Goal: Information Seeking & Learning: Learn about a topic

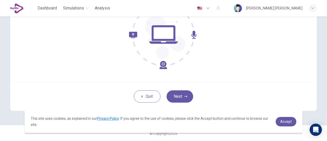
scroll to position [72, 0]
click at [172, 99] on button "Next" at bounding box center [180, 96] width 27 height 12
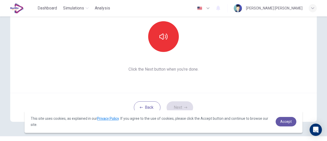
scroll to position [58, 0]
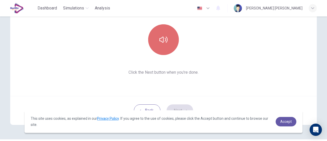
click at [157, 44] on button "button" at bounding box center [163, 39] width 31 height 31
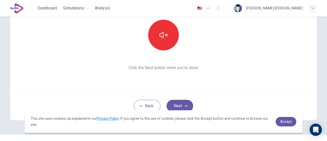
scroll to position [62, 0]
click at [179, 102] on button "Next" at bounding box center [180, 105] width 27 height 12
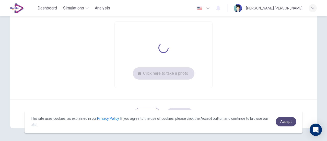
click at [287, 121] on span "Accept" at bounding box center [286, 121] width 12 height 4
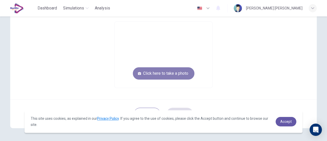
click at [176, 74] on button "Click here to take a photo" at bounding box center [164, 73] width 62 height 12
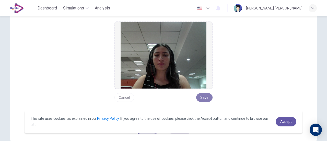
click at [202, 97] on button "Save" at bounding box center [204, 97] width 16 height 9
click at [288, 121] on span "Accept" at bounding box center [286, 121] width 12 height 4
click at [291, 120] on span "Accept" at bounding box center [286, 121] width 12 height 4
click at [284, 123] on span "Accept" at bounding box center [286, 121] width 12 height 4
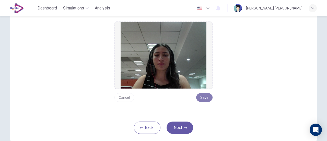
click at [204, 100] on button "Save" at bounding box center [204, 97] width 16 height 9
click at [182, 128] on button "Next" at bounding box center [180, 127] width 27 height 12
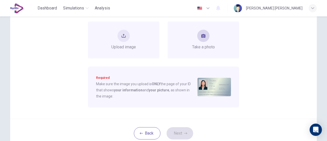
click at [187, 36] on div "Take a photo" at bounding box center [204, 39] width 72 height 37
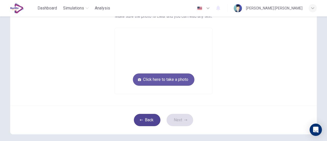
drag, startPoint x: 143, startPoint y: 129, endPoint x: 144, endPoint y: 118, distance: 10.8
click at [144, 118] on div "Back Next" at bounding box center [163, 119] width 307 height 29
click at [144, 118] on button "Back" at bounding box center [147, 120] width 27 height 12
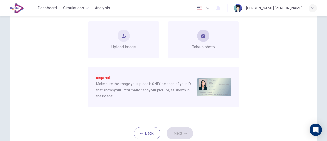
click at [206, 43] on div "Take a photo" at bounding box center [203, 40] width 23 height 20
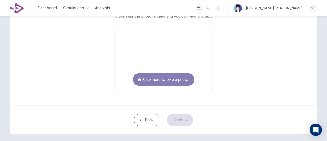
click at [182, 75] on button "Click here to take a photo" at bounding box center [164, 79] width 62 height 12
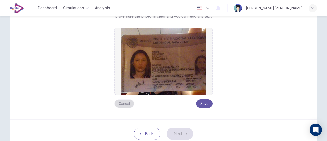
click at [123, 104] on button "Cancel" at bounding box center [125, 103] width 20 height 9
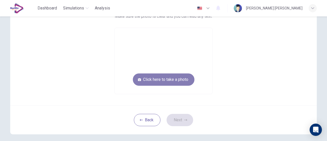
click at [157, 83] on button "Click here to take a photo" at bounding box center [164, 79] width 62 height 12
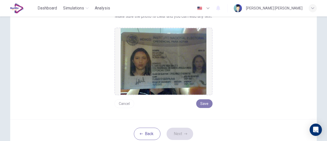
click at [206, 103] on button "Save" at bounding box center [204, 103] width 16 height 9
click at [181, 133] on button "Next" at bounding box center [180, 134] width 27 height 12
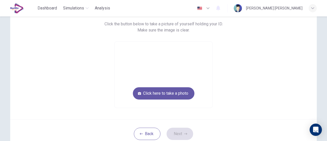
scroll to position [42, 0]
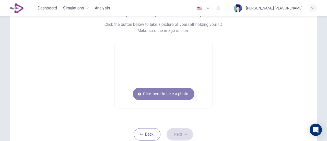
click at [180, 91] on button "Click here to take a photo" at bounding box center [164, 94] width 62 height 12
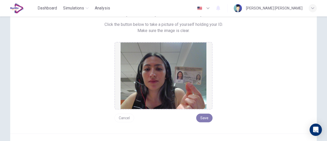
click at [206, 117] on button "Save" at bounding box center [204, 118] width 16 height 9
click at [205, 118] on button "Save" at bounding box center [204, 118] width 16 height 9
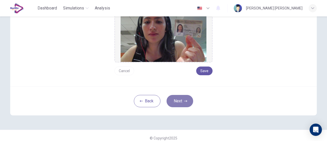
click at [183, 103] on button "Next" at bounding box center [180, 101] width 27 height 12
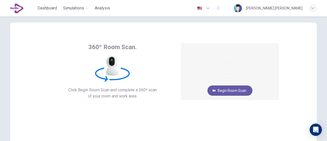
scroll to position [0, 0]
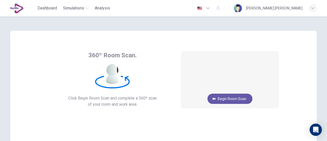
drag, startPoint x: 320, startPoint y: 55, endPoint x: 327, endPoint y: 62, distance: 10.0
click at [327, 62] on div "360º Room Scan. Click Begin Room Scan and complete a 360º scan of your room and…" at bounding box center [163, 78] width 327 height 124
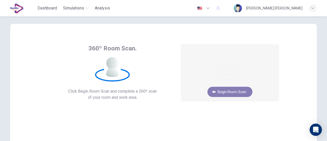
click at [241, 91] on button "Begin Room Scan" at bounding box center [230, 92] width 45 height 10
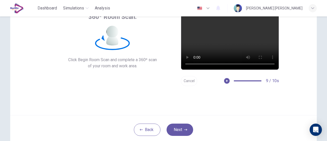
scroll to position [41, 0]
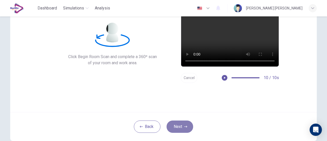
click at [181, 126] on button "Next" at bounding box center [180, 126] width 27 height 12
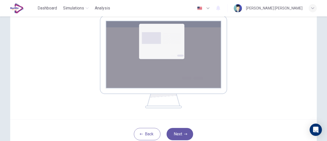
scroll to position [89, 0]
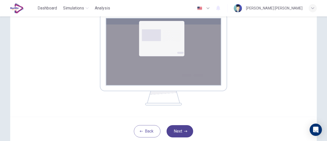
click at [183, 128] on button "Next" at bounding box center [180, 131] width 27 height 12
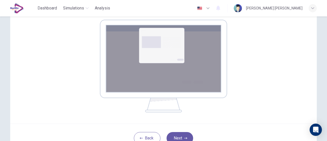
scroll to position [83, 0]
click at [180, 135] on button "Next" at bounding box center [180, 138] width 27 height 12
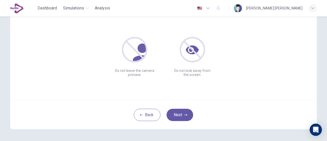
scroll to position [54, 0]
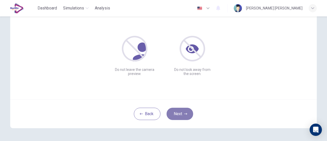
click at [182, 114] on button "Next" at bounding box center [180, 114] width 27 height 12
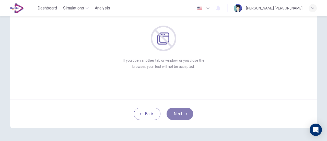
click at [182, 114] on button "Next" at bounding box center [180, 114] width 27 height 12
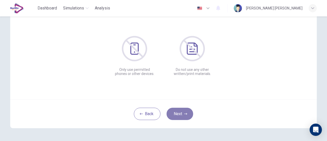
click at [182, 114] on button "Next" at bounding box center [180, 114] width 27 height 12
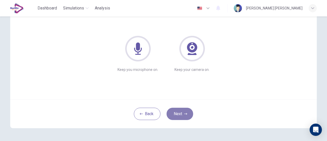
click at [182, 114] on button "Next" at bounding box center [180, 114] width 27 height 12
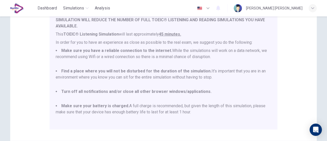
scroll to position [85, 0]
click at [323, 110] on div "Disclaimer: You are about to start a TOEIC® Listening Simulation . Please read …" at bounding box center [163, 58] width 323 height 252
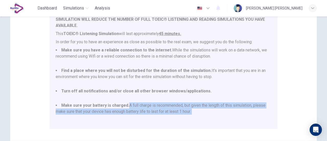
drag, startPoint x: 323, startPoint y: 110, endPoint x: 323, endPoint y: 122, distance: 12.3
click at [323, 122] on div "Disclaimer: You are about to start a TOEIC® Listening Simulation . Please read …" at bounding box center [163, 58] width 323 height 252
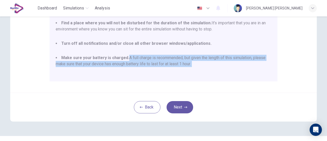
scroll to position [133, 0]
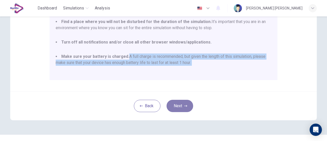
click at [181, 103] on button "Next" at bounding box center [180, 106] width 27 height 12
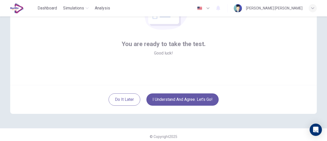
scroll to position [72, 0]
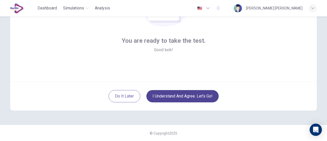
click at [198, 97] on button "I understand and agree. Let’s go!" at bounding box center [182, 96] width 72 height 12
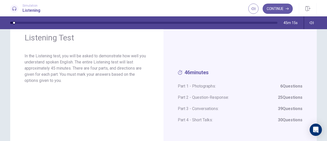
scroll to position [21, 0]
click at [272, 9] on button "Continue" at bounding box center [278, 9] width 30 height 10
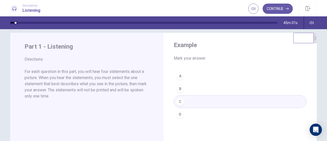
scroll to position [8, 0]
click at [190, 79] on div "A B C D" at bounding box center [240, 94] width 133 height 51
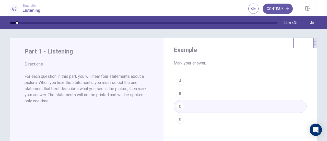
scroll to position [3, 0]
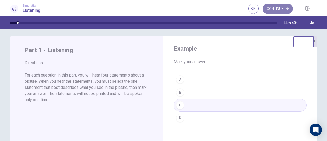
click at [276, 9] on button "Continue" at bounding box center [278, 9] width 30 height 10
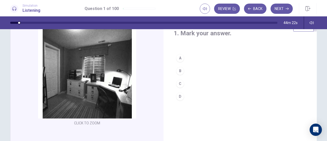
scroll to position [22, 0]
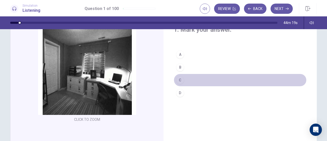
click at [178, 80] on div "C" at bounding box center [180, 80] width 8 height 8
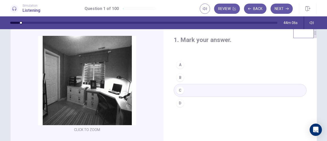
scroll to position [13, 0]
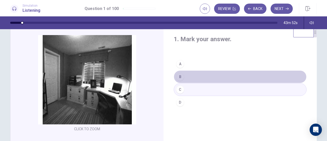
click at [212, 76] on button "B" at bounding box center [240, 76] width 133 height 13
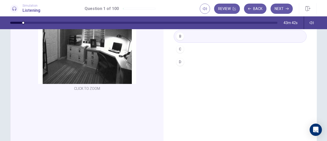
scroll to position [0, 0]
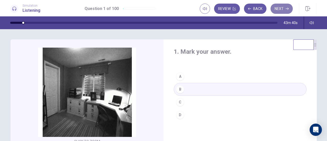
click at [280, 9] on button "Next" at bounding box center [282, 9] width 22 height 10
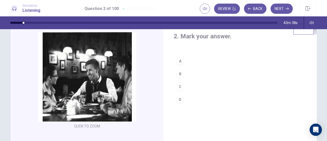
scroll to position [14, 0]
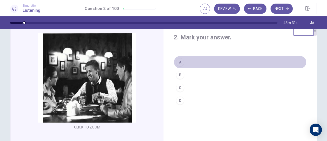
click at [176, 60] on div "A" at bounding box center [180, 62] width 8 height 8
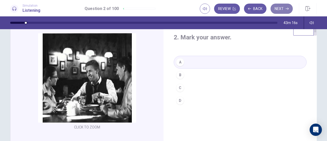
click at [283, 13] on button "Next" at bounding box center [282, 9] width 22 height 10
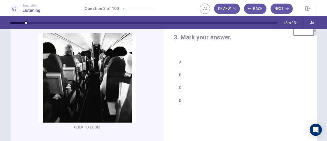
scroll to position [11, 0]
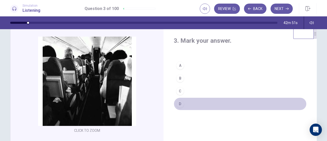
click at [179, 101] on div "D" at bounding box center [180, 104] width 8 height 8
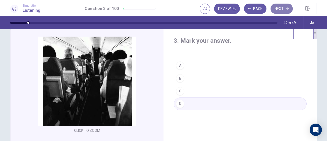
click at [288, 10] on icon "button" at bounding box center [287, 8] width 3 height 3
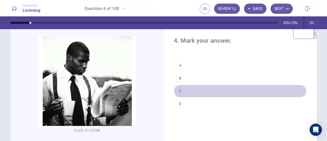
click at [179, 87] on div "C" at bounding box center [180, 91] width 8 height 8
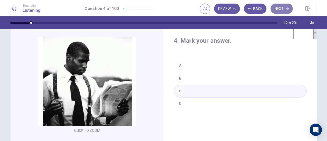
click at [280, 11] on button "Next" at bounding box center [282, 9] width 22 height 10
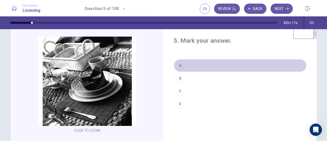
click at [180, 65] on div "A" at bounding box center [180, 65] width 8 height 8
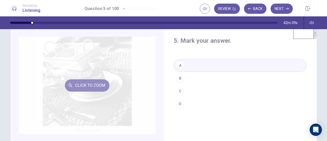
click at [83, 81] on button "Click to Zoom" at bounding box center [87, 85] width 44 height 12
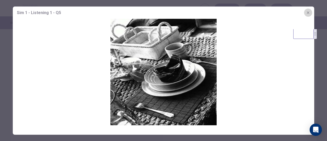
click at [310, 13] on icon "button" at bounding box center [308, 12] width 4 height 4
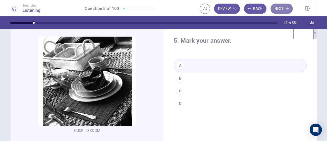
click at [285, 7] on button "Next" at bounding box center [282, 9] width 22 height 10
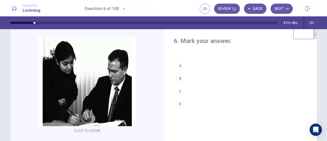
scroll to position [24, 0]
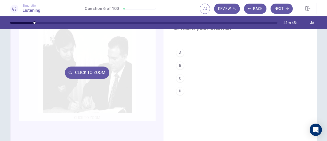
click at [71, 80] on div "Click to Zoom" at bounding box center [87, 72] width 137 height 97
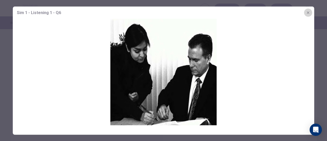
click at [309, 11] on icon "button" at bounding box center [308, 12] width 4 height 4
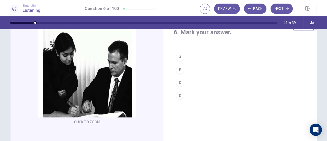
scroll to position [19, 0]
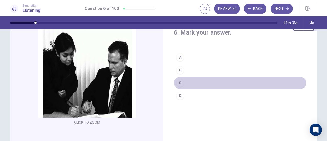
click at [181, 81] on div "C" at bounding box center [180, 83] width 8 height 8
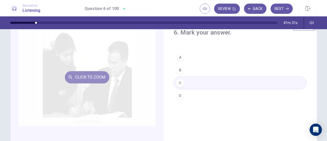
click at [94, 76] on button "Click to Zoom" at bounding box center [87, 77] width 44 height 12
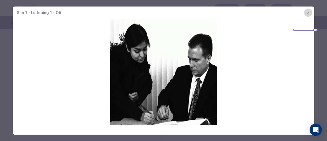
click at [312, 13] on button "button" at bounding box center [308, 12] width 8 height 8
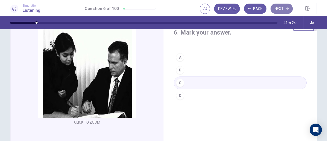
click at [282, 10] on button "Next" at bounding box center [282, 9] width 22 height 10
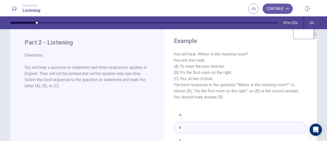
scroll to position [11, 0]
click at [279, 8] on button "Continue" at bounding box center [278, 9] width 30 height 10
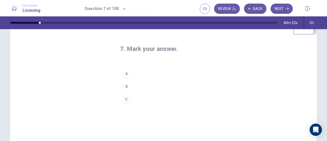
scroll to position [16, 0]
click at [264, 77] on div "7. Mark your answer. A B C" at bounding box center [163, 112] width 307 height 178
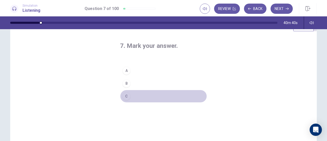
click at [124, 98] on div "C" at bounding box center [126, 96] width 8 height 8
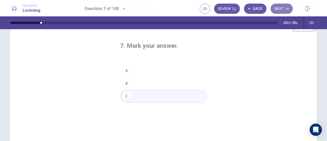
click at [283, 6] on button "Next" at bounding box center [282, 9] width 22 height 10
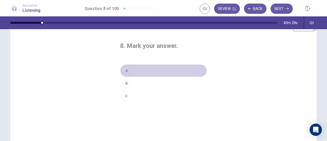
click at [126, 69] on div "A" at bounding box center [126, 70] width 8 height 8
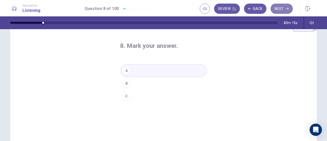
click at [281, 8] on button "Next" at bounding box center [282, 9] width 22 height 10
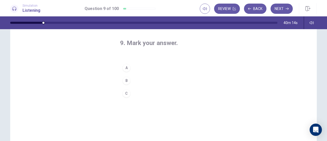
scroll to position [22, 0]
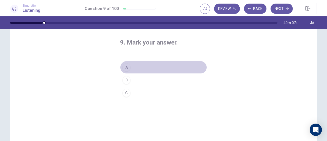
click at [123, 68] on div "A" at bounding box center [126, 67] width 8 height 8
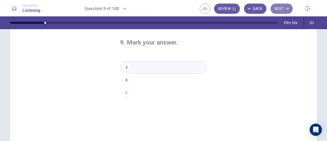
click at [286, 9] on icon "button" at bounding box center [287, 8] width 3 height 3
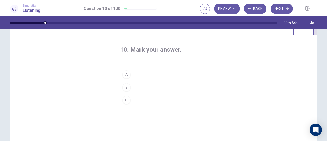
scroll to position [14, 0]
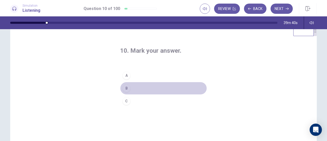
click at [127, 88] on div "B" at bounding box center [126, 88] width 8 height 8
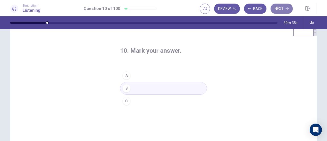
click at [279, 6] on button "Next" at bounding box center [282, 9] width 22 height 10
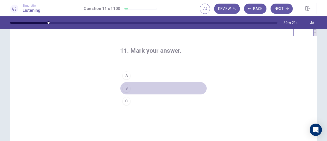
click at [126, 87] on div "B" at bounding box center [126, 88] width 8 height 8
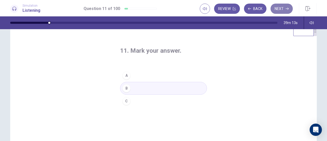
click at [279, 10] on button "Next" at bounding box center [282, 9] width 22 height 10
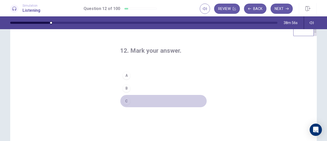
click at [126, 102] on div "C" at bounding box center [126, 101] width 8 height 8
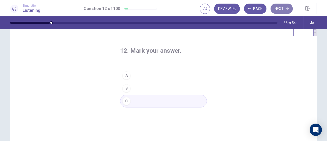
click at [280, 4] on button "Next" at bounding box center [282, 9] width 22 height 10
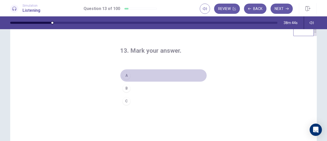
click at [125, 77] on div "A" at bounding box center [126, 75] width 8 height 8
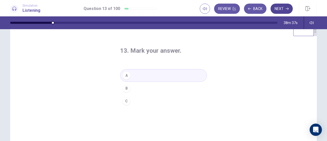
click at [285, 8] on button "Next" at bounding box center [282, 9] width 22 height 10
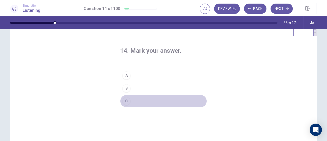
click at [127, 98] on div "C" at bounding box center [126, 101] width 8 height 8
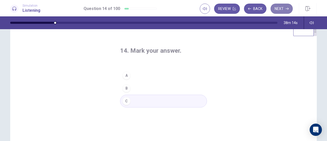
click at [285, 6] on button "Next" at bounding box center [282, 9] width 22 height 10
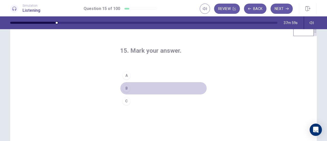
click at [125, 87] on div "B" at bounding box center [126, 88] width 8 height 8
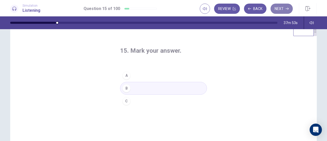
click at [279, 10] on button "Next" at bounding box center [282, 9] width 22 height 10
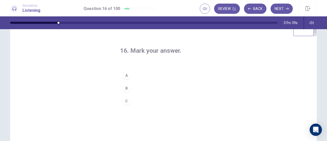
click at [125, 74] on div "A" at bounding box center [126, 75] width 8 height 8
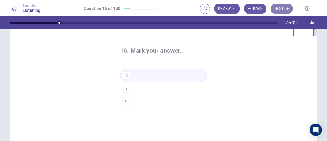
click at [284, 9] on button "Next" at bounding box center [282, 9] width 22 height 10
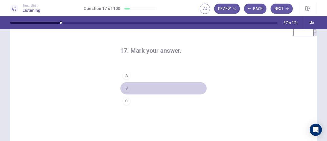
click at [125, 88] on div "B" at bounding box center [126, 88] width 8 height 8
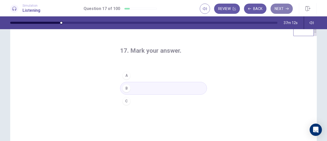
click at [279, 7] on button "Next" at bounding box center [282, 9] width 22 height 10
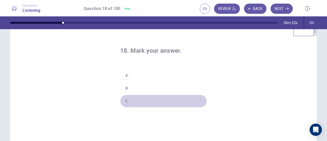
click at [126, 100] on div "C" at bounding box center [126, 101] width 8 height 8
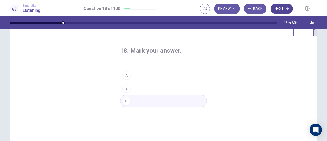
click at [280, 8] on button "Next" at bounding box center [282, 9] width 22 height 10
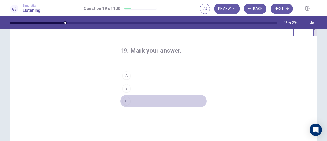
click at [124, 100] on div "C" at bounding box center [126, 101] width 8 height 8
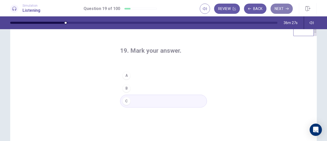
click at [283, 7] on button "Next" at bounding box center [282, 9] width 22 height 10
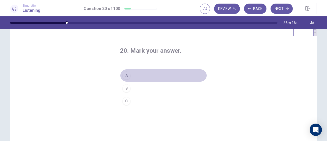
click at [127, 76] on div "A" at bounding box center [126, 75] width 8 height 8
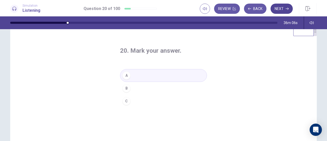
click at [286, 8] on icon "button" at bounding box center [287, 8] width 3 height 3
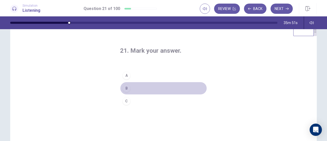
click at [125, 89] on div "B" at bounding box center [126, 88] width 8 height 8
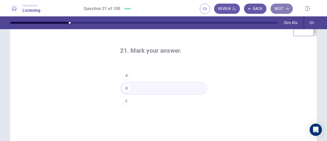
click at [289, 6] on button "Next" at bounding box center [282, 9] width 22 height 10
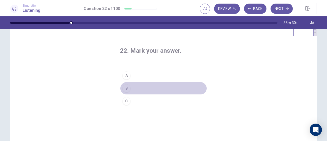
click at [123, 87] on div "B" at bounding box center [126, 88] width 8 height 8
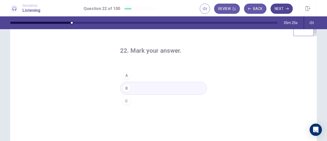
click at [281, 9] on button "Next" at bounding box center [282, 9] width 22 height 10
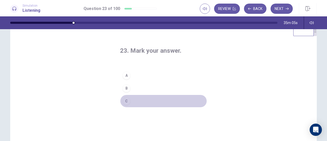
click at [127, 100] on div "C" at bounding box center [126, 101] width 8 height 8
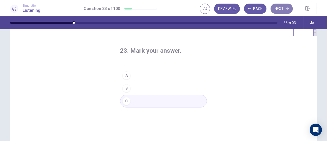
click at [282, 9] on button "Next" at bounding box center [282, 9] width 22 height 10
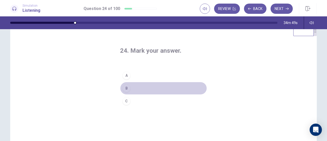
click at [125, 88] on div "B" at bounding box center [126, 88] width 8 height 8
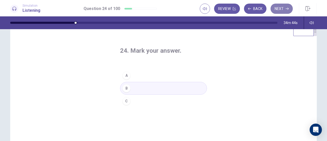
click at [289, 11] on button "Next" at bounding box center [282, 9] width 22 height 10
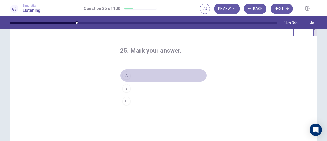
click at [125, 79] on div "A" at bounding box center [126, 75] width 8 height 8
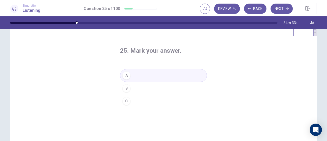
click at [125, 79] on div "A" at bounding box center [126, 75] width 8 height 8
click at [278, 9] on button "Next" at bounding box center [282, 9] width 22 height 10
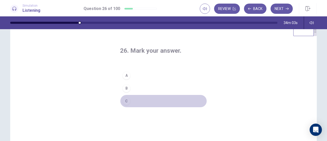
click at [122, 99] on div "C" at bounding box center [126, 101] width 8 height 8
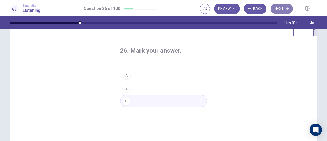
click at [281, 11] on button "Next" at bounding box center [282, 9] width 22 height 10
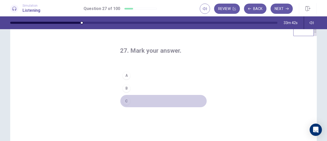
click at [123, 99] on div "C" at bounding box center [126, 101] width 8 height 8
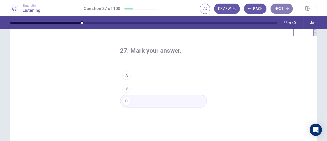
click at [283, 13] on button "Next" at bounding box center [282, 9] width 22 height 10
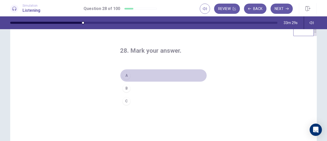
click at [128, 74] on div "A" at bounding box center [126, 75] width 8 height 8
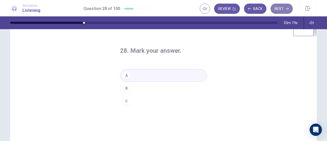
click at [284, 7] on button "Next" at bounding box center [282, 9] width 22 height 10
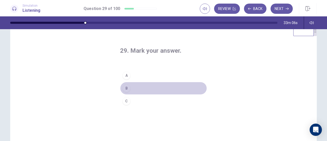
click at [126, 86] on div "B" at bounding box center [126, 88] width 8 height 8
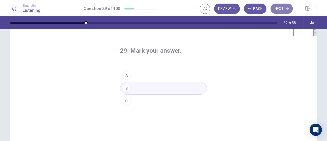
click at [280, 7] on button "Next" at bounding box center [282, 9] width 22 height 10
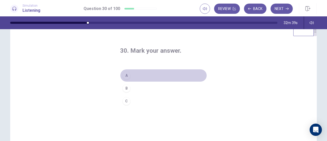
click at [125, 77] on div "A" at bounding box center [126, 75] width 8 height 8
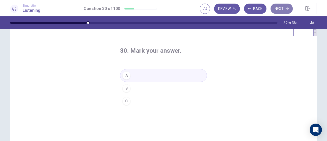
click at [280, 9] on button "Next" at bounding box center [282, 9] width 22 height 10
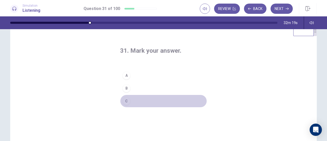
click at [127, 100] on div "C" at bounding box center [126, 101] width 8 height 8
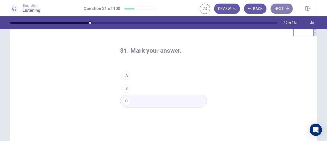
click at [281, 10] on button "Next" at bounding box center [282, 9] width 22 height 10
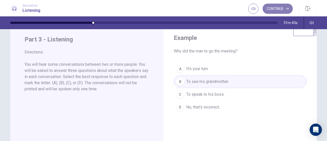
click at [276, 9] on button "Continue" at bounding box center [278, 9] width 30 height 10
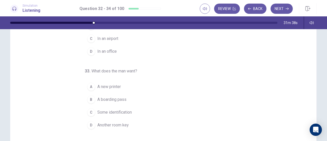
scroll to position [55, 0]
click at [309, 92] on div "32 . Where does the conversation take place? A In a hotel B In a restaurant C I…" at bounding box center [165, 73] width 294 height 157
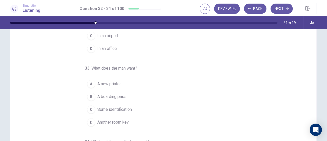
scroll to position [64, 0]
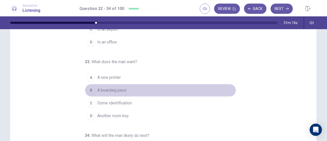
click at [90, 89] on div "B" at bounding box center [91, 90] width 8 height 8
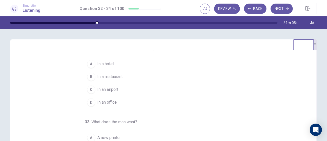
scroll to position [0, 0]
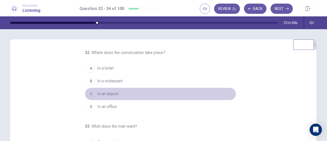
click at [97, 92] on span "In an airport" at bounding box center [107, 94] width 21 height 6
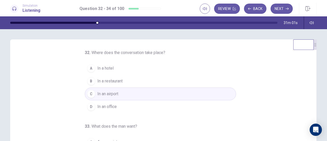
drag, startPoint x: 308, startPoint y: 94, endPoint x: 312, endPoint y: 101, distance: 8.1
click at [312, 101] on div "32 . Where does the conversation take place? A In a hotel B In a restaurant C I…" at bounding box center [163, 128] width 307 height 178
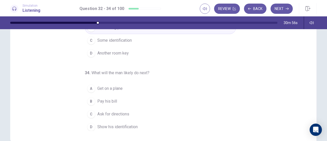
scroll to position [92, 0]
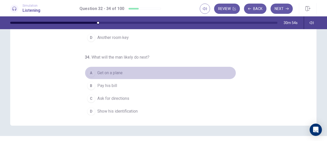
click at [89, 71] on div "A" at bounding box center [91, 73] width 8 height 8
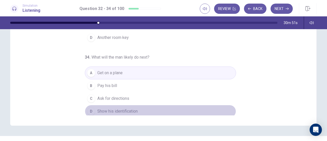
click at [135, 110] on span "Show his identification" at bounding box center [117, 111] width 40 height 6
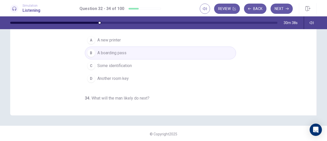
scroll to position [103, 0]
drag, startPoint x: 309, startPoint y: 42, endPoint x: 309, endPoint y: 72, distance: 29.4
click at [309, 72] on div "32 . Where does the conversation take place? A In a hotel B In a restaurant C I…" at bounding box center [165, 25] width 294 height 157
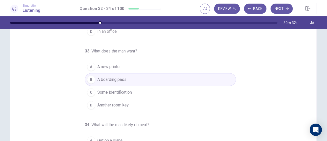
scroll to position [0, 0]
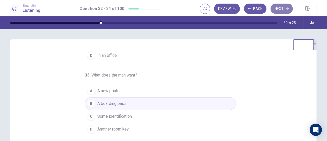
click at [282, 8] on button "Next" at bounding box center [282, 9] width 22 height 10
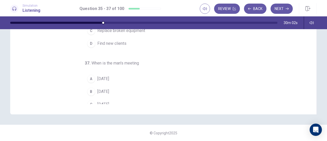
scroll to position [43, 0]
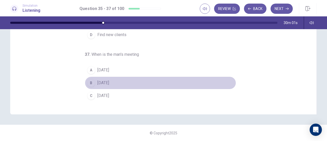
click at [98, 80] on span "Wednesday" at bounding box center [103, 83] width 12 height 6
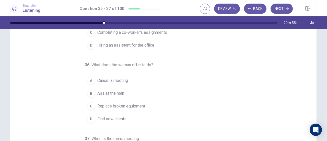
scroll to position [40, 0]
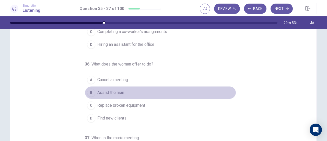
click at [88, 94] on div "B" at bounding box center [91, 92] width 8 height 8
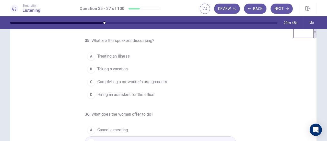
scroll to position [11, 0]
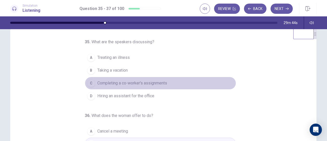
click at [114, 83] on span "Completing a co-worker's assignments" at bounding box center [132, 83] width 70 height 6
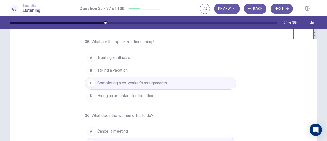
drag, startPoint x: 308, startPoint y: 82, endPoint x: 307, endPoint y: 106, distance: 24.0
click at [307, 106] on div "35 . What are the speakers discussing? A Treating an illness B Taking a vacatio…" at bounding box center [165, 117] width 294 height 157
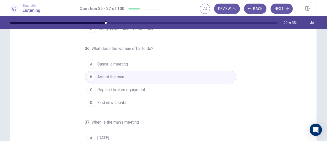
scroll to position [53, 0]
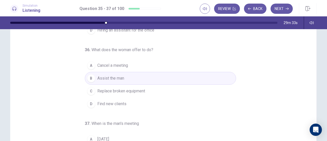
drag, startPoint x: 308, startPoint y: 88, endPoint x: 310, endPoint y: 93, distance: 5.1
click at [310, 93] on div "35 . What are the speakers discussing? A Treating an illness B Taking a vacatio…" at bounding box center [165, 74] width 294 height 157
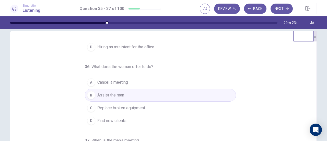
scroll to position [0, 0]
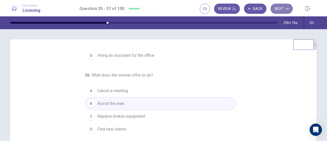
click at [282, 7] on button "Next" at bounding box center [282, 9] width 22 height 10
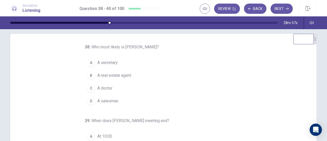
scroll to position [8, 0]
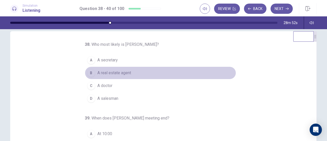
click at [89, 74] on div "B" at bounding box center [91, 73] width 8 height 8
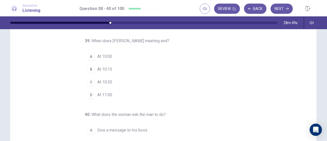
scroll to position [30, 0]
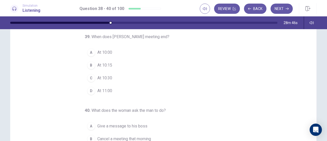
click at [87, 65] on div "B" at bounding box center [91, 65] width 8 height 8
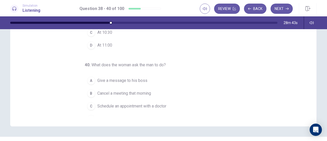
scroll to position [51, 0]
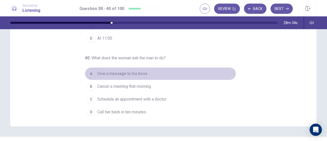
click at [87, 71] on div "A" at bounding box center [91, 74] width 8 height 8
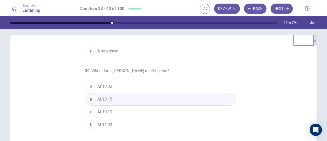
scroll to position [0, 0]
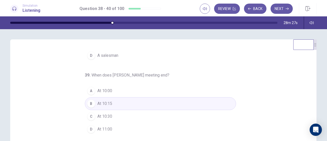
click at [312, 84] on div "38 . Who most likely is Jim Carter? A A secretary B A real estate agent C A doc…" at bounding box center [163, 128] width 307 height 178
click at [275, 8] on button "Next" at bounding box center [282, 9] width 22 height 10
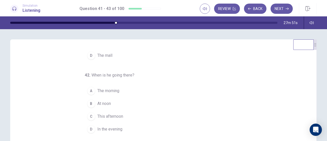
click at [309, 69] on div "41 . Where is the man going? A His apartment B The dentist's office C Downtown …" at bounding box center [165, 128] width 294 height 157
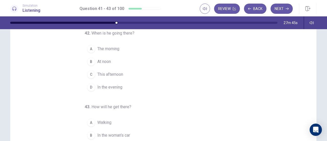
scroll to position [41, 0]
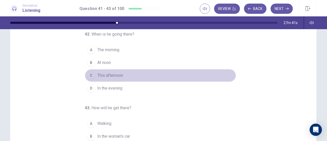
click at [90, 73] on div "C" at bounding box center [91, 75] width 8 height 8
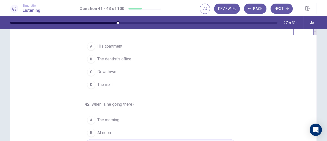
scroll to position [0, 0]
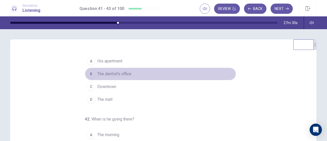
click at [89, 76] on div "B" at bounding box center [91, 74] width 8 height 8
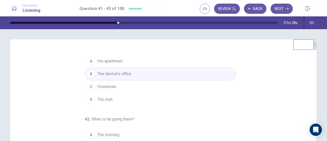
drag, startPoint x: 309, startPoint y: 95, endPoint x: 309, endPoint y: 90, distance: 5.4
click at [309, 90] on div "41 . Where is the man going? A His apartment B The dentist's office C Downtown …" at bounding box center [165, 128] width 294 height 157
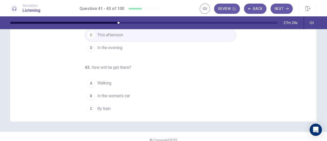
scroll to position [51, 0]
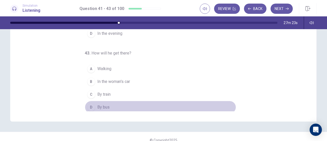
click at [87, 105] on div "D" at bounding box center [91, 107] width 8 height 8
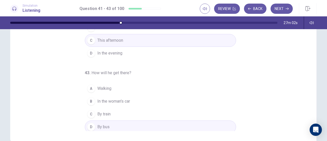
scroll to position [79, 0]
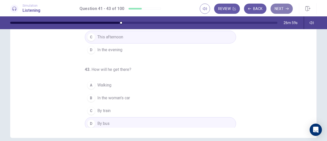
click at [282, 8] on button "Next" at bounding box center [282, 9] width 22 height 10
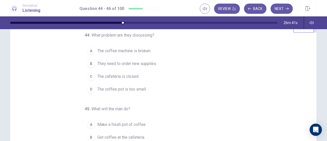
scroll to position [18, 0]
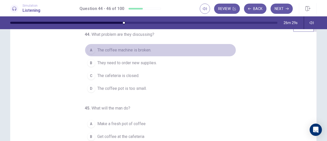
click at [132, 51] on span "The coffee machine is broken." at bounding box center [124, 50] width 54 height 6
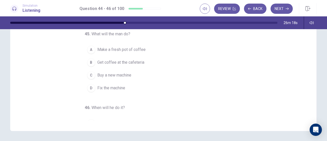
scroll to position [5, 0]
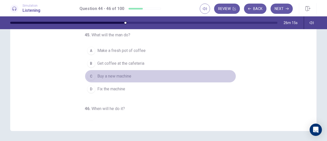
click at [102, 75] on span "Buy a new machine" at bounding box center [114, 76] width 34 height 6
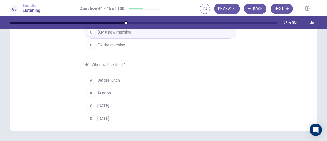
scroll to position [51, 0]
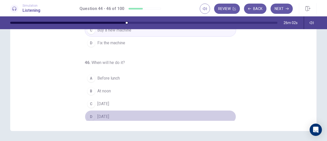
click at [98, 115] on span "On Monday" at bounding box center [103, 117] width 12 height 6
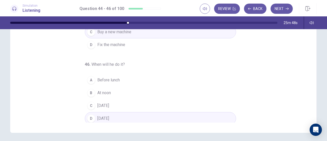
scroll to position [85, 0]
click at [308, 106] on div "44 . What problem are they discussing? A The coffee machine is broken. B They n…" at bounding box center [165, 43] width 294 height 157
click at [284, 10] on button "Next" at bounding box center [282, 9] width 22 height 10
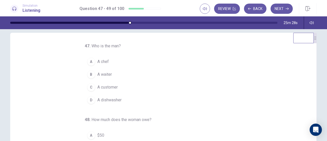
scroll to position [12, 0]
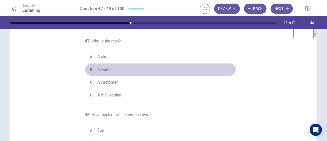
click at [87, 70] on div "B" at bounding box center [91, 69] width 8 height 8
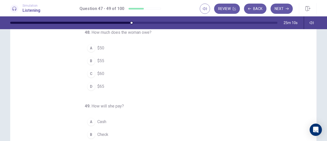
scroll to position [42, 0]
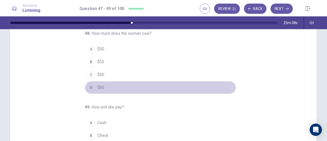
click at [87, 88] on div "D" at bounding box center [91, 87] width 8 height 8
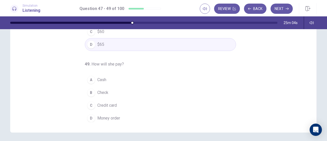
scroll to position [90, 0]
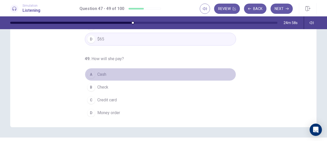
click at [89, 73] on div "A" at bounding box center [91, 74] width 8 height 8
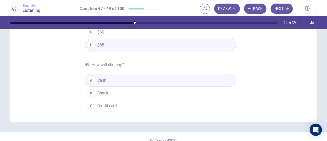
scroll to position [42, 0]
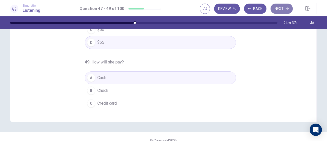
click at [282, 11] on button "Next" at bounding box center [282, 9] width 22 height 10
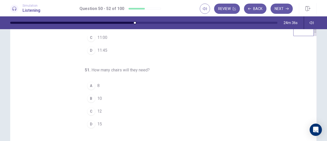
scroll to position [10, 0]
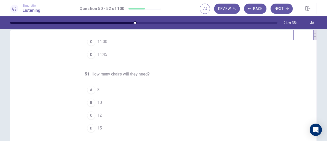
drag, startPoint x: 324, startPoint y: 45, endPoint x: 327, endPoint y: 46, distance: 2.9
click at [327, 46] on div "50 . What time will the meeting start? A 7:00 B 10:45 C 11:00 D 11:45 51 . How …" at bounding box center [163, 85] width 327 height 112
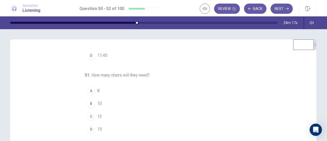
scroll to position [0, 0]
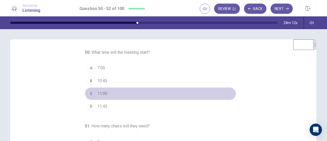
click at [88, 94] on div "C" at bounding box center [91, 93] width 8 height 8
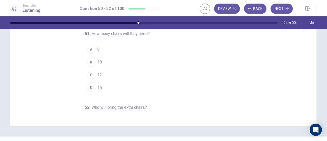
scroll to position [1, 0]
click at [311, 63] on div "50 . What time will the meeting start? A 7:00 B 10:45 C 11:00 D 11:45 51 . How …" at bounding box center [163, 37] width 307 height 178
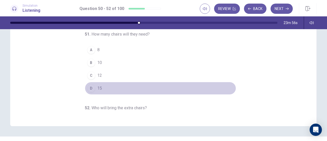
click at [88, 89] on div "D" at bounding box center [91, 88] width 8 height 8
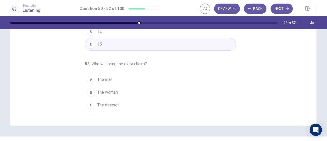
scroll to position [51, 0]
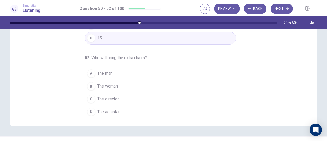
click at [89, 113] on div "D" at bounding box center [91, 112] width 8 height 8
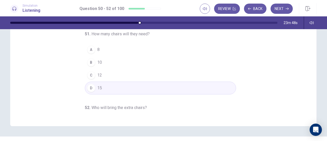
scroll to position [1, 0]
drag, startPoint x: 308, startPoint y: 55, endPoint x: 327, endPoint y: 89, distance: 38.4
click at [327, 89] on div "50 . What time will the meeting start? A 7:00 B 10:45 C 11:00 D 11:45 51 . How …" at bounding box center [163, 85] width 327 height 112
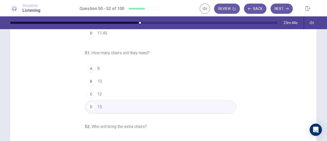
scroll to position [72, 0]
drag, startPoint x: 308, startPoint y: 79, endPoint x: 310, endPoint y: 83, distance: 4.6
click at [310, 83] on div "50 . What time will the meeting start? A 7:00 B 10:45 C 11:00 D 11:45 51 . How …" at bounding box center [165, 55] width 294 height 157
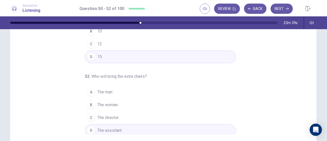
scroll to position [83, 0]
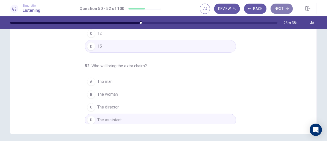
click at [284, 10] on button "Next" at bounding box center [282, 9] width 22 height 10
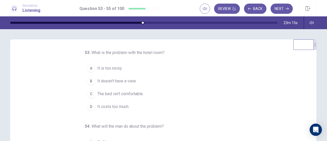
scroll to position [4, 0]
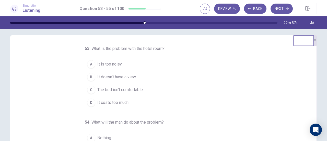
click at [127, 76] on span "It doesn’t have a view." at bounding box center [116, 77] width 39 height 6
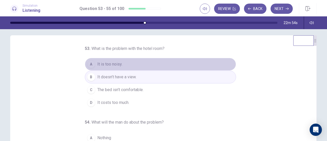
click at [110, 62] on span "It is too noisy." at bounding box center [109, 64] width 25 height 6
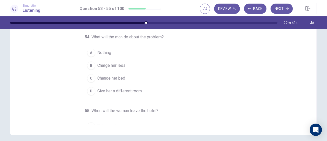
scroll to position [7, 0]
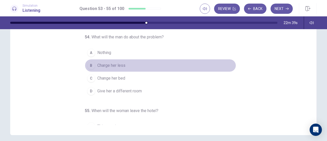
click at [111, 66] on span "Charge her less" at bounding box center [111, 65] width 28 height 6
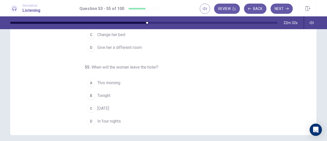
scroll to position [51, 0]
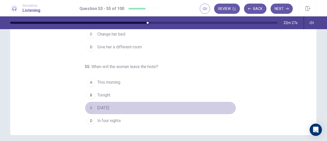
click at [90, 105] on div "C" at bounding box center [91, 108] width 8 height 8
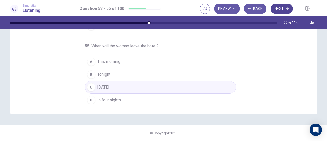
click at [286, 10] on button "Next" at bounding box center [282, 9] width 22 height 10
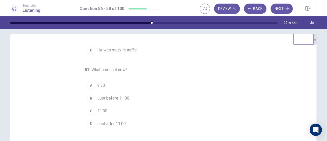
scroll to position [0, 0]
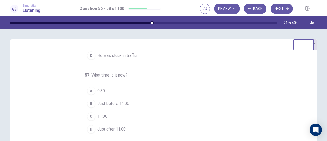
click at [260, 62] on div "56 . Why was the man late? A He had a meeting. B His clock wasn’t working. C He…" at bounding box center [165, 128] width 294 height 157
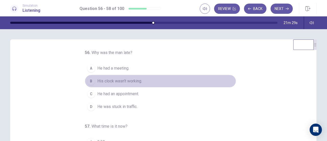
click at [89, 80] on div "B" at bounding box center [91, 81] width 8 height 8
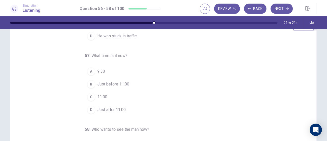
scroll to position [22, 0]
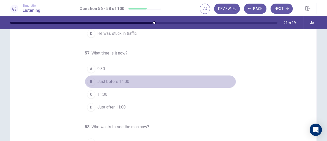
click at [116, 81] on span "Just before 11:00" at bounding box center [113, 81] width 32 height 6
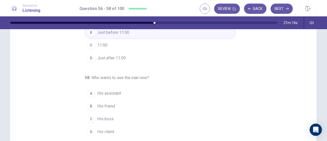
scroll to position [73, 0]
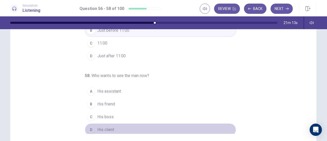
click at [88, 128] on div "D" at bounding box center [91, 130] width 8 height 8
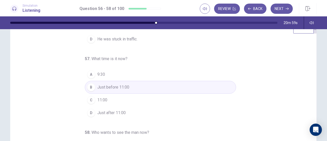
scroll to position [0, 0]
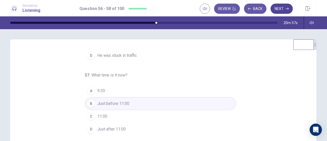
click at [282, 12] on button "Next" at bounding box center [282, 9] width 22 height 10
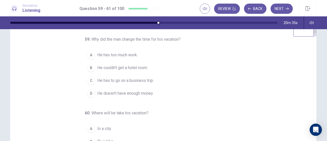
scroll to position [13, 0]
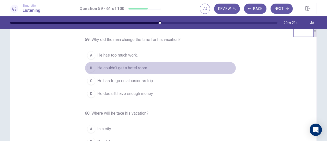
click at [132, 71] on span "He couldn’t get a hotel room." at bounding box center [122, 68] width 51 height 6
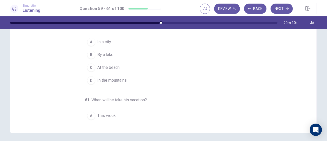
scroll to position [16, 0]
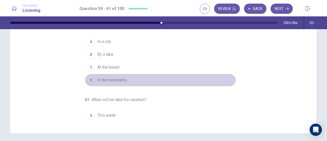
click at [109, 83] on span "In the mountains" at bounding box center [111, 80] width 29 height 6
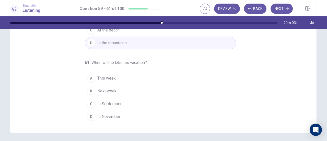
scroll to position [57, 0]
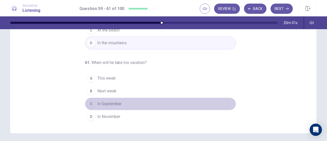
click at [102, 104] on span "In September" at bounding box center [109, 104] width 24 height 6
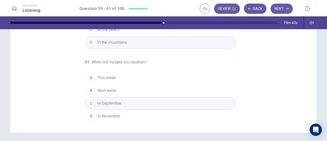
scroll to position [0, 0]
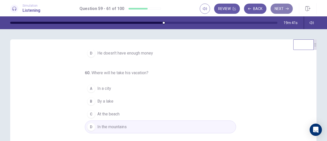
click at [285, 10] on button "Next" at bounding box center [282, 9] width 22 height 10
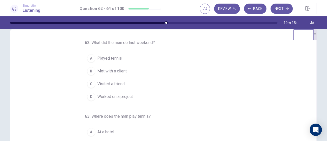
scroll to position [14, 0]
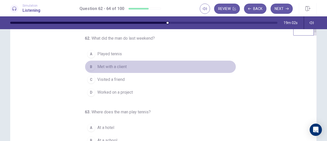
click at [115, 67] on span "Met with a client" at bounding box center [111, 67] width 29 height 6
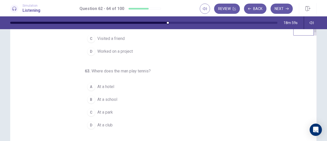
scroll to position [51, 0]
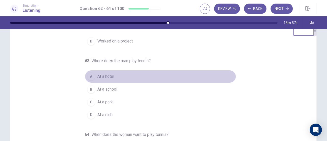
click at [97, 75] on span "At a hotel" at bounding box center [105, 76] width 17 height 6
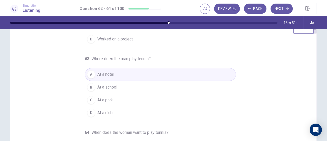
scroll to position [0, 0]
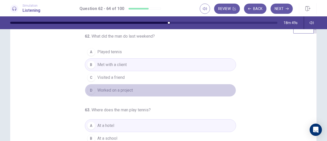
click at [116, 87] on span "Worked on a project" at bounding box center [115, 90] width 36 height 6
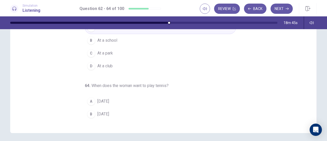
scroll to position [51, 0]
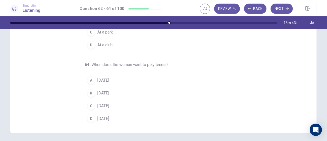
click at [87, 115] on div "D" at bounding box center [91, 119] width 8 height 8
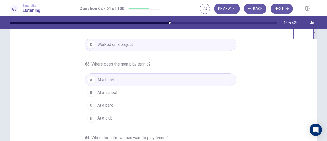
scroll to position [0, 0]
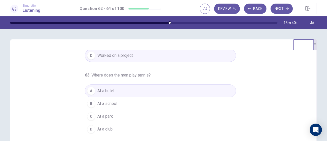
click at [309, 94] on div "62 . What did the man do last weekend? A Played tennis B Met with a client C Vi…" at bounding box center [165, 128] width 294 height 157
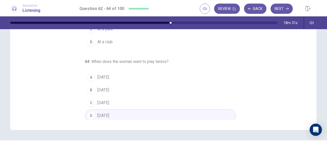
scroll to position [87, 0]
click at [281, 8] on button "Next" at bounding box center [282, 9] width 22 height 10
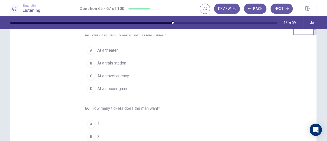
scroll to position [0, 0]
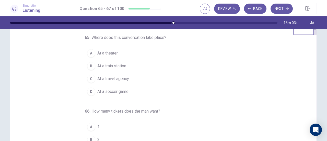
drag, startPoint x: 309, startPoint y: 50, endPoint x: 310, endPoint y: 64, distance: 14.6
click at [310, 64] on div "65 . Where does this conversation take place? A At a theater B At a train stati…" at bounding box center [165, 113] width 294 height 157
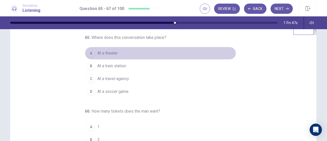
click at [111, 54] on span "At a theater" at bounding box center [107, 53] width 20 height 6
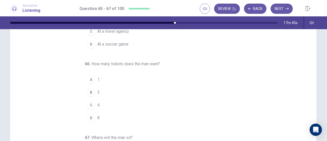
scroll to position [64, 0]
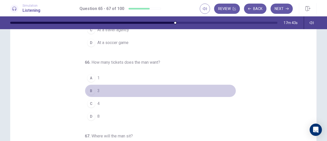
click at [89, 90] on div "B" at bounding box center [91, 91] width 8 height 8
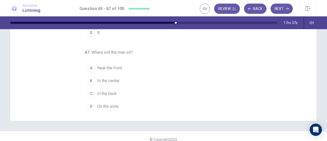
scroll to position [97, 0]
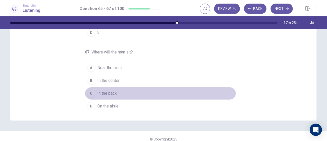
click at [90, 91] on div "C" at bounding box center [91, 93] width 8 height 8
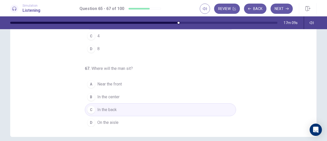
scroll to position [81, 0]
click at [278, 8] on button "Next" at bounding box center [282, 9] width 22 height 10
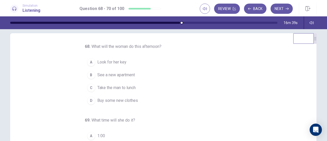
scroll to position [5, 0]
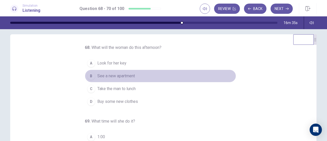
click at [89, 75] on div "B" at bounding box center [91, 76] width 8 height 8
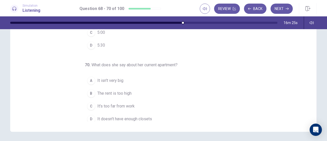
scroll to position [51, 0]
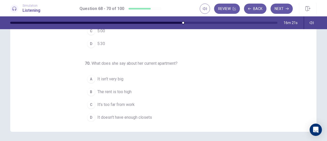
click at [116, 103] on span "It's too far from work" at bounding box center [115, 104] width 37 height 6
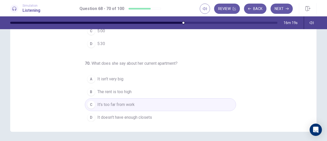
scroll to position [18, 0]
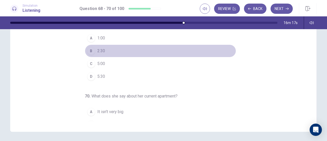
click at [113, 49] on button "B 2:30" at bounding box center [160, 50] width 151 height 13
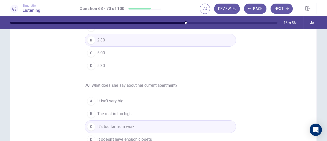
scroll to position [64, 0]
drag, startPoint x: 311, startPoint y: 96, endPoint x: 310, endPoint y: 102, distance: 6.0
click at [310, 102] on div "68 . What will the woman do this afternoon? A Look for her key B See a new apar…" at bounding box center [165, 63] width 294 height 157
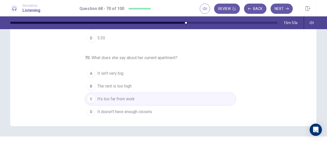
scroll to position [95, 0]
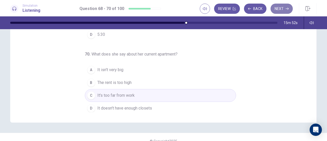
click at [276, 10] on button "Next" at bounding box center [282, 9] width 22 height 10
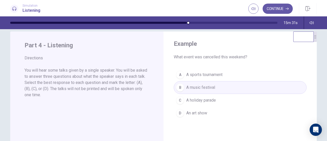
scroll to position [10, 0]
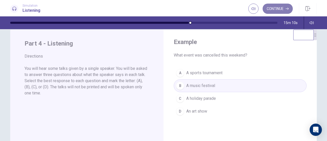
click at [280, 9] on button "Continue" at bounding box center [278, 9] width 30 height 10
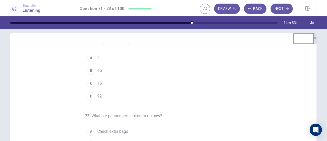
scroll to position [0, 0]
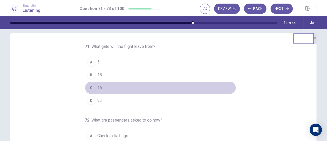
click at [87, 89] on div "C" at bounding box center [91, 88] width 8 height 8
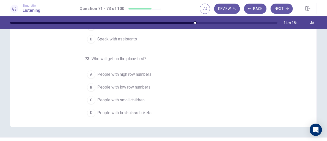
scroll to position [92, 0]
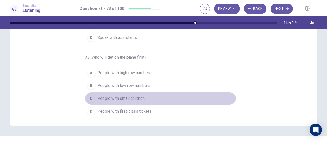
click at [98, 95] on span "People with small children" at bounding box center [120, 98] width 47 height 6
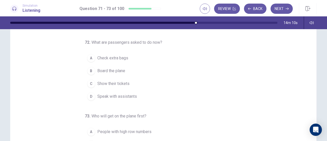
scroll to position [31, 0]
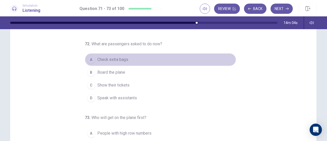
click at [109, 59] on span "Check extra bags" at bounding box center [112, 59] width 31 height 6
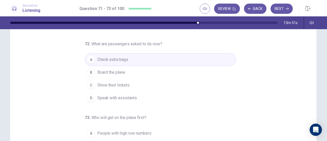
click at [309, 90] on div "71 . What gate will the flight leave from? A 5 B 15 C 16 D 92 72 . What are pas…" at bounding box center [163, 97] width 307 height 178
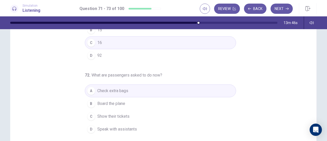
scroll to position [19, 0]
drag, startPoint x: 307, startPoint y: 67, endPoint x: 307, endPoint y: 55, distance: 11.8
click at [307, 55] on div "71 . What gate will the flight leave from? A 5 B 15 C 16 D 92 72 . What are pas…" at bounding box center [165, 96] width 294 height 157
drag, startPoint x: 309, startPoint y: 67, endPoint x: 311, endPoint y: 46, distance: 21.8
click at [311, 46] on div "71 . What gate will the flight leave from? A 5 B 15 C 16 D 92 72 . What are pas…" at bounding box center [165, 96] width 294 height 157
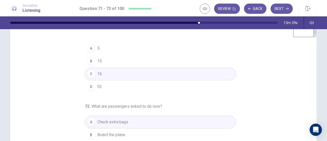
scroll to position [51, 0]
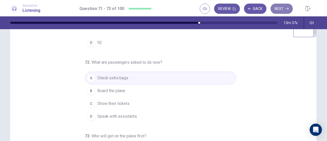
click at [280, 13] on button "Next" at bounding box center [282, 9] width 22 height 10
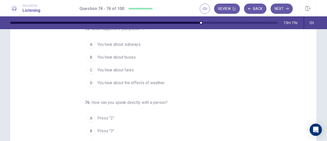
scroll to position [45, 0]
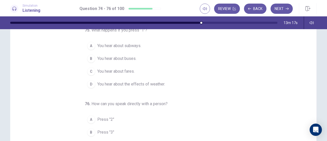
click at [309, 71] on div "74 . When will fares go up? A September 1 B September 15 C December 1 D Decembe…" at bounding box center [165, 83] width 294 height 157
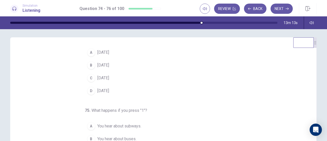
scroll to position [0, 0]
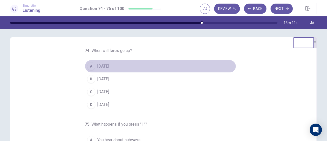
click at [97, 67] on span "September 1" at bounding box center [103, 66] width 12 height 6
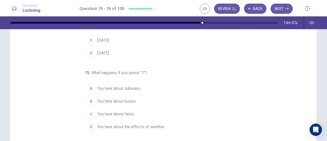
scroll to position [54, 0]
drag, startPoint x: 309, startPoint y: 84, endPoint x: 309, endPoint y: 93, distance: 9.5
click at [309, 93] on div "74 . When will fares go up? A September 1 B September 15 C December 1 D Decembe…" at bounding box center [165, 73] width 294 height 157
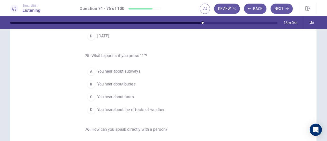
scroll to position [19, 0]
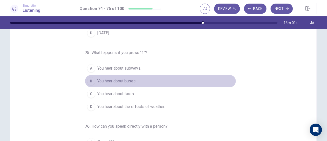
click at [112, 79] on span "You hear about buses." at bounding box center [116, 81] width 39 height 6
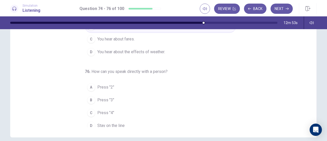
scroll to position [51, 0]
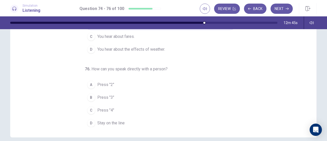
drag, startPoint x: 323, startPoint y: 89, endPoint x: 327, endPoint y: 90, distance: 4.5
click at [327, 90] on div "74 . When will fares go up? A September 1 B September 15 C December 1 D Decembe…" at bounding box center [163, 85] width 327 height 112
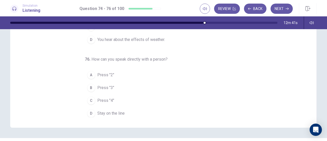
scroll to position [90, 0]
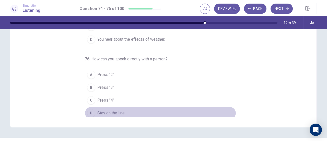
click at [87, 112] on div "D" at bounding box center [91, 113] width 8 height 8
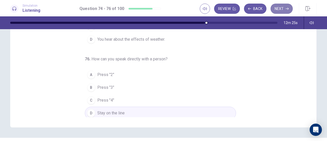
click at [279, 8] on button "Next" at bounding box center [282, 9] width 22 height 10
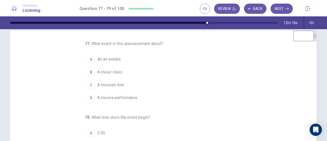
scroll to position [1, 0]
click at [312, 62] on div "77 . What event is this announcement about? A An art exhibit B A music class C …" at bounding box center [163, 120] width 307 height 178
drag, startPoint x: 312, startPoint y: 62, endPoint x: 314, endPoint y: 81, distance: 19.3
click at [314, 81] on div "77 . What event is this announcement about? A An art exhibit B A music class C …" at bounding box center [163, 120] width 307 height 178
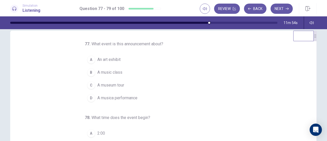
scroll to position [9, 0]
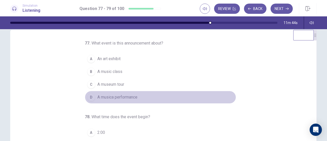
click at [127, 98] on span "A musica performance" at bounding box center [117, 97] width 40 height 6
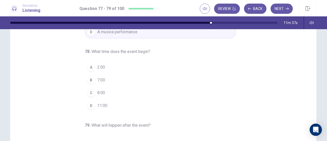
scroll to position [79, 0]
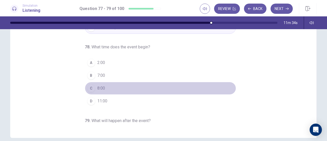
click at [88, 86] on div "C" at bounding box center [91, 88] width 8 height 8
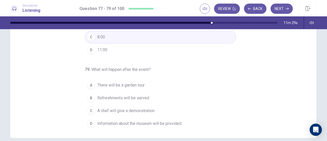
scroll to position [95, 0]
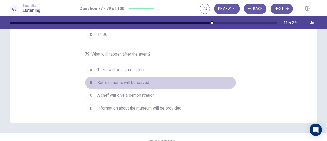
click at [121, 83] on span "Refreshments will be served" at bounding box center [123, 83] width 52 height 6
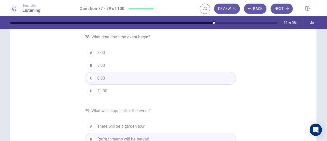
scroll to position [70, 0]
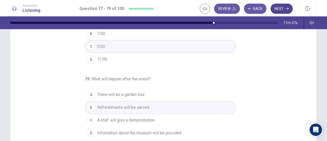
click at [283, 8] on button "Next" at bounding box center [282, 9] width 22 height 10
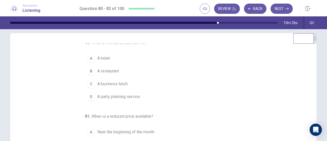
scroll to position [0, 0]
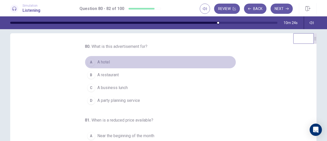
click at [109, 62] on button "A A hotel" at bounding box center [160, 62] width 151 height 13
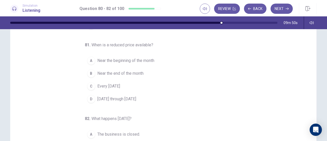
scroll to position [28, 0]
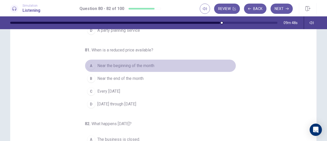
click at [141, 67] on span "Near the beginning of the month" at bounding box center [125, 66] width 57 height 6
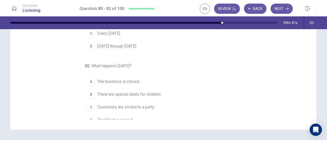
scroll to position [51, 0]
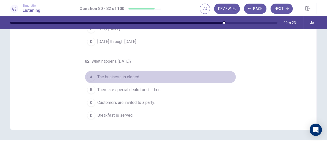
click at [123, 76] on span "The business is closed." at bounding box center [118, 77] width 43 height 6
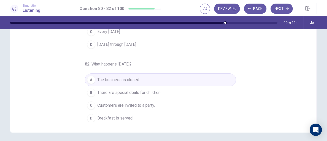
scroll to position [84, 0]
click at [279, 10] on button "Next" at bounding box center [282, 9] width 22 height 10
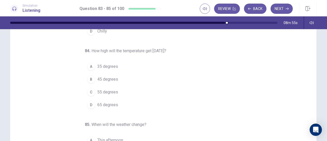
scroll to position [22, 0]
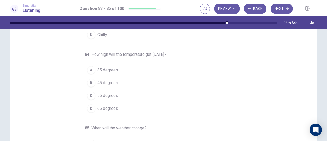
click at [311, 68] on div "83 . What’s the weather like now? A Cloudy B Windy C Clear D Chilly 84 . How hi…" at bounding box center [163, 106] width 307 height 178
click at [310, 70] on div "83 . What’s the weather like now? A Cloudy B Windy C Clear D Chilly 84 . How hi…" at bounding box center [163, 106] width 307 height 178
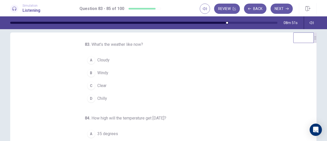
scroll to position [7, 0]
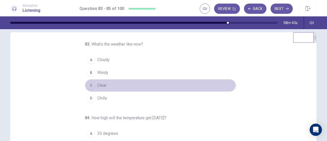
click at [87, 86] on div "C" at bounding box center [91, 85] width 8 height 8
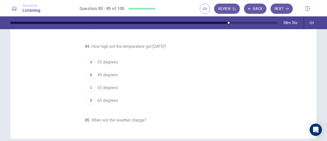
scroll to position [81, 0]
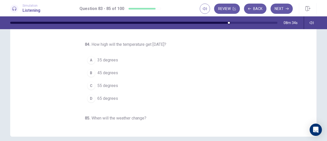
click at [311, 86] on div "83 . What’s the weather like now? A Cloudy B Windy C Clear D Chilly 84 . How hi…" at bounding box center [163, 48] width 307 height 178
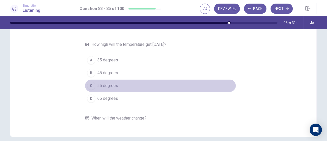
click at [87, 86] on div "C" at bounding box center [91, 86] width 8 height 8
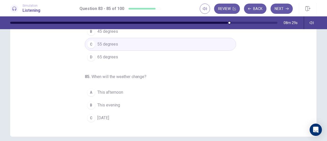
scroll to position [51, 0]
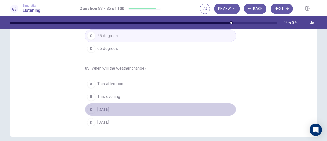
click at [90, 106] on div "C" at bounding box center [91, 109] width 8 height 8
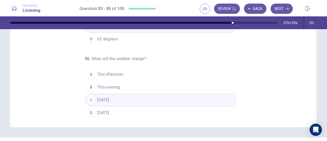
scroll to position [90, 0]
click at [278, 10] on button "Next" at bounding box center [282, 9] width 22 height 10
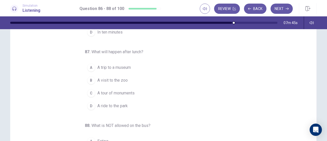
scroll to position [0, 0]
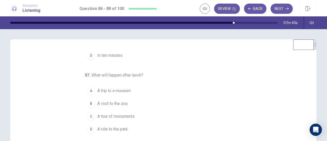
click at [311, 83] on div "86 . When will the tour begin? A In four minutes B In five minutes C In nine mi…" at bounding box center [163, 128] width 307 height 178
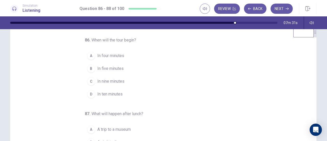
scroll to position [10, 0]
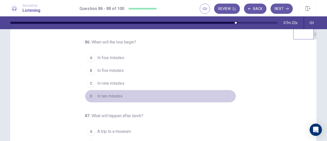
click at [114, 96] on span "In ten minutes" at bounding box center [109, 96] width 25 height 6
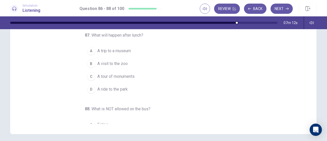
scroll to position [9, 0]
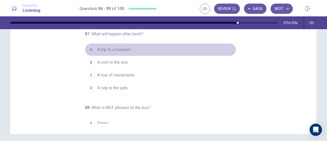
click at [126, 50] on span "A trip to a museum" at bounding box center [113, 50] width 33 height 6
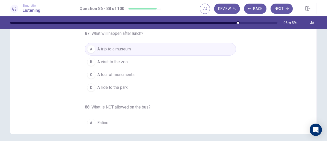
scroll to position [11, 0]
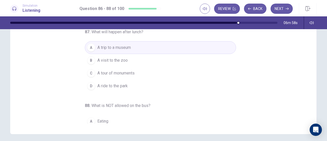
drag, startPoint x: 309, startPoint y: 83, endPoint x: 309, endPoint y: 90, distance: 7.9
click at [309, 90] on div "86 . When will the tour begin? A In four minutes B In five minutes C In nine mi…" at bounding box center [165, 45] width 294 height 157
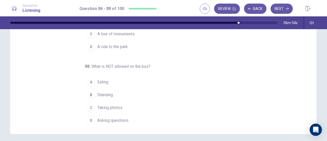
scroll to position [51, 0]
click at [100, 93] on span "Standing" at bounding box center [105, 94] width 16 height 6
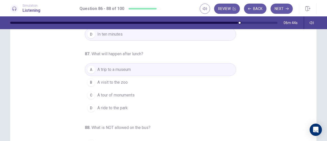
scroll to position [30, 0]
click at [323, 66] on div "86 . When will the tour begin? A In four minutes B In five minutes C In nine mi…" at bounding box center [163, 86] width 323 height 178
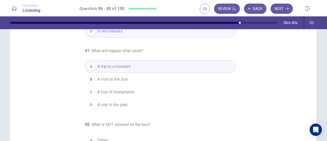
scroll to position [33, 0]
click at [282, 12] on button "Next" at bounding box center [282, 9] width 22 height 10
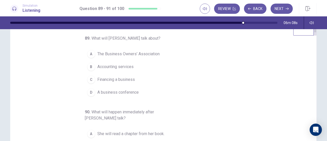
scroll to position [8, 0]
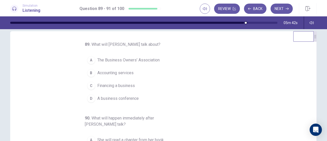
click at [109, 84] on span "Financing a business" at bounding box center [116, 86] width 38 height 6
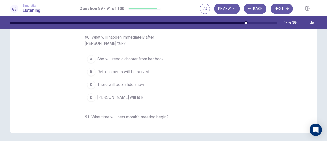
scroll to position [5, 0]
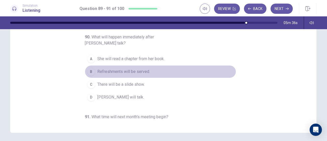
click at [118, 71] on span "Refreshments will be served." at bounding box center [123, 72] width 53 height 6
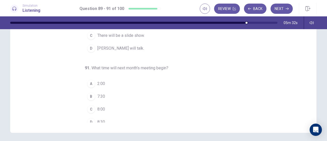
scroll to position [57, 0]
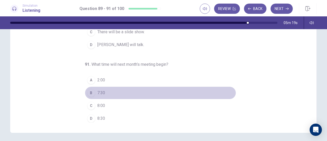
click at [89, 89] on div "B" at bounding box center [91, 93] width 8 height 8
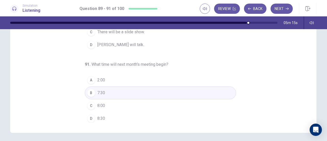
drag, startPoint x: 308, startPoint y: 106, endPoint x: 305, endPoint y: 67, distance: 38.7
click at [305, 67] on div "89 . What will Ms. Whitaker talk about? A The Business Owners’ Association B Ac…" at bounding box center [165, 43] width 294 height 157
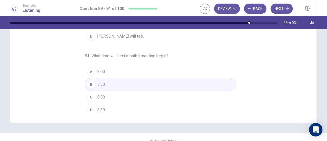
scroll to position [95, 0]
click at [278, 10] on button "Next" at bounding box center [282, 9] width 22 height 10
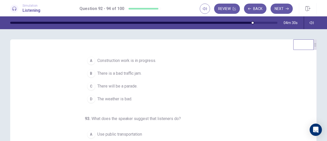
scroll to position [0, 0]
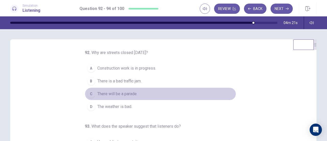
click at [145, 95] on button "C There will be a parade." at bounding box center [160, 93] width 151 height 13
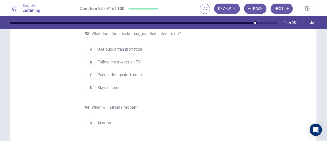
scroll to position [16, 0]
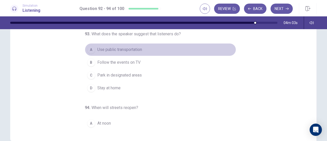
click at [126, 49] on span "Use public transportation" at bounding box center [119, 50] width 45 height 6
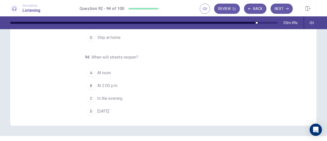
scroll to position [93, 0]
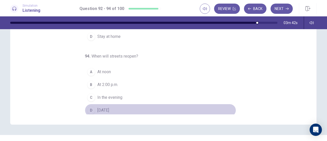
click at [97, 107] on span "Tomorrow" at bounding box center [103, 110] width 12 height 6
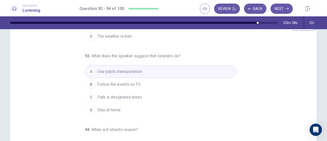
scroll to position [0, 0]
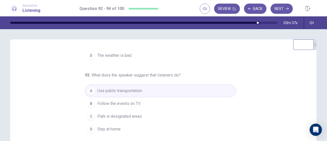
click at [309, 89] on div "92 . Why are streets closed today? A Construction work is in progress. B There …" at bounding box center [165, 128] width 294 height 157
click at [309, 90] on div "92 . Why are streets closed today? A Construction work is in progress. B There …" at bounding box center [165, 128] width 294 height 157
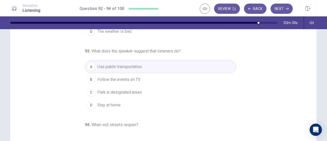
scroll to position [76, 0]
drag, startPoint x: 311, startPoint y: 86, endPoint x: 309, endPoint y: 89, distance: 4.4
click at [309, 89] on div "92 . Why are streets closed today? A Construction work is in progress. B There …" at bounding box center [163, 53] width 307 height 178
drag, startPoint x: 309, startPoint y: 89, endPoint x: 309, endPoint y: 85, distance: 4.9
click at [309, 85] on div "92 . Why are streets closed today? A Construction work is in progress. B There …" at bounding box center [165, 52] width 294 height 157
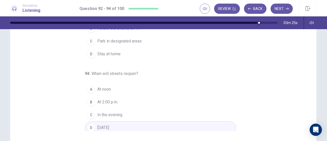
scroll to position [51, 0]
click at [279, 12] on button "Next" at bounding box center [282, 9] width 22 height 10
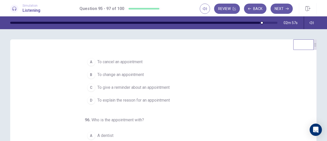
scroll to position [0, 0]
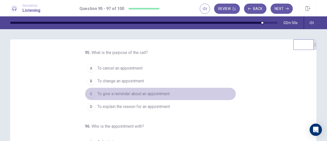
click at [165, 93] on span "To give a reminder about an appointment" at bounding box center [133, 94] width 72 height 6
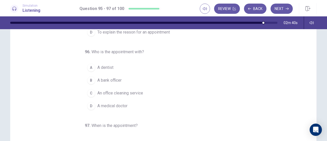
scroll to position [4, 0]
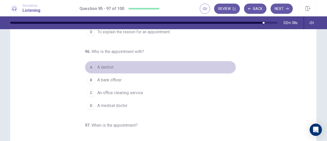
click at [97, 67] on span "A dentist" at bounding box center [105, 67] width 16 height 6
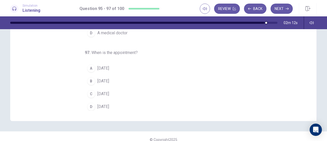
scroll to position [98, 0]
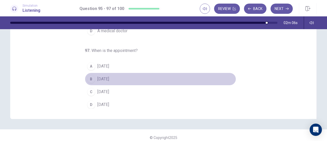
click at [92, 78] on div "B" at bounding box center [91, 79] width 8 height 8
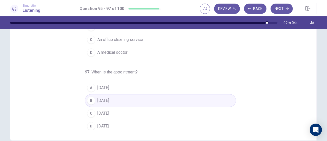
scroll to position [0, 0]
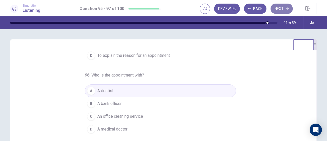
click at [282, 10] on button "Next" at bounding box center [282, 9] width 22 height 10
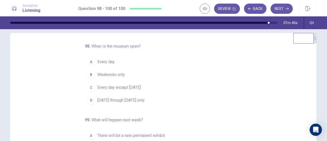
scroll to position [8, 0]
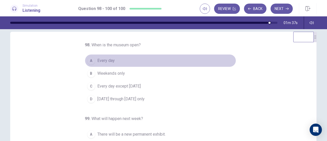
click at [99, 61] on span "Every day" at bounding box center [105, 61] width 17 height 6
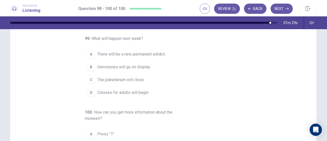
scroll to position [21, 0]
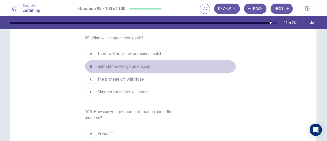
click at [127, 67] on span "Gemstones will go on display." at bounding box center [123, 66] width 53 height 6
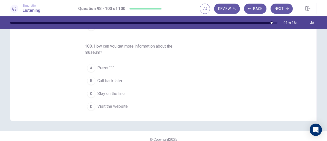
scroll to position [57, 0]
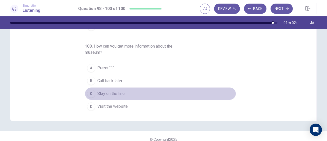
click at [89, 93] on div "C" at bounding box center [91, 93] width 8 height 8
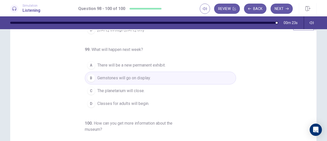
scroll to position [0, 0]
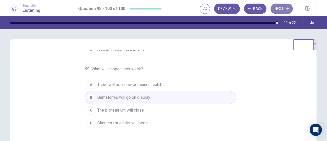
click at [274, 6] on button "Next" at bounding box center [282, 9] width 22 height 10
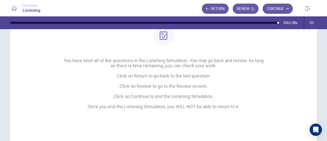
scroll to position [55, 0]
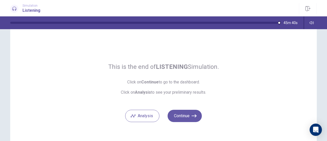
scroll to position [13, 0]
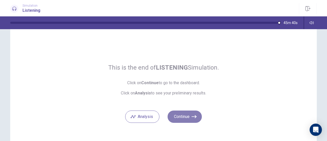
click at [189, 120] on button "Continue" at bounding box center [185, 116] width 34 height 12
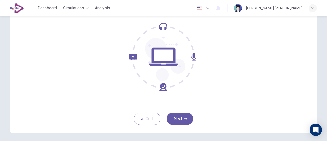
scroll to position [52, 0]
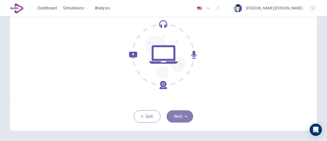
click at [173, 122] on button "Next" at bounding box center [180, 116] width 27 height 12
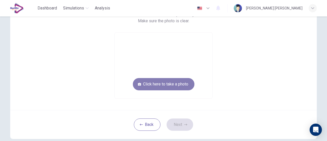
click at [183, 85] on button "Click here to take a photo" at bounding box center [164, 84] width 62 height 12
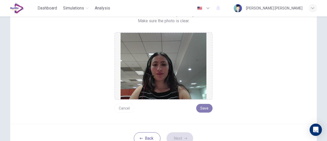
click at [206, 111] on button "Save" at bounding box center [204, 108] width 16 height 9
click at [204, 107] on button "Save" at bounding box center [204, 108] width 16 height 9
click at [178, 137] on button "Next" at bounding box center [180, 138] width 27 height 12
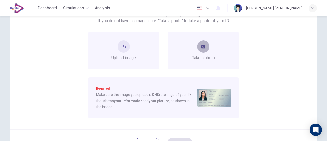
click at [203, 47] on icon "take photo" at bounding box center [203, 47] width 4 height 4
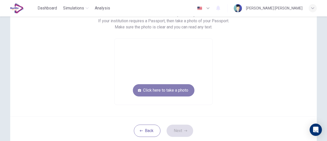
click at [180, 88] on button "Click here to take a photo" at bounding box center [164, 90] width 62 height 12
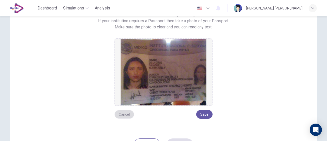
click at [124, 110] on button "Cancel" at bounding box center [125, 114] width 20 height 9
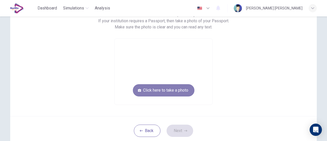
click at [152, 93] on button "Click here to take a photo" at bounding box center [164, 90] width 62 height 12
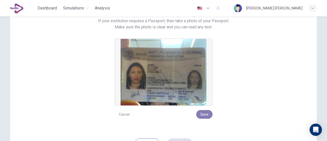
click at [200, 116] on button "Save" at bounding box center [204, 114] width 16 height 9
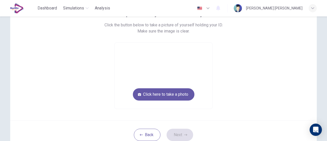
scroll to position [54, 0]
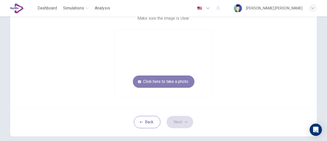
click at [160, 81] on button "Click here to take a photo" at bounding box center [164, 81] width 62 height 12
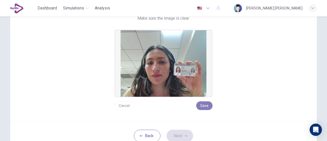
click at [205, 106] on button "Save" at bounding box center [204, 105] width 16 height 9
click at [182, 134] on button "Next" at bounding box center [180, 136] width 27 height 12
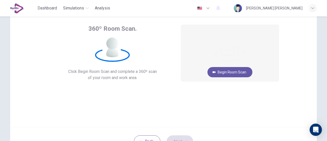
scroll to position [20, 0]
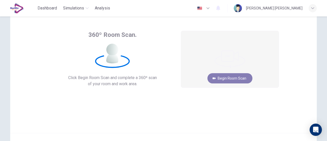
click at [229, 78] on button "Begin Room Scan" at bounding box center [230, 78] width 45 height 10
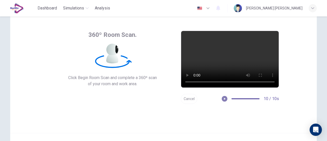
click at [223, 99] on icon "button" at bounding box center [225, 99] width 4 height 4
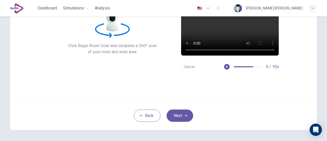
scroll to position [56, 0]
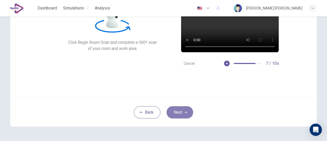
click at [181, 112] on button "Next" at bounding box center [180, 112] width 27 height 12
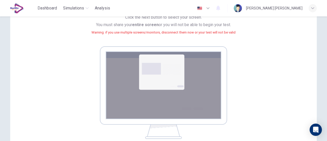
scroll to position [124, 0]
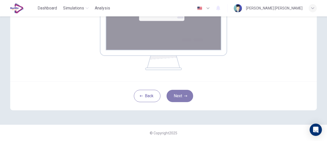
click at [182, 97] on button "Next" at bounding box center [180, 96] width 27 height 12
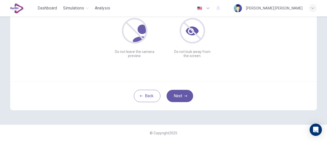
scroll to position [72, 0]
click at [180, 96] on button "Next" at bounding box center [180, 96] width 27 height 12
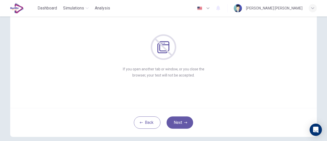
scroll to position [46, 0]
click at [175, 119] on button "Next" at bounding box center [180, 122] width 27 height 12
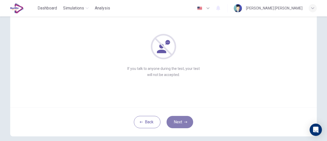
click at [175, 119] on button "Next" at bounding box center [180, 122] width 27 height 12
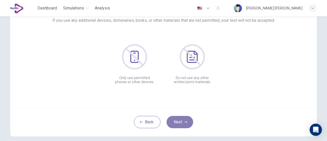
click at [175, 119] on button "Next" at bounding box center [180, 122] width 27 height 12
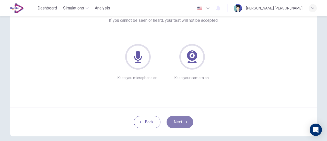
click at [175, 119] on button "Next" at bounding box center [180, 122] width 27 height 12
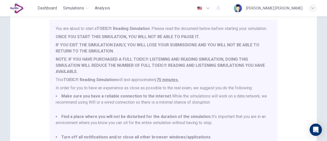
click at [270, 83] on div "You are about to start a TOEIC® Reading Simulation . Please read the document b…" at bounding box center [165, 94] width 218 height 136
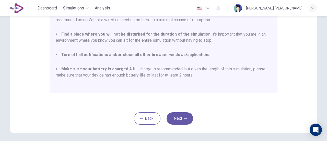
scroll to position [124, 0]
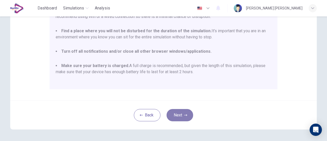
click at [178, 118] on button "Next" at bounding box center [180, 115] width 27 height 12
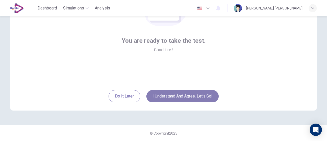
click at [200, 96] on button "I understand and agree. Let’s go!" at bounding box center [182, 96] width 72 height 12
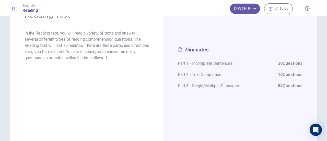
scroll to position [8, 0]
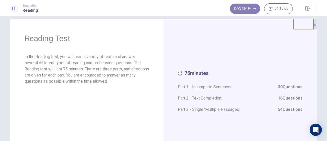
click at [247, 11] on button "Continue" at bounding box center [245, 9] width 30 height 10
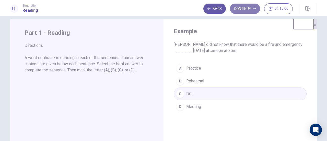
click at [247, 11] on button "Continue" at bounding box center [245, 9] width 30 height 10
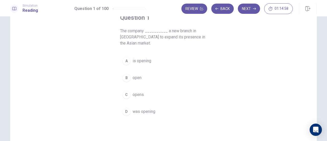
scroll to position [34, 0]
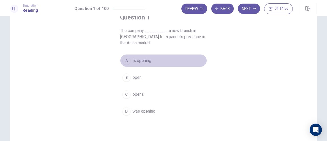
click at [127, 62] on div "A" at bounding box center [126, 60] width 8 height 8
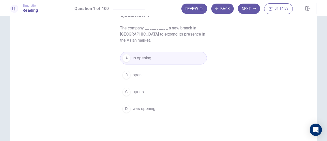
scroll to position [37, 0]
click at [246, 8] on button "Next" at bounding box center [249, 9] width 22 height 10
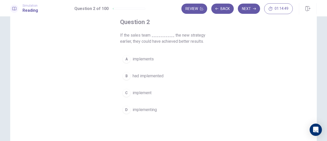
scroll to position [28, 0]
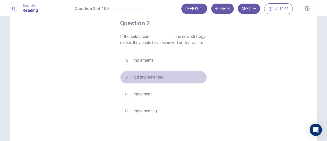
click at [138, 75] on span "had implemented" at bounding box center [148, 77] width 31 height 6
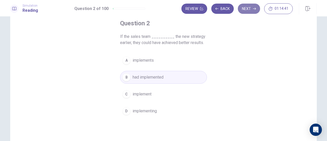
click at [246, 10] on button "Next" at bounding box center [249, 9] width 22 height 10
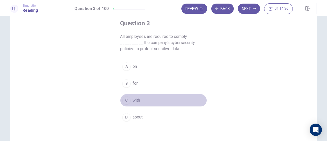
click at [128, 99] on div "C" at bounding box center [126, 100] width 8 height 8
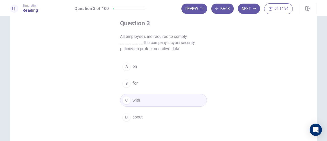
click at [247, 14] on div "Review Back Next 01:14:34" at bounding box center [248, 8] width 135 height 11
click at [247, 9] on button "Next" at bounding box center [249, 9] width 22 height 10
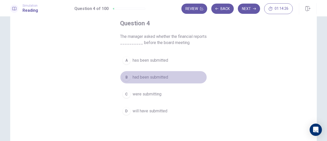
click at [153, 73] on button "B had been submitted" at bounding box center [163, 77] width 87 height 13
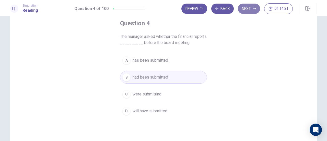
click at [253, 10] on button "Next" at bounding box center [249, 9] width 22 height 10
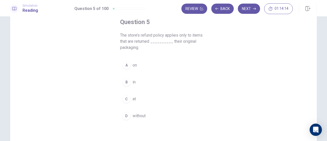
scroll to position [28, 0]
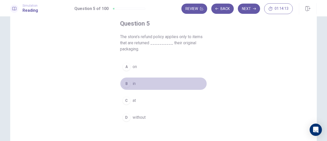
click at [125, 80] on div "B" at bounding box center [126, 84] width 8 height 8
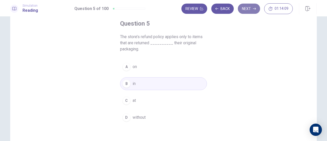
click at [242, 9] on button "Next" at bounding box center [249, 9] width 22 height 10
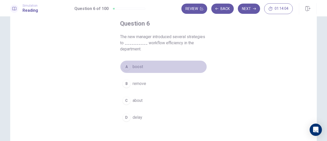
click at [125, 67] on div "A" at bounding box center [126, 67] width 8 height 8
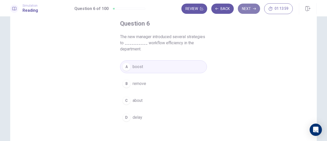
click at [247, 10] on button "Next" at bounding box center [249, 9] width 22 height 10
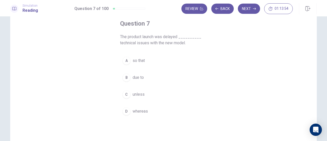
click at [127, 80] on div "B" at bounding box center [126, 77] width 8 height 8
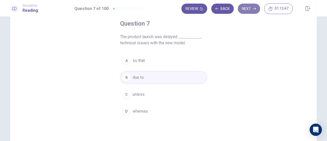
click at [249, 8] on button "Next" at bounding box center [249, 9] width 22 height 10
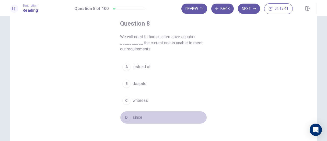
click at [128, 117] on div "D" at bounding box center [126, 117] width 8 height 8
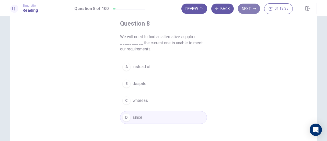
click at [248, 10] on button "Next" at bounding box center [249, 9] width 22 height 10
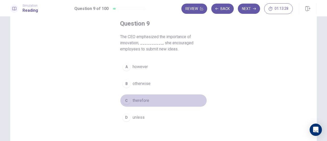
click at [150, 98] on button "C therefore" at bounding box center [163, 100] width 87 height 13
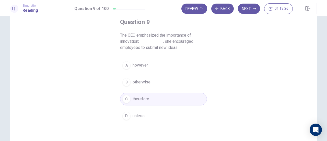
scroll to position [30, 0]
click at [243, 10] on button "Next" at bounding box center [249, 9] width 22 height 10
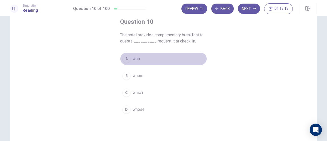
click at [122, 61] on div "A" at bounding box center [126, 59] width 8 height 8
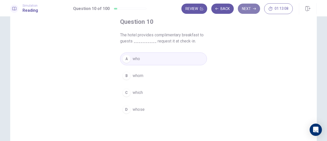
click at [251, 9] on button "Next" at bounding box center [249, 9] width 22 height 10
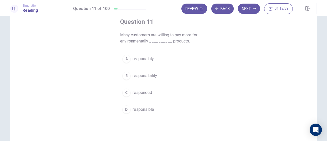
click at [126, 107] on div "D" at bounding box center [126, 109] width 8 height 8
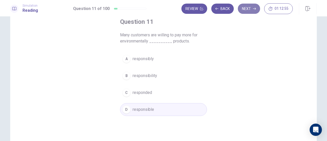
click at [249, 7] on button "Next" at bounding box center [249, 9] width 22 height 10
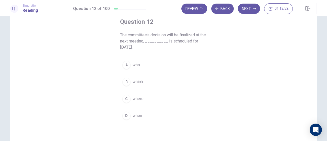
click at [125, 78] on div "B" at bounding box center [126, 82] width 8 height 8
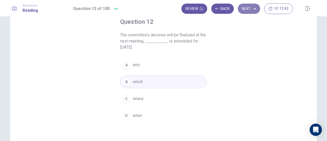
click at [248, 8] on button "Next" at bounding box center [249, 9] width 22 height 10
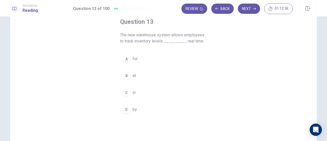
click at [124, 93] on div "C" at bounding box center [126, 92] width 8 height 8
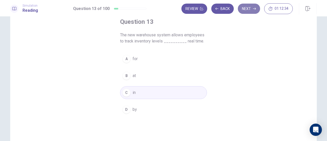
click at [247, 12] on button "Next" at bounding box center [249, 9] width 22 height 10
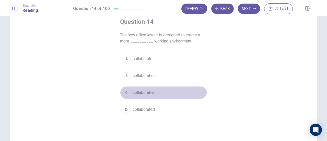
click at [127, 92] on div "C" at bounding box center [126, 92] width 8 height 8
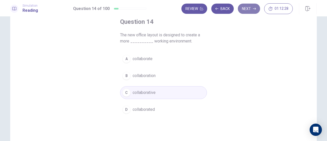
click at [247, 10] on button "Next" at bounding box center [249, 9] width 22 height 10
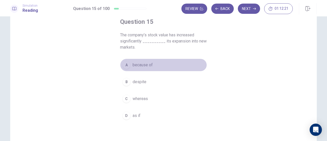
click at [128, 64] on div "A" at bounding box center [126, 65] width 8 height 8
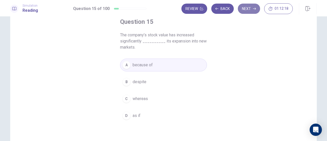
click at [249, 8] on button "Next" at bounding box center [249, 9] width 22 height 10
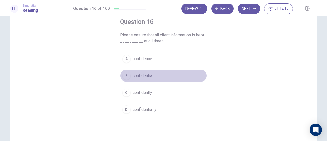
click at [123, 77] on div "B" at bounding box center [126, 76] width 8 height 8
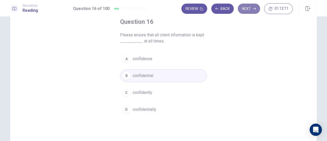
click at [249, 11] on button "Next" at bounding box center [249, 9] width 22 height 10
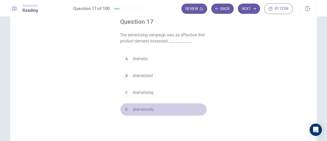
click at [125, 109] on div "D" at bounding box center [126, 109] width 8 height 8
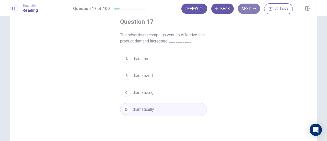
click at [249, 9] on button "Next" at bounding box center [249, 9] width 22 height 10
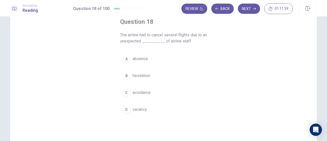
click at [137, 58] on span "absence" at bounding box center [140, 59] width 15 height 6
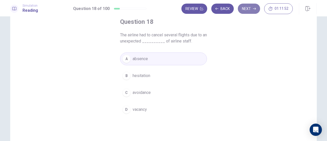
click at [251, 9] on button "Next" at bounding box center [249, 9] width 22 height 10
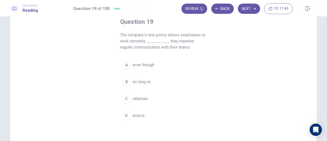
click at [126, 84] on div "B" at bounding box center [126, 82] width 8 height 8
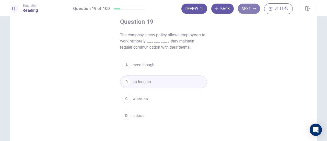
click at [246, 11] on button "Next" at bounding box center [249, 9] width 22 height 10
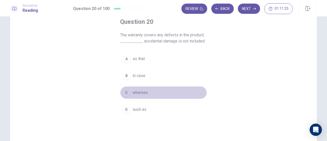
click at [128, 93] on div "C" at bounding box center [126, 92] width 8 height 8
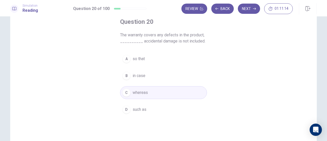
scroll to position [31, 0]
click at [254, 5] on button "Next" at bounding box center [249, 9] width 22 height 10
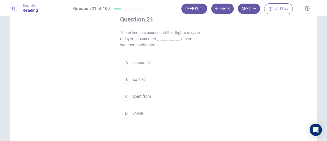
scroll to position [33, 0]
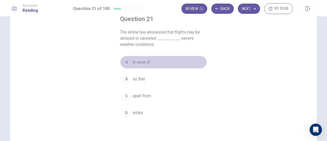
click at [149, 62] on button "A in case of" at bounding box center [163, 62] width 87 height 13
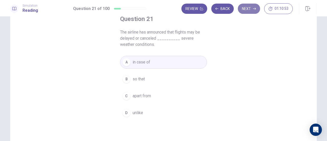
click at [247, 10] on button "Next" at bounding box center [249, 9] width 22 height 10
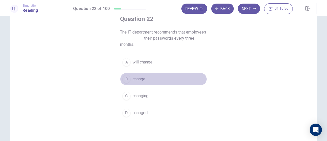
click at [131, 82] on button "B change" at bounding box center [163, 79] width 87 height 13
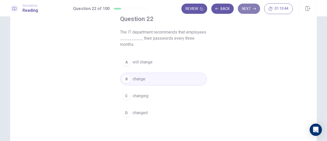
click at [247, 11] on button "Next" at bounding box center [249, 9] width 22 height 10
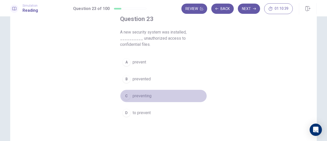
click at [139, 93] on span "preventing" at bounding box center [142, 96] width 19 height 6
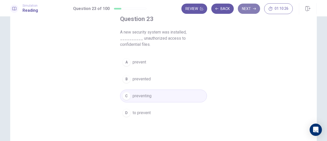
click at [246, 11] on button "Next" at bounding box center [249, 9] width 22 height 10
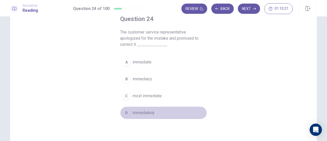
click at [133, 110] on span "immediately" at bounding box center [144, 113] width 22 height 6
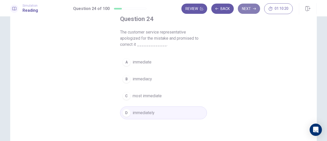
click at [246, 12] on button "Next" at bounding box center [249, 9] width 22 height 10
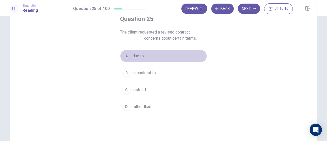
click at [130, 57] on button "A due to" at bounding box center [163, 56] width 87 height 13
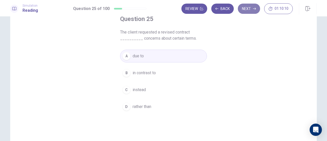
click at [248, 13] on button "Next" at bounding box center [249, 9] width 22 height 10
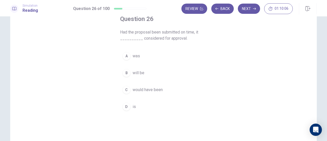
click at [123, 89] on div "C" at bounding box center [126, 90] width 8 height 8
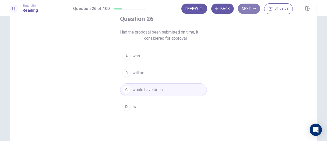
click at [248, 5] on button "Next" at bounding box center [249, 9] width 22 height 10
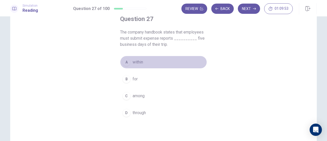
click at [131, 59] on button "A within" at bounding box center [163, 62] width 87 height 13
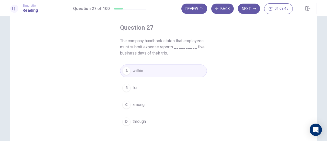
scroll to position [24, 0]
click at [249, 10] on button "Next" at bounding box center [249, 9] width 22 height 10
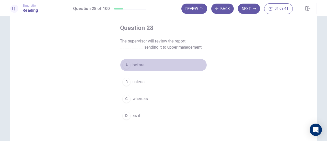
click at [122, 63] on div "A" at bounding box center [126, 65] width 8 height 8
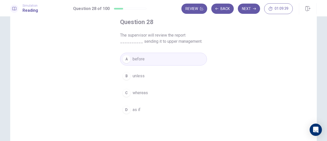
scroll to position [32, 0]
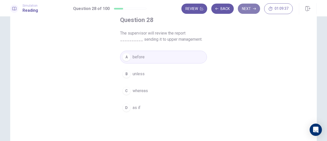
click at [244, 14] on button "Next" at bounding box center [249, 9] width 22 height 10
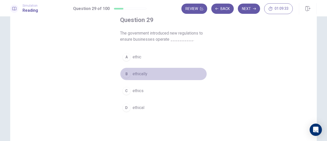
click at [124, 74] on div "B" at bounding box center [126, 74] width 8 height 8
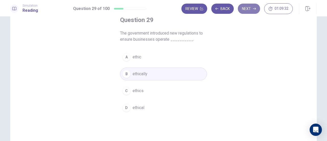
click at [246, 10] on button "Next" at bounding box center [249, 9] width 22 height 10
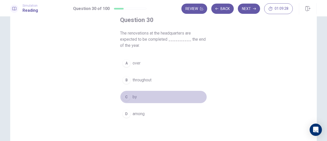
click at [125, 96] on div "C" at bounding box center [126, 97] width 8 height 8
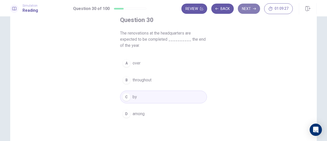
click at [246, 12] on button "Next" at bounding box center [249, 9] width 22 height 10
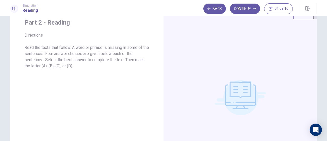
scroll to position [18, 0]
click at [250, 7] on button "Continue" at bounding box center [245, 9] width 30 height 10
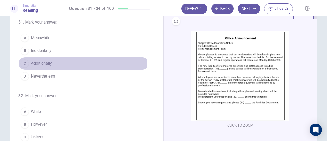
click at [31, 63] on span "Additionally" at bounding box center [41, 63] width 21 height 6
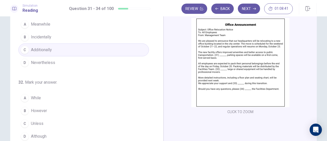
scroll to position [36, 0]
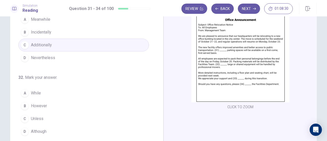
drag, startPoint x: 152, startPoint y: 76, endPoint x: 156, endPoint y: 79, distance: 4.9
click at [156, 79] on div "31 . Mark your answer. A Meanwhile B Incidentally C Additionally D Nevertheless…" at bounding box center [88, 79] width 141 height 157
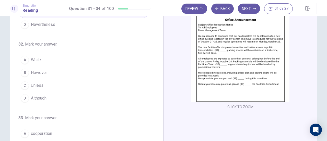
scroll to position [35, 0]
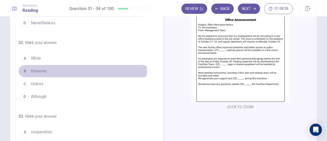
click at [33, 71] on span "However" at bounding box center [39, 71] width 16 height 6
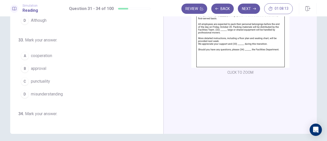
scroll to position [78, 0]
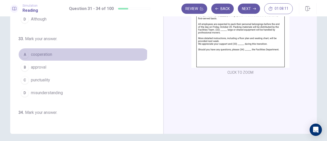
click at [47, 51] on span "cooperation" at bounding box center [41, 54] width 21 height 6
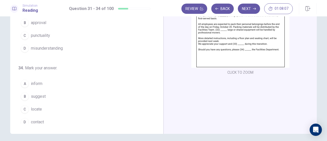
scroll to position [124, 0]
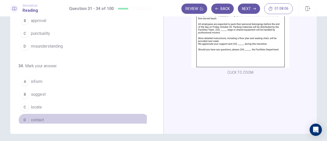
click at [45, 115] on button "D contact" at bounding box center [83, 120] width 131 height 13
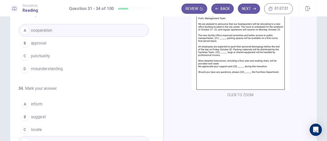
scroll to position [49, 0]
drag, startPoint x: 155, startPoint y: 89, endPoint x: 153, endPoint y: 98, distance: 9.5
click at [153, 98] on div "31 . Mark your answer. A Meanwhile B Incidentally C Additionally D Nevertheless…" at bounding box center [88, 66] width 141 height 157
click at [253, 5] on button "Next" at bounding box center [249, 9] width 22 height 10
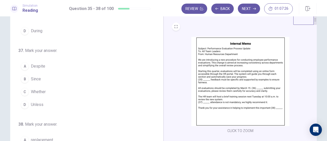
scroll to position [12, 0]
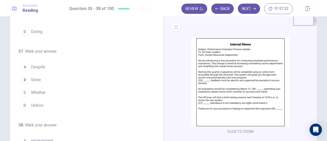
drag, startPoint x: 158, startPoint y: 109, endPoint x: 156, endPoint y: 107, distance: 2.9
click at [156, 107] on div "35 . Mark your answer. A Therefore B For instance C In other words D For this r…" at bounding box center [86, 104] width 153 height 178
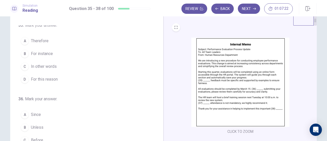
scroll to position [0, 0]
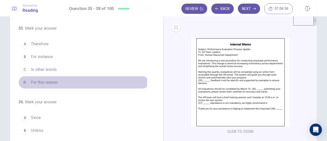
click at [49, 79] on span "For this reason" at bounding box center [44, 82] width 27 height 6
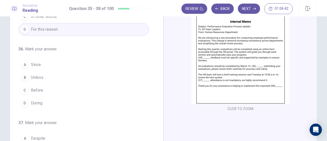
scroll to position [31, 0]
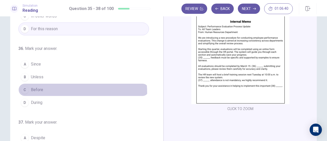
click at [60, 92] on button "C Before" at bounding box center [83, 89] width 131 height 13
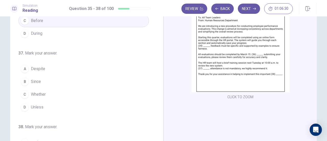
scroll to position [88, 0]
click at [51, 69] on button "A Despite" at bounding box center [83, 68] width 131 height 13
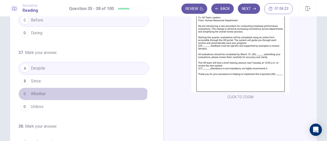
click at [63, 87] on button "C Whether" at bounding box center [83, 93] width 131 height 13
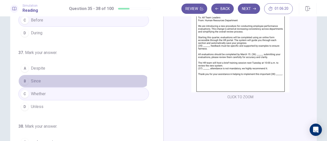
click at [49, 75] on button "B Since" at bounding box center [83, 81] width 131 height 13
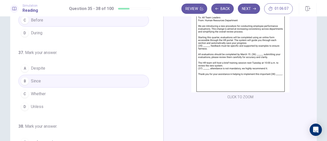
drag, startPoint x: 158, startPoint y: 96, endPoint x: 158, endPoint y: 109, distance: 13.6
click at [158, 109] on div "35 . Mark your answer. A Therefore B For instance C In other words D For this r…" at bounding box center [86, 70] width 153 height 178
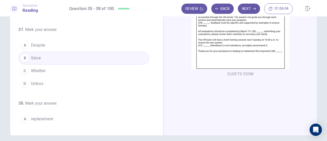
scroll to position [124, 0]
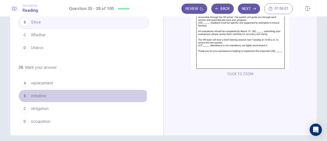
click at [32, 93] on span "initiative" at bounding box center [38, 96] width 15 height 6
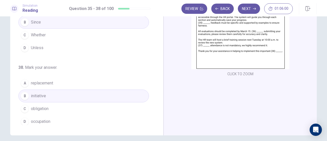
scroll to position [0, 0]
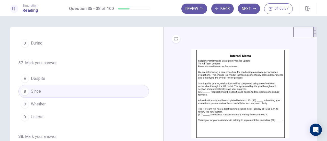
drag, startPoint x: 155, startPoint y: 113, endPoint x: 157, endPoint y: 73, distance: 40.7
click at [157, 73] on div "35 . Mark your answer. A Therefore B For instance C In other words D For this r…" at bounding box center [88, 115] width 141 height 157
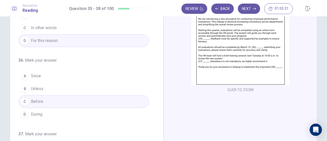
scroll to position [53, 0]
click at [157, 67] on div "35 . Mark your answer. A Therefore B For instance C In other words D For this r…" at bounding box center [86, 62] width 153 height 178
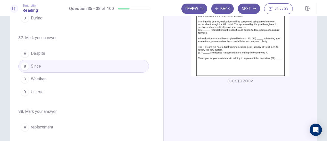
scroll to position [62, 0]
click at [156, 87] on div "35 . Mark your answer. A Therefore B For instance C In other words D For this r…" at bounding box center [88, 52] width 141 height 157
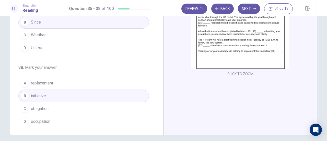
scroll to position [71, 0]
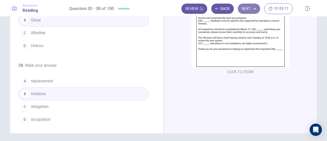
click at [255, 11] on button "Next" at bounding box center [249, 9] width 22 height 10
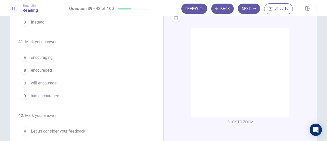
scroll to position [21, 0]
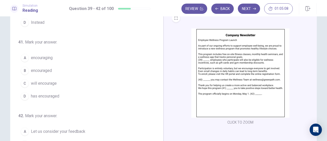
drag, startPoint x: 155, startPoint y: 109, endPoint x: 160, endPoint y: 44, distance: 65.2
click at [160, 44] on div "39 . Mark your answer. A Registered B Unreliable C Designated D Every 40 . Mark…" at bounding box center [86, 95] width 153 height 178
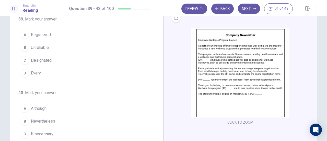
drag, startPoint x: 155, startPoint y: 66, endPoint x: 155, endPoint y: 55, distance: 11.0
click at [155, 55] on div "39 . Mark your answer. A Registered B Unreliable C Designated D Every 40 . Mark…" at bounding box center [88, 94] width 141 height 157
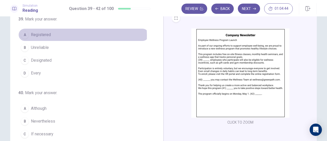
click at [43, 36] on span "Registered" at bounding box center [41, 35] width 20 height 6
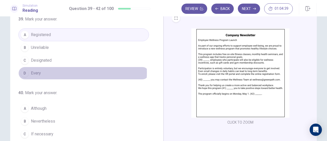
click at [58, 72] on button "D Every" at bounding box center [83, 73] width 131 height 13
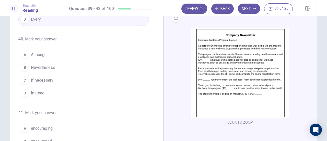
scroll to position [59, 0]
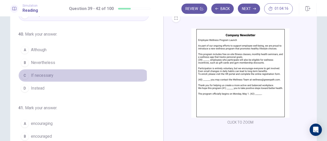
click at [53, 76] on button "C If necessary" at bounding box center [83, 75] width 131 height 13
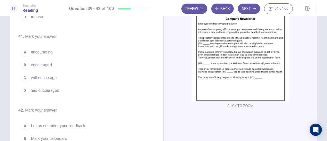
scroll to position [38, 0]
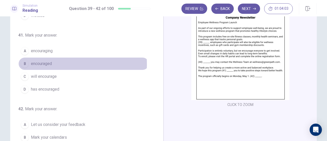
click at [41, 62] on span "encouraged" at bounding box center [41, 64] width 21 height 6
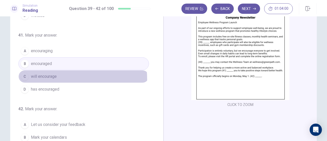
click at [48, 77] on span "will encourage" at bounding box center [44, 76] width 26 height 6
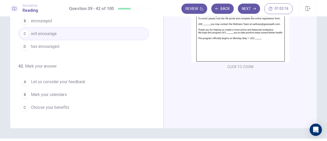
scroll to position [124, 0]
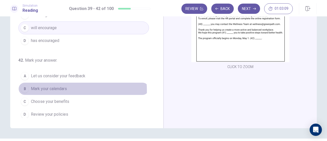
click at [54, 88] on span "Mark your calendars" at bounding box center [49, 89] width 36 height 6
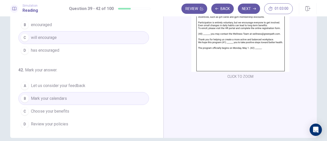
scroll to position [67, 0]
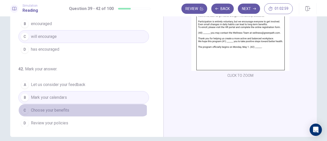
click at [53, 108] on span "Choose your benefits" at bounding box center [50, 110] width 38 height 6
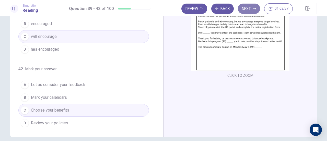
click at [249, 9] on button "Next" at bounding box center [249, 9] width 22 height 10
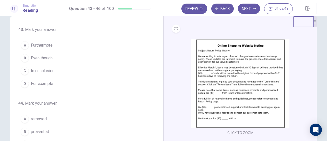
scroll to position [13, 0]
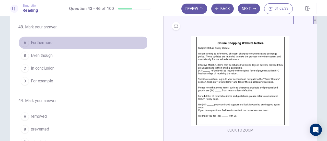
click at [33, 42] on span "Furthermore" at bounding box center [42, 43] width 22 height 6
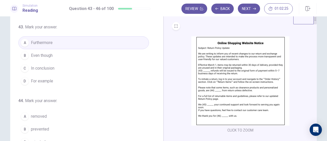
drag, startPoint x: 155, startPoint y: 93, endPoint x: 155, endPoint y: 98, distance: 5.4
click at [155, 98] on div "43 . Mark your answer. A Furthermore B Even though C In conclusion D For exampl…" at bounding box center [88, 102] width 141 height 157
click at [156, 98] on div "43 . Mark your answer. A Furthermore B Even though C In conclusion D For exampl…" at bounding box center [88, 102] width 141 height 157
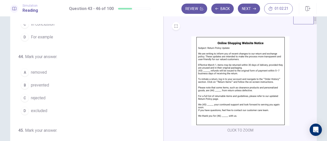
scroll to position [53, 0]
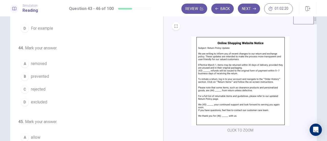
click at [35, 99] on span "excluded" at bounding box center [39, 102] width 16 height 6
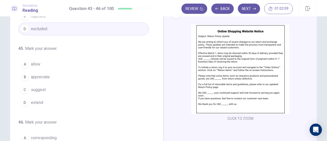
scroll to position [116, 0]
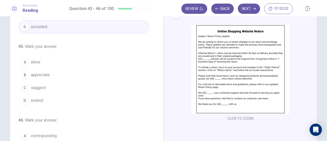
click at [42, 73] on span "appreciate" at bounding box center [40, 75] width 19 height 6
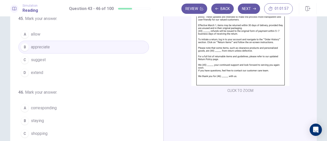
scroll to position [124, 0]
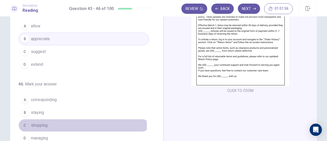
click at [41, 123] on span "shopping" at bounding box center [39, 125] width 17 height 6
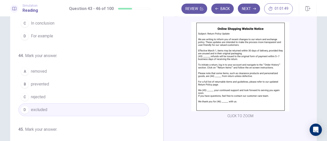
scroll to position [30, 0]
drag, startPoint x: 160, startPoint y: 32, endPoint x: 156, endPoint y: 32, distance: 3.8
click at [156, 32] on div "43 . Mark your answer. A Furthermore B Even though C In conclusion D For exampl…" at bounding box center [86, 88] width 153 height 178
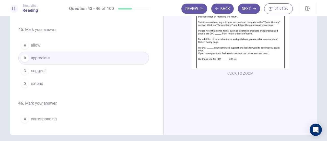
scroll to position [70, 0]
click at [247, 13] on button "Next" at bounding box center [249, 9] width 22 height 10
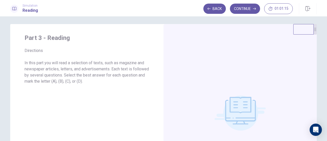
scroll to position [0, 0]
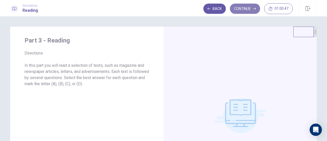
click at [248, 9] on button "Continue" at bounding box center [245, 9] width 30 height 10
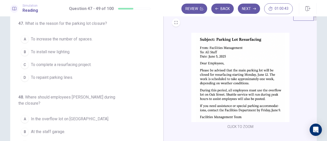
scroll to position [18, 0]
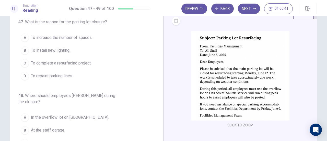
click at [267, 69] on img at bounding box center [240, 75] width 98 height 89
drag, startPoint x: 155, startPoint y: 70, endPoint x: 155, endPoint y: 66, distance: 4.1
click at [155, 66] on div "47 . What is the reason for the parking lot closure? A To increase the number o…" at bounding box center [88, 97] width 141 height 157
click at [274, 79] on img at bounding box center [240, 75] width 98 height 89
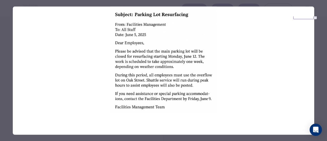
click at [222, 1] on div at bounding box center [163, 70] width 327 height 141
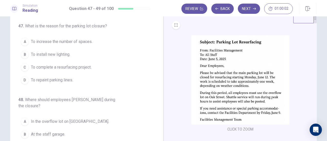
scroll to position [14, 0]
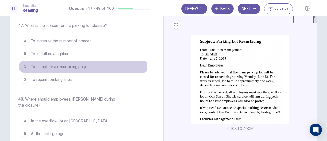
click at [44, 64] on span "To complete a resurfacing project." at bounding box center [61, 67] width 61 height 6
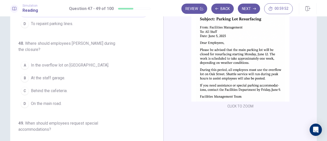
scroll to position [36, 0]
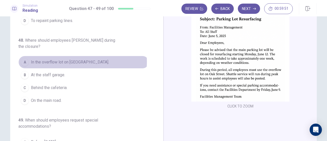
click at [75, 59] on span "In the overflow lot on [GEOGRAPHIC_DATA]." at bounding box center [70, 62] width 78 height 6
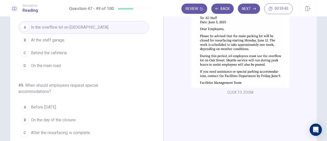
scroll to position [51, 0]
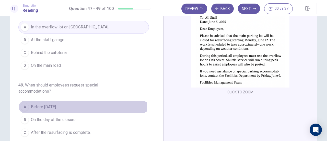
click at [46, 104] on span "Before [DATE]." at bounding box center [44, 107] width 26 height 6
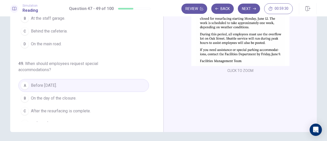
scroll to position [72, 0]
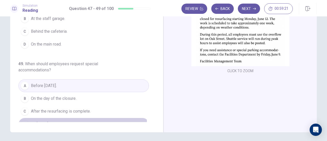
click at [37, 121] on span "By [DATE]." at bounding box center [40, 124] width 18 height 6
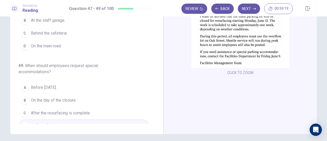
scroll to position [70, 0]
click at [249, 13] on button "Next" at bounding box center [249, 9] width 22 height 10
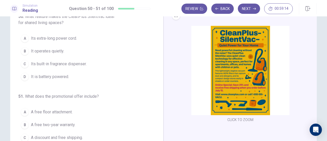
scroll to position [24, 0]
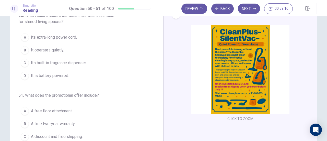
click at [232, 49] on img at bounding box center [240, 69] width 98 height 89
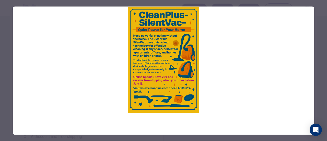
click at [268, 2] on div at bounding box center [163, 70] width 327 height 141
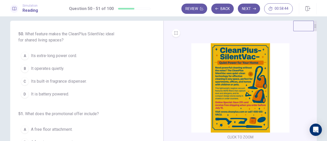
scroll to position [6, 0]
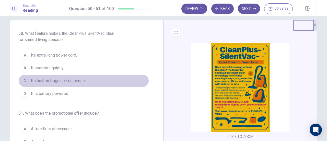
click at [24, 78] on div "C" at bounding box center [25, 81] width 8 height 8
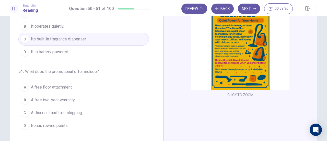
scroll to position [49, 0]
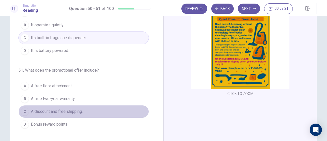
click at [67, 111] on span "A discount and free shipping." at bounding box center [57, 111] width 52 height 6
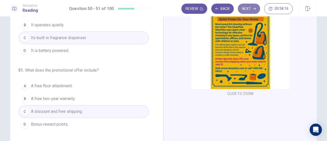
click at [246, 11] on button "Next" at bounding box center [249, 9] width 22 height 10
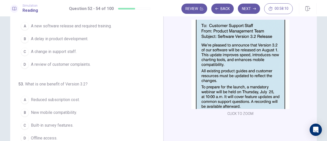
scroll to position [29, 0]
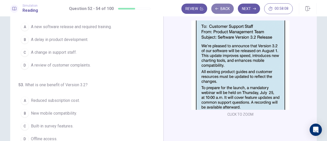
click at [216, 12] on button "Back" at bounding box center [222, 9] width 22 height 10
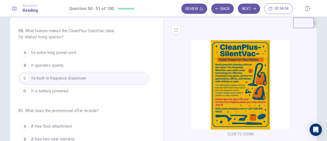
scroll to position [9, 0]
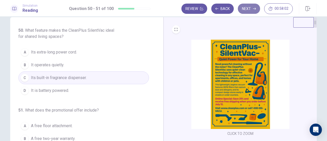
click at [248, 11] on button "Next" at bounding box center [249, 9] width 22 height 10
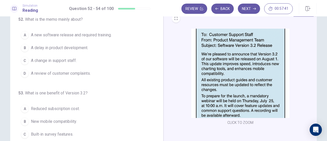
scroll to position [23, 0]
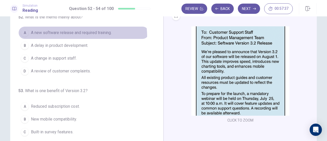
click at [52, 37] on button "A A new software release and required training." at bounding box center [83, 32] width 131 height 13
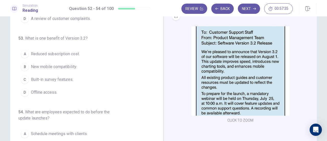
scroll to position [57, 0]
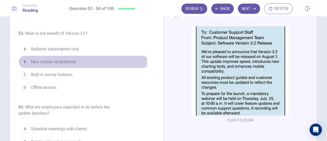
click at [60, 63] on span "New mobile compatibility." at bounding box center [54, 62] width 46 height 6
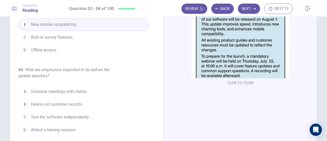
scroll to position [62, 0]
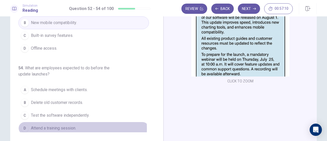
click at [50, 126] on span "Attend a training session." at bounding box center [53, 128] width 45 height 6
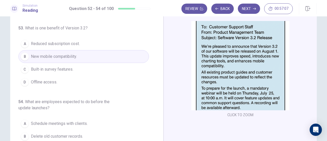
scroll to position [0, 0]
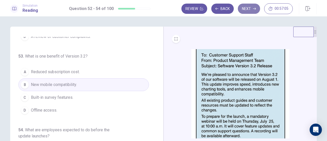
click at [247, 8] on button "Next" at bounding box center [249, 9] width 22 height 10
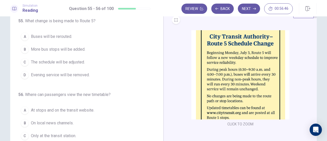
scroll to position [15, 0]
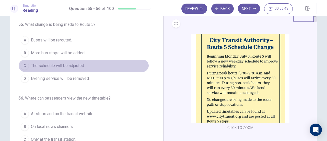
click at [48, 66] on span "The schedule will be adjusted." at bounding box center [58, 66] width 54 height 6
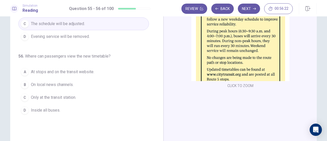
scroll to position [58, 0]
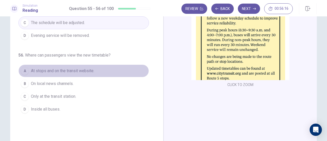
click at [37, 71] on span "At stops and on the transit website." at bounding box center [62, 71] width 63 height 6
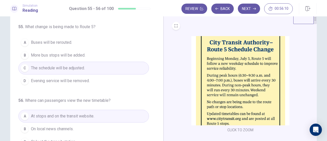
scroll to position [6, 0]
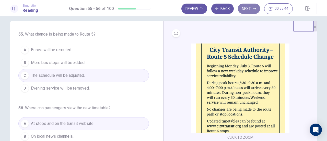
click at [256, 7] on button "Next" at bounding box center [249, 9] width 22 height 10
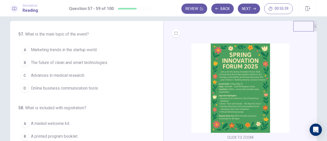
click at [234, 84] on img at bounding box center [240, 87] width 98 height 89
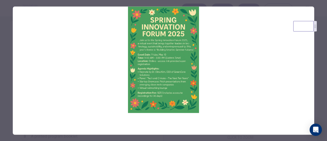
click at [181, 3] on div at bounding box center [163, 70] width 327 height 141
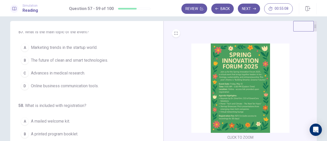
scroll to position [0, 0]
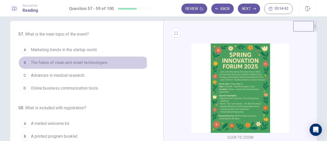
click at [75, 63] on span "The future of clean and smart technologies." at bounding box center [69, 63] width 77 height 6
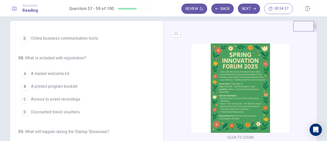
scroll to position [51, 0]
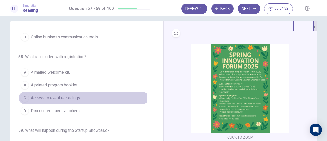
click at [71, 97] on span "Access to event recordings." at bounding box center [56, 98] width 50 height 6
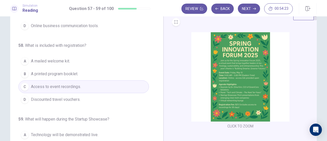
scroll to position [17, 0]
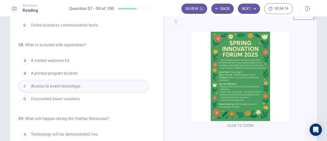
click at [254, 88] on img at bounding box center [240, 76] width 98 height 89
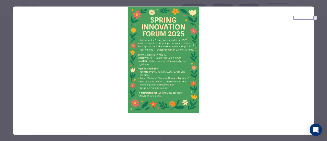
click at [261, 2] on div at bounding box center [163, 70] width 327 height 141
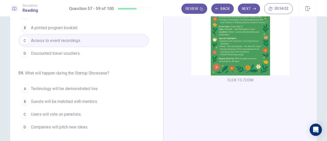
scroll to position [63, 0]
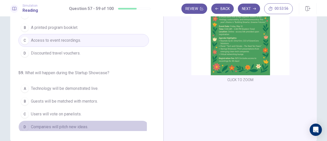
click at [21, 124] on div "D" at bounding box center [25, 127] width 8 height 8
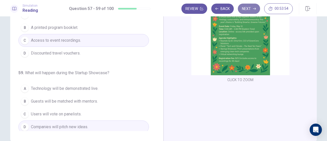
click at [246, 9] on button "Next" at bounding box center [249, 9] width 22 height 10
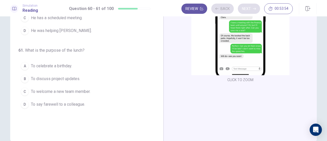
scroll to position [90, 0]
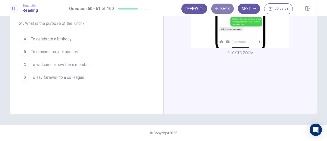
click at [226, 9] on button "Back" at bounding box center [222, 9] width 22 height 10
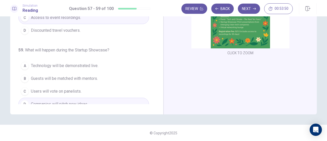
scroll to position [51, 0]
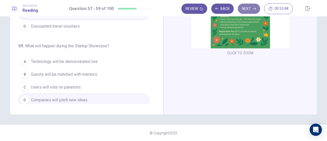
click at [246, 9] on button "Next" at bounding box center [249, 9] width 22 height 10
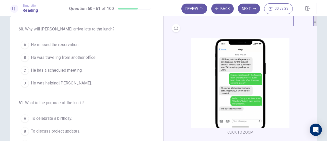
scroll to position [12, 0]
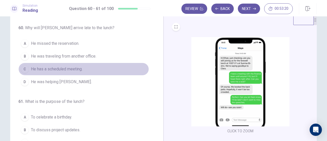
click at [69, 69] on span "He has a scheduled meeting." at bounding box center [57, 69] width 52 height 6
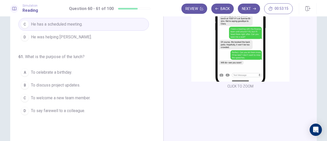
scroll to position [57, 0]
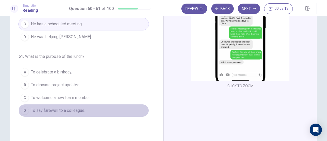
click at [61, 107] on span "To say farewell to a colleague." at bounding box center [58, 110] width 54 height 6
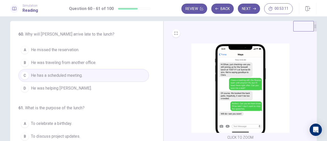
scroll to position [0, 0]
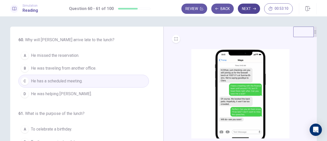
click at [250, 10] on button "Next" at bounding box center [249, 9] width 22 height 10
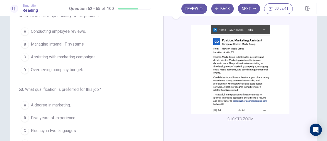
scroll to position [12, 0]
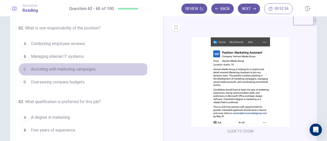
click at [53, 66] on span "Assisting with marketing campaigns." at bounding box center [63, 69] width 65 height 6
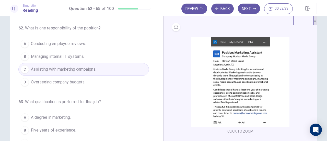
drag, startPoint x: 155, startPoint y: 72, endPoint x: 154, endPoint y: 89, distance: 17.7
click at [154, 89] on div "62 . What is one responsibility of the position? A Conducting employee reviews.…" at bounding box center [88, 103] width 141 height 157
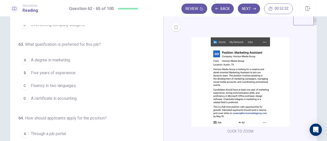
scroll to position [60, 0]
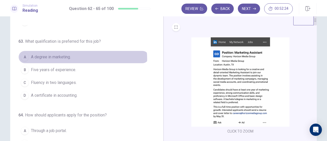
click at [64, 58] on span "A degree in marketing." at bounding box center [51, 57] width 40 height 6
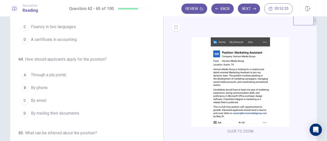
scroll to position [124, 0]
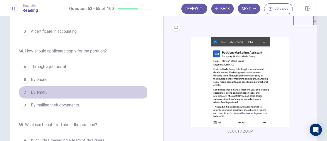
click at [41, 90] on span "By email." at bounding box center [39, 92] width 16 height 6
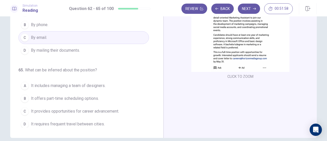
scroll to position [67, 0]
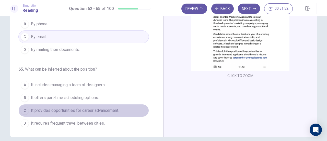
click at [95, 107] on span "It provides opportunities for career advancement." at bounding box center [75, 110] width 88 height 6
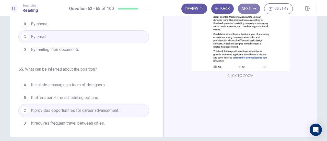
click at [249, 11] on button "Next" at bounding box center [249, 9] width 22 height 10
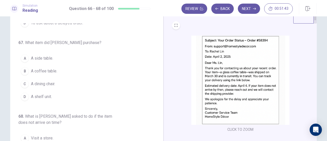
scroll to position [0, 0]
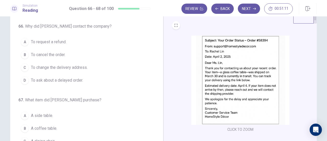
click at [78, 79] on span "To ask about a delayed order." at bounding box center [57, 80] width 52 height 6
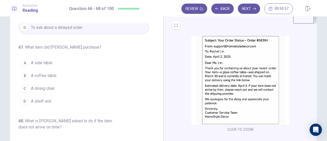
scroll to position [57, 0]
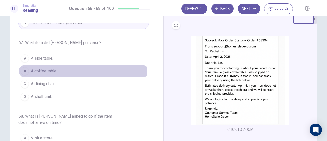
click at [55, 71] on span "A coffee table." at bounding box center [44, 71] width 26 height 6
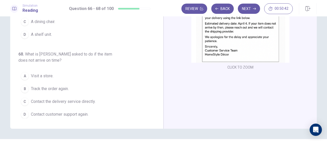
scroll to position [77, 0]
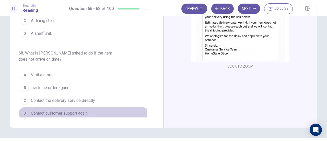
click at [72, 112] on span "Contact customer support again." at bounding box center [60, 113] width 58 height 6
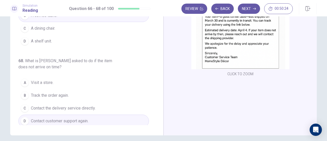
scroll to position [70, 0]
click at [249, 9] on button "Next" at bounding box center [249, 9] width 22 height 10
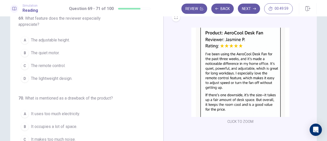
scroll to position [22, 0]
click at [63, 63] on span "The remote control." at bounding box center [48, 65] width 35 height 6
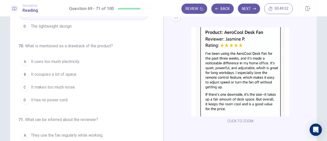
scroll to position [57, 0]
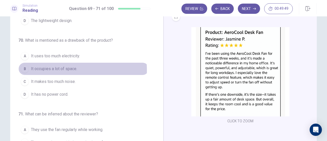
click at [52, 69] on span "It occupies a lot of space." at bounding box center [54, 69] width 46 height 6
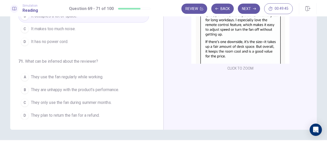
scroll to position [75, 0]
drag, startPoint x: 158, startPoint y: 96, endPoint x: 157, endPoint y: 101, distance: 5.7
click at [157, 101] on div "69 . What feature does the reviewer especially appreciate? A The adjustable hei…" at bounding box center [88, 40] width 141 height 157
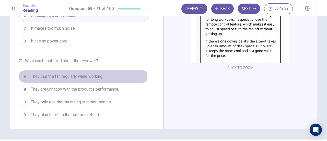
click at [70, 76] on span "They use the fan regularly while working." at bounding box center [67, 76] width 72 height 6
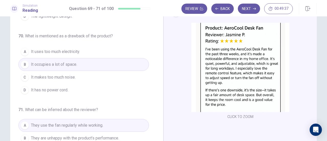
scroll to position [26, 0]
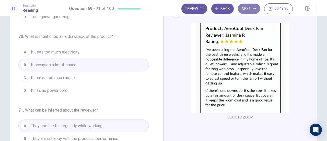
click at [252, 9] on button "Next" at bounding box center [249, 9] width 22 height 10
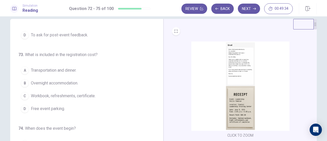
scroll to position [0, 0]
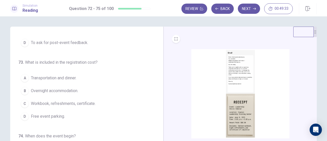
click at [240, 79] on img at bounding box center [240, 93] width 98 height 89
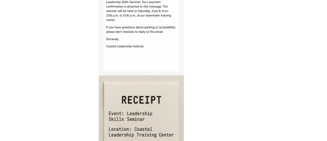
drag, startPoint x: 169, startPoint y: 41, endPoint x: 199, endPoint y: 49, distance: 30.2
click at [199, 49] on img at bounding box center [164, 59] width 302 height 106
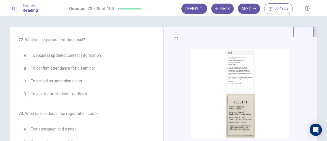
click at [237, 70] on img at bounding box center [240, 93] width 98 height 89
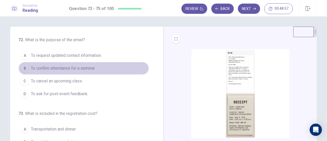
click at [88, 70] on span "To confirm attendance for a seminar." at bounding box center [63, 68] width 64 height 6
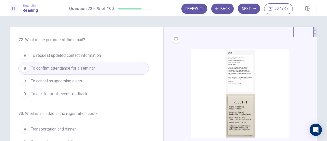
click at [240, 78] on img at bounding box center [240, 93] width 98 height 89
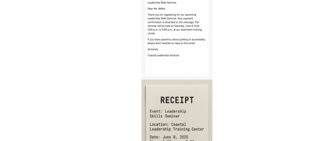
drag, startPoint x: 160, startPoint y: 29, endPoint x: 161, endPoint y: 37, distance: 7.7
click at [161, 37] on img at bounding box center [164, 59] width 302 height 106
drag, startPoint x: 187, startPoint y: 35, endPoint x: 187, endPoint y: 44, distance: 9.7
click at [187, 44] on img at bounding box center [164, 59] width 302 height 106
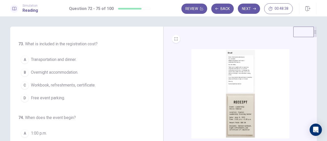
scroll to position [65, 0]
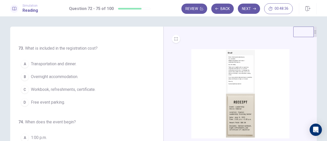
click at [246, 80] on img at bounding box center [240, 93] width 98 height 89
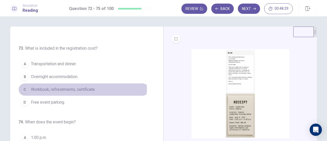
click at [73, 87] on span "Workbook, refreshments, certificate." at bounding box center [63, 89] width 65 height 6
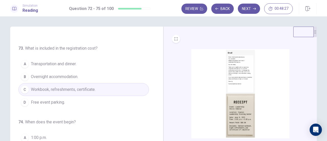
drag, startPoint x: 155, startPoint y: 106, endPoint x: 157, endPoint y: 121, distance: 15.4
click at [157, 121] on div "72 . What is the purpose of the email? A To request updated contact information…" at bounding box center [88, 115] width 141 height 157
click at [225, 109] on img at bounding box center [240, 93] width 98 height 89
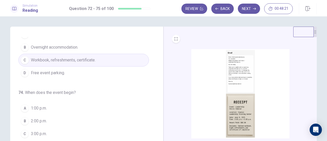
scroll to position [111, 0]
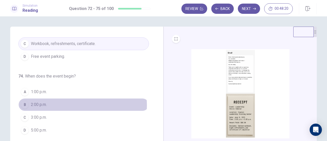
click at [71, 104] on button "B 2:00 p.m." at bounding box center [83, 104] width 131 height 13
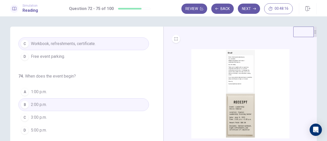
scroll to position [0, 0]
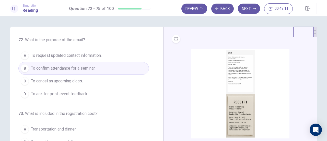
click at [232, 72] on img at bounding box center [240, 93] width 98 height 89
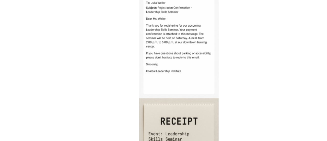
drag, startPoint x: 166, startPoint y: 23, endPoint x: 165, endPoint y: 33, distance: 10.0
click at [165, 33] on img at bounding box center [164, 59] width 302 height 106
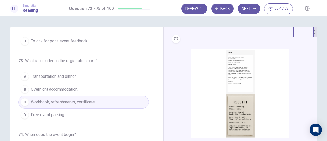
scroll to position [51, 0]
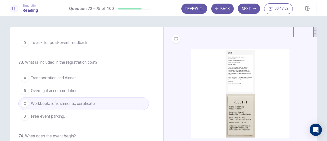
click at [226, 123] on img at bounding box center [240, 93] width 98 height 89
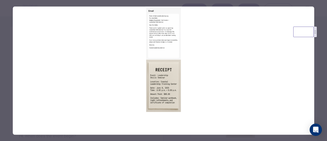
click at [246, 2] on div at bounding box center [163, 70] width 327 height 141
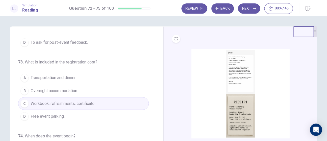
scroll to position [0, 0]
click at [251, 8] on button "Next" at bounding box center [249, 9] width 22 height 10
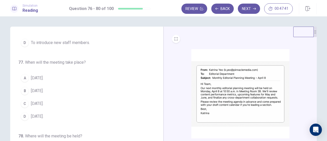
drag, startPoint x: 155, startPoint y: 101, endPoint x: 161, endPoint y: 55, distance: 46.4
click at [161, 55] on div "76 . What is the purpose of the meeting? A To train new editors. B To review an…" at bounding box center [86, 116] width 153 height 178
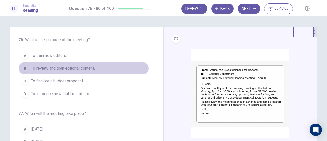
click at [93, 68] on span "To review and plan editorial content." at bounding box center [63, 68] width 64 height 6
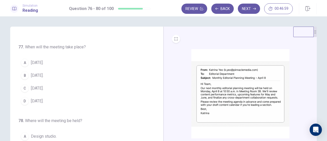
scroll to position [73, 0]
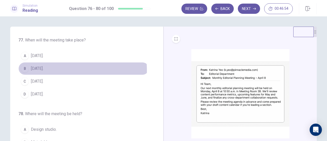
click at [36, 70] on span "[DATE]." at bounding box center [37, 68] width 13 height 6
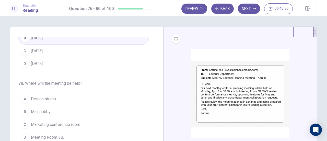
scroll to position [105, 0]
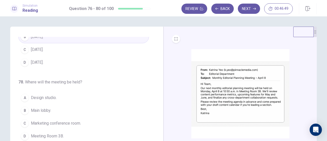
drag, startPoint x: 154, startPoint y: 115, endPoint x: 153, endPoint y: 119, distance: 4.6
click at [153, 119] on div "76 . What is the purpose of the meeting? A To train new editors. B To review an…" at bounding box center [88, 115] width 141 height 157
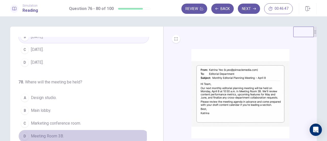
click at [50, 135] on span "Meeting Room 3B." at bounding box center [47, 136] width 33 height 6
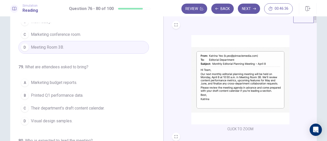
scroll to position [16, 0]
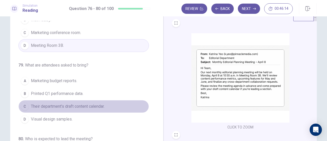
click at [101, 103] on span "Their department’s draft content calendar." at bounding box center [68, 106] width 74 height 6
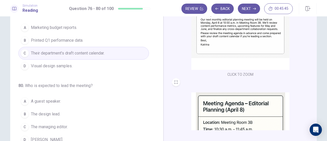
scroll to position [0, 0]
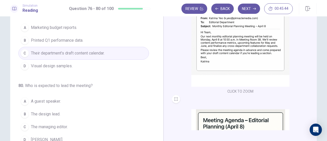
drag, startPoint x: 314, startPoint y: 73, endPoint x: 314, endPoint y: 36, distance: 37.3
click at [314, 36] on div "CLICK TO ZOOM CLICK TO ZOOM" at bounding box center [244, 56] width 144 height 147
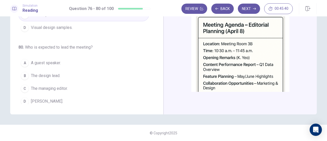
scroll to position [76, 0]
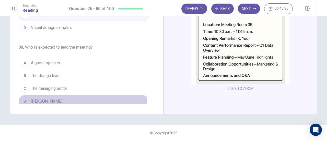
click at [32, 98] on span "[PERSON_NAME]." at bounding box center [47, 101] width 32 height 6
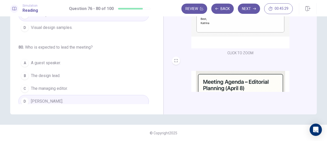
scroll to position [0, 0]
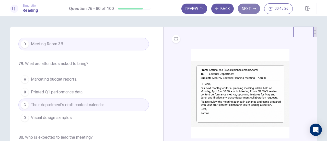
click at [244, 9] on button "Next" at bounding box center [249, 9] width 22 height 10
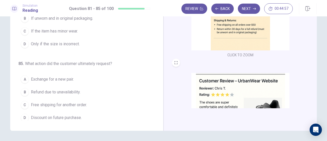
scroll to position [77, 0]
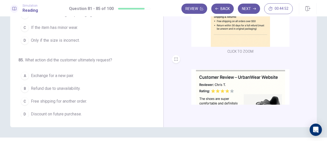
click at [154, 109] on div "81 . What product feature is praised by the reviewer? A Lightweight and comfort…" at bounding box center [88, 38] width 141 height 157
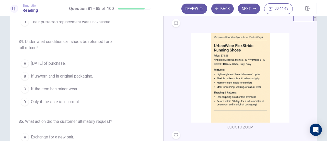
scroll to position [15, 0]
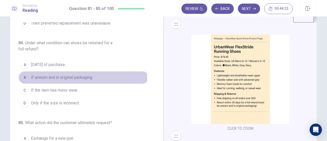
click at [78, 76] on span "If unworn and in original packaging." at bounding box center [62, 77] width 62 height 6
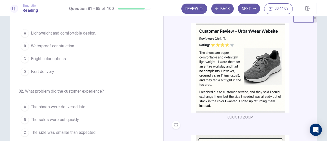
scroll to position [0, 0]
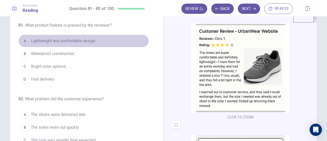
click at [83, 40] on span "Lightweight and comfortable design." at bounding box center [63, 41] width 65 height 6
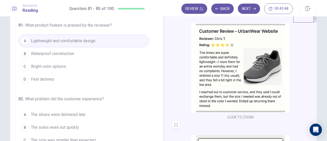
drag, startPoint x: 155, startPoint y: 80, endPoint x: 157, endPoint y: 84, distance: 4.7
click at [157, 84] on div "81 . What product feature is praised by the reviewer? A Lightweight and comfort…" at bounding box center [88, 100] width 141 height 157
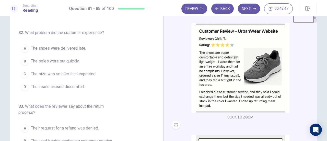
scroll to position [69, 0]
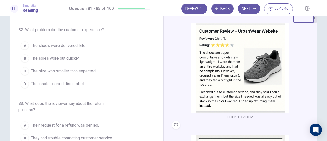
click at [74, 70] on span "The size was smaller than expected." at bounding box center [63, 71] width 65 height 6
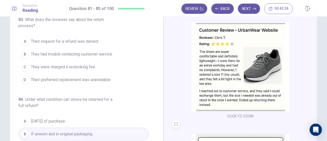
scroll to position [20, 0]
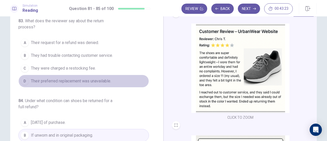
click at [84, 79] on span "Their preferred replacement was unavailable." at bounding box center [71, 81] width 80 height 6
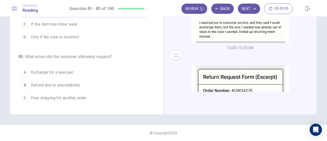
scroll to position [209, 0]
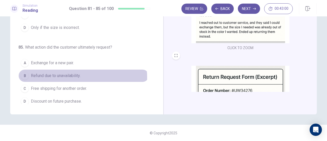
click at [67, 74] on span "Refund due to unavailability." at bounding box center [56, 76] width 50 height 6
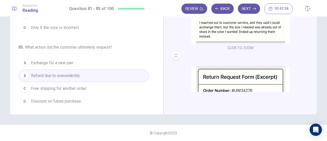
scroll to position [188, 0]
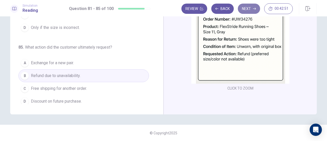
click at [246, 9] on button "Next" at bounding box center [249, 9] width 22 height 10
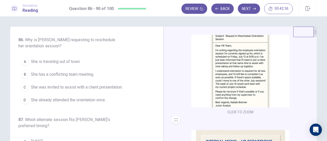
scroll to position [32, 0]
click at [263, 78] on img at bounding box center [240, 61] width 98 height 89
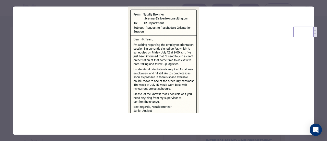
click at [264, 3] on div at bounding box center [163, 70] width 327 height 141
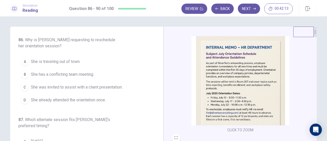
scroll to position [123, 0]
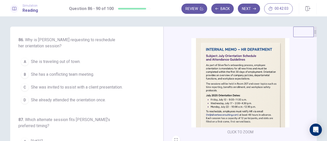
drag, startPoint x: 316, startPoint y: 98, endPoint x: 311, endPoint y: 106, distance: 9.2
click at [311, 106] on div "86 . Why is [PERSON_NAME] requesting to reschedule her orientation session? A S…" at bounding box center [163, 116] width 323 height 178
drag, startPoint x: 311, startPoint y: 106, endPoint x: 310, endPoint y: 113, distance: 6.6
click at [310, 113] on div "CLICK TO ZOOM CLICK TO ZOOM CLICK TO ZOOM" at bounding box center [244, 108] width 144 height 147
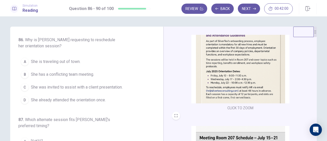
scroll to position [150, 0]
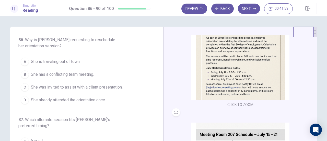
click at [309, 115] on div "CLICK TO ZOOM CLICK TO ZOOM CLICK TO ZOOM" at bounding box center [244, 108] width 144 height 147
click at [309, 117] on div "CLICK TO ZOOM CLICK TO ZOOM CLICK TO ZOOM" at bounding box center [244, 108] width 144 height 147
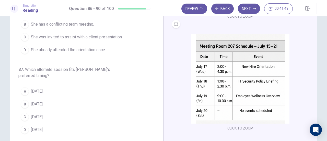
scroll to position [51, 0]
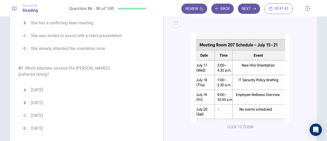
click at [156, 41] on div "86 . Why is [PERSON_NAME] requesting to reschedule her orientation session? A S…" at bounding box center [88, 63] width 141 height 157
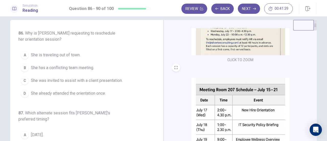
scroll to position [3, 0]
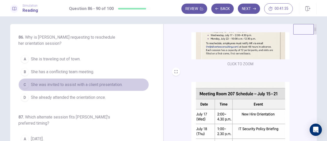
click at [88, 84] on span "She was invited to assist with a client presentation." at bounding box center [77, 85] width 92 height 6
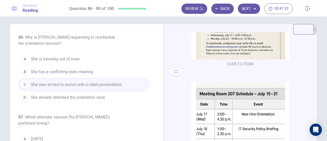
click at [230, 51] on img at bounding box center [240, 14] width 98 height 89
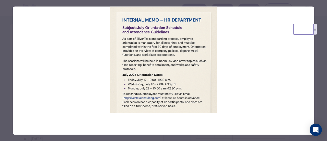
click at [233, 3] on div at bounding box center [163, 70] width 327 height 141
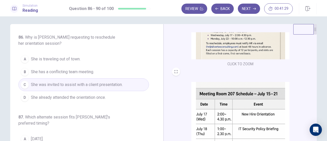
scroll to position [0, 0]
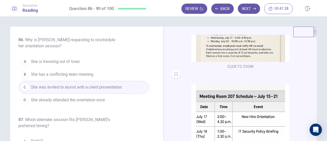
click at [311, 73] on div "CLICK TO ZOOM CLICK TO ZOOM CLICK TO ZOOM" at bounding box center [244, 108] width 144 height 147
click at [316, 69] on div "86 . Why is [PERSON_NAME] requesting to reschedule her orientation session? A S…" at bounding box center [163, 116] width 323 height 178
click at [314, 68] on div "86 . Why is [PERSON_NAME] requesting to reschedule her orientation session? A S…" at bounding box center [163, 116] width 323 height 178
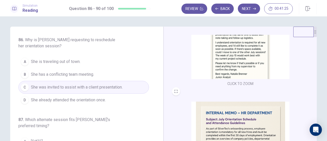
click at [251, 67] on img at bounding box center [240, 34] width 98 height 89
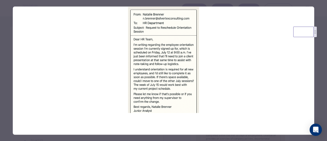
click at [211, 1] on div at bounding box center [163, 70] width 327 height 141
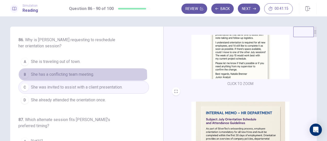
click at [75, 76] on span "She has a conflicting team meeting." at bounding box center [62, 74] width 63 height 6
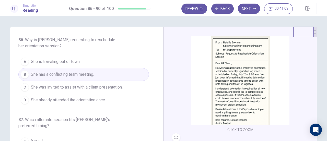
scroll to position [15, 0]
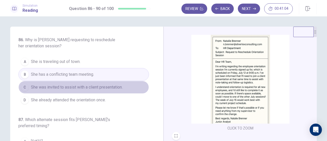
click at [109, 90] on button "C She was invited to assist with a client presentation." at bounding box center [83, 87] width 131 height 13
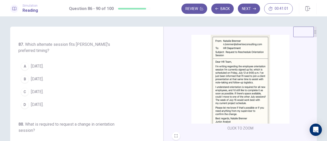
scroll to position [74, 0]
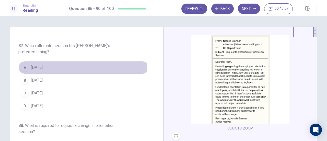
click at [41, 68] on span "[DATE]." at bounding box center [37, 67] width 13 height 6
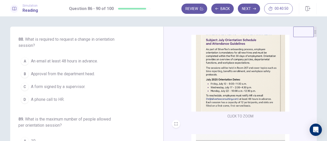
scroll to position [144, 0]
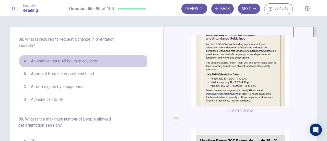
click at [44, 59] on span "An email at least 48 hours in advance." at bounding box center [64, 61] width 67 height 6
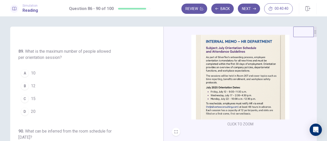
scroll to position [129, 0]
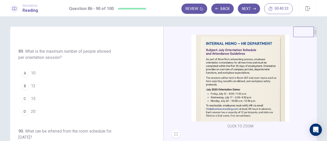
drag, startPoint x: 311, startPoint y: 99, endPoint x: 313, endPoint y: 110, distance: 10.8
click at [313, 110] on div "CLICK TO ZOOM CLICK TO ZOOM CLICK TO ZOOM" at bounding box center [244, 108] width 144 height 147
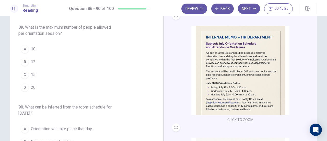
scroll to position [110, 0]
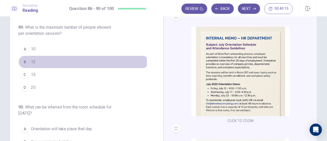
click at [26, 61] on div "B" at bounding box center [25, 62] width 8 height 8
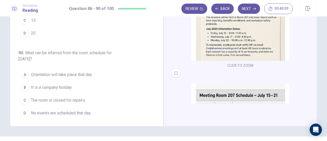
scroll to position [188, 0]
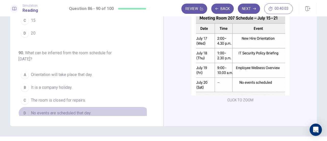
click at [77, 110] on span "No events are scheduled that day." at bounding box center [61, 113] width 60 height 6
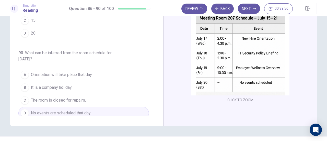
drag, startPoint x: 154, startPoint y: 98, endPoint x: 173, endPoint y: 98, distance: 18.1
click at [173, 98] on div "86 . Why is [PERSON_NAME] requesting to reschedule her orientation session? A S…" at bounding box center [163, 37] width 307 height 178
click at [250, 8] on button "Next" at bounding box center [249, 9] width 22 height 10
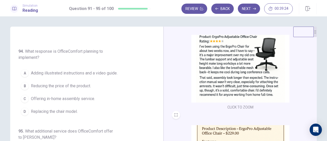
scroll to position [37, 0]
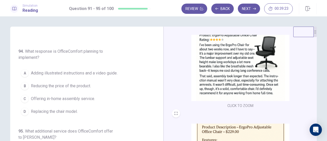
drag, startPoint x: 311, startPoint y: 86, endPoint x: 311, endPoint y: 96, distance: 10.5
click at [311, 96] on div "CLICK TO ZOOM CLICK TO ZOOM CLICK TO ZOOM" at bounding box center [244, 108] width 144 height 147
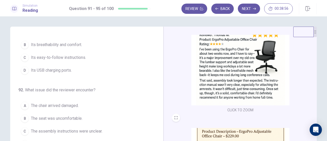
scroll to position [0, 0]
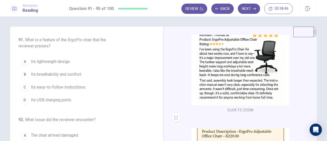
click at [66, 75] on span "Its breathability and comfort." at bounding box center [56, 74] width 51 height 6
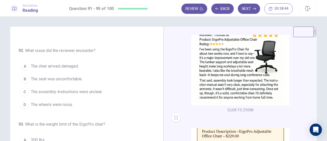
scroll to position [70, 0]
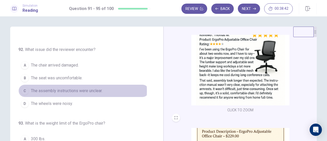
click at [76, 90] on span "The assembly instructions were unclear." at bounding box center [67, 91] width 72 height 6
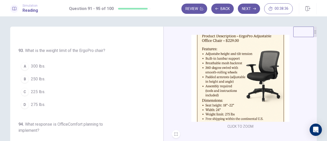
scroll to position [130, 0]
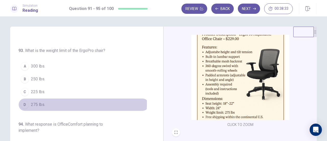
click at [25, 101] on div "D" at bounding box center [25, 104] width 8 height 8
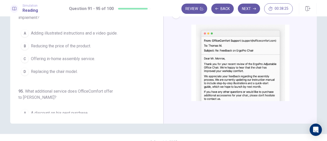
scroll to position [188, 0]
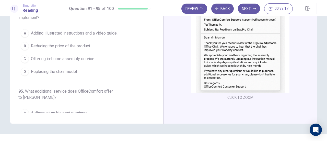
drag, startPoint x: 154, startPoint y: 53, endPoint x: 154, endPoint y: 47, distance: 6.4
click at [154, 47] on div "91 . What is a feature of the ErgoPro chair that the reviewer praises? A Its li…" at bounding box center [88, 34] width 141 height 157
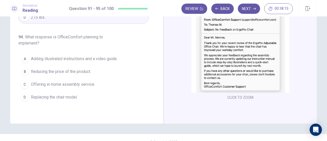
scroll to position [149, 0]
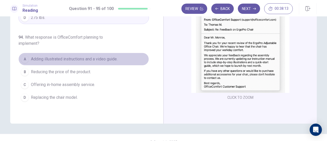
click at [89, 56] on span "Adding illustrated instructions and a video guide." at bounding box center [74, 59] width 87 height 6
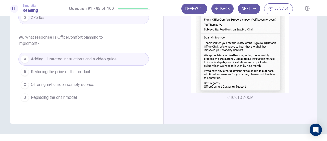
scroll to position [215, 0]
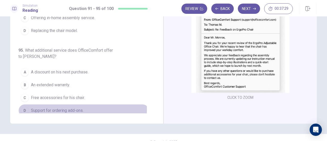
click at [57, 107] on span "Support for ordering add-ons." at bounding box center [57, 110] width 53 height 6
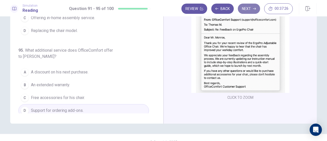
click at [253, 6] on button "Next" at bounding box center [249, 9] width 22 height 10
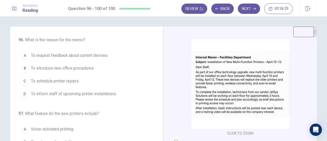
scroll to position [11, 0]
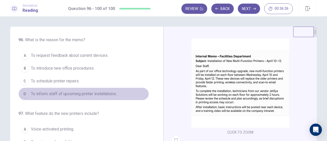
click at [86, 94] on span "To inform staff of upcoming printer installations." at bounding box center [74, 94] width 86 height 6
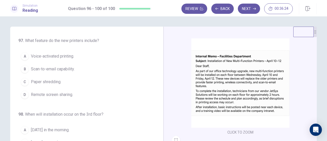
scroll to position [74, 0]
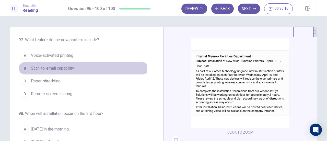
click at [37, 70] on span "Scan-to-email capability." at bounding box center [53, 68] width 44 height 6
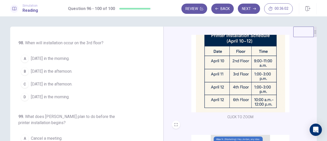
scroll to position [145, 0]
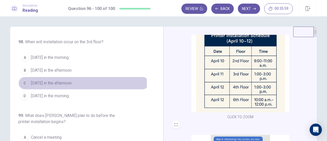
click at [66, 81] on span "[DATE] in the afternoon." at bounding box center [51, 83] width 41 height 6
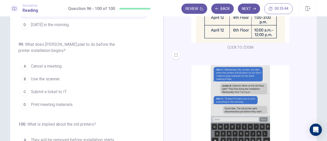
scroll to position [30, 0]
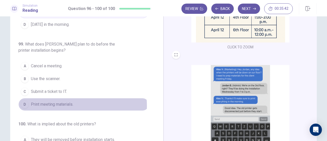
click at [48, 103] on span "Print meeting materials." at bounding box center [52, 104] width 42 height 6
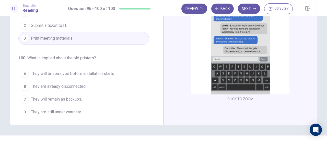
scroll to position [80, 0]
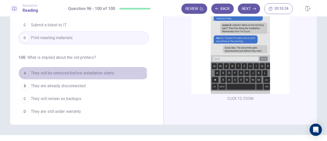
click at [68, 71] on span "They will be removed before installation starts." at bounding box center [73, 73] width 84 height 6
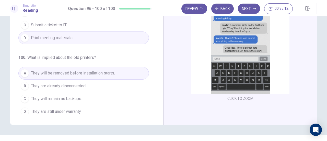
click at [311, 60] on div "CLICK TO ZOOM CLICK TO ZOOM CLICK TO ZOOM" at bounding box center [244, 28] width 144 height 147
drag, startPoint x: 311, startPoint y: 60, endPoint x: 315, endPoint y: 60, distance: 3.6
click at [315, 60] on div "CLICK TO ZOOM CLICK TO ZOOM CLICK TO ZOOM" at bounding box center [240, 36] width 153 height 178
drag, startPoint x: 315, startPoint y: 60, endPoint x: 327, endPoint y: 72, distance: 17.5
click at [327, 72] on div "96 . What is the reason for the memo? A To request feedback about current devic…" at bounding box center [163, 78] width 327 height 124
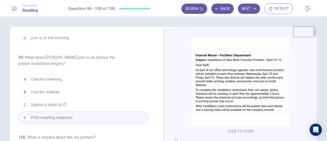
scroll to position [13, 0]
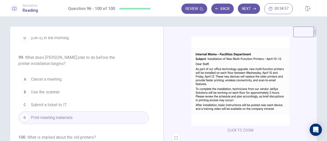
drag, startPoint x: 314, startPoint y: 89, endPoint x: 313, endPoint y: 94, distance: 5.1
click at [313, 94] on div "CLICK TO ZOOM CLICK TO ZOOM CLICK TO ZOOM" at bounding box center [240, 116] width 153 height 178
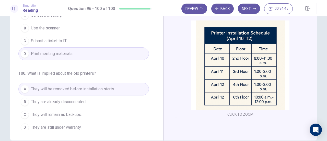
scroll to position [0, 0]
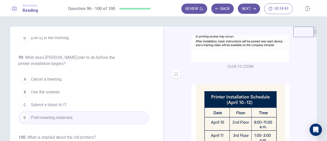
drag, startPoint x: 315, startPoint y: 96, endPoint x: 315, endPoint y: 68, distance: 28.1
click at [315, 68] on div "CLICK TO ZOOM CLICK TO ZOOM CLICK TO ZOOM" at bounding box center [240, 116] width 153 height 178
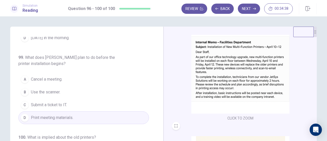
scroll to position [90, 0]
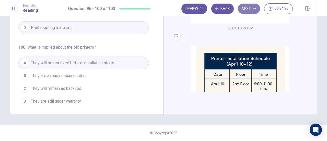
click at [255, 6] on button "Next" at bounding box center [249, 9] width 22 height 10
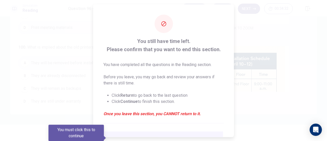
drag, startPoint x: 235, startPoint y: 66, endPoint x: 234, endPoint y: 77, distance: 11.1
click at [234, 77] on div "You still have time left. Please confirm that you want to end this section. You…" at bounding box center [163, 70] width 327 height 141
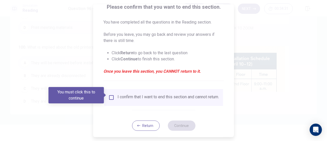
scroll to position [50, 0]
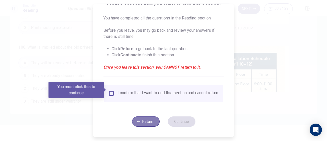
click at [150, 120] on button "Return" at bounding box center [146, 121] width 28 height 10
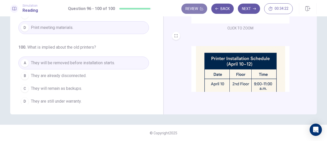
click at [199, 10] on button "Review" at bounding box center [194, 9] width 26 height 10
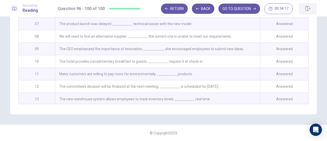
scroll to position [44, 0]
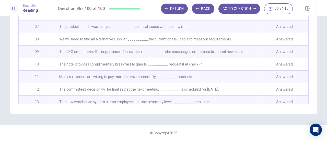
drag, startPoint x: 324, startPoint y: 90, endPoint x: 327, endPoint y: 75, distance: 15.0
click at [327, 75] on div "Review This is a list of questions. The last question you looked at is highligh…" at bounding box center [163, 78] width 327 height 124
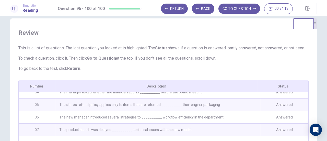
scroll to position [0, 0]
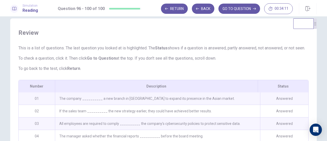
click at [149, 103] on div "The company __________ a new branch in [GEOGRAPHIC_DATA] to expand its presence…" at bounding box center [157, 98] width 205 height 12
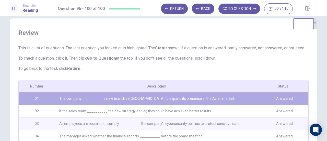
click at [149, 103] on div "The company __________ a new branch in [GEOGRAPHIC_DATA] to expand its presence…" at bounding box center [157, 98] width 205 height 12
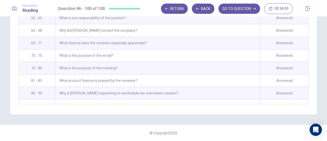
scroll to position [502, 0]
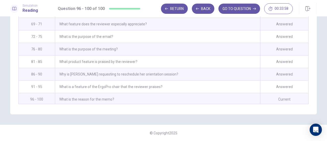
click at [270, 95] on div "Current" at bounding box center [284, 99] width 48 height 12
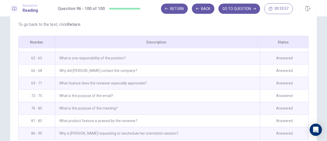
scroll to position [49, 0]
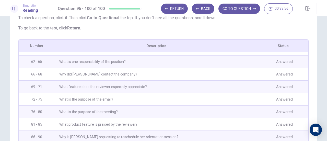
click at [282, 67] on div "Answered" at bounding box center [284, 61] width 48 height 12
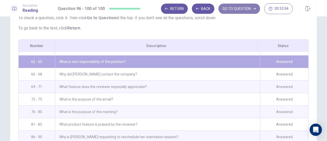
click at [240, 10] on button "GO TO QUESTION" at bounding box center [240, 9] width 42 height 10
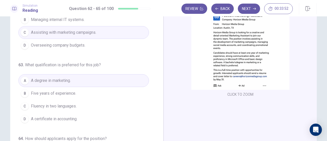
scroll to position [0, 0]
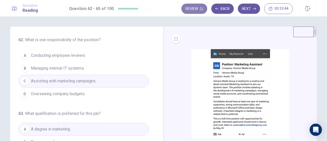
click at [202, 12] on button "Review" at bounding box center [194, 9] width 26 height 10
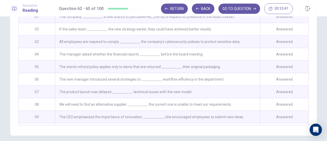
click at [197, 22] on div "The company __________ a new branch in [GEOGRAPHIC_DATA] to expand its presence…" at bounding box center [157, 16] width 205 height 12
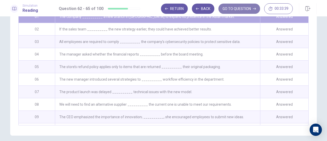
click at [239, 8] on button "GO TO QUESTION" at bounding box center [240, 9] width 42 height 10
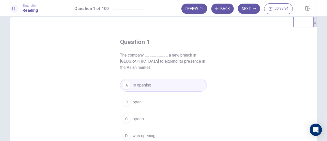
scroll to position [10, 0]
click at [246, 10] on button "Next" at bounding box center [249, 9] width 22 height 10
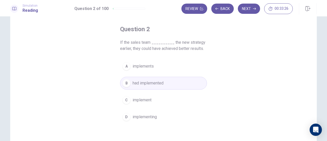
scroll to position [27, 0]
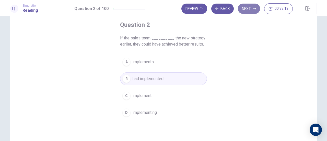
click at [248, 12] on button "Next" at bounding box center [249, 9] width 22 height 10
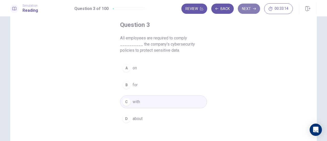
click at [251, 7] on button "Next" at bounding box center [249, 9] width 22 height 10
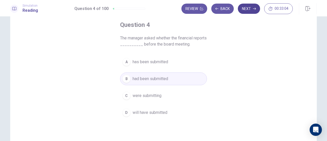
click at [251, 7] on button "Next" at bounding box center [249, 9] width 22 height 10
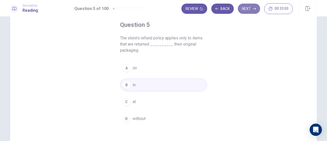
click at [251, 7] on button "Next" at bounding box center [249, 9] width 22 height 10
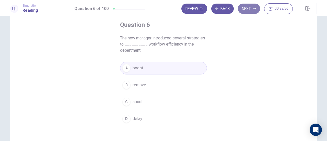
click at [251, 7] on button "Next" at bounding box center [249, 9] width 22 height 10
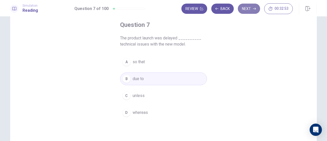
click at [251, 7] on button "Next" at bounding box center [249, 9] width 22 height 10
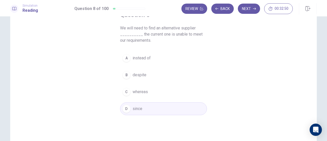
scroll to position [38, 0]
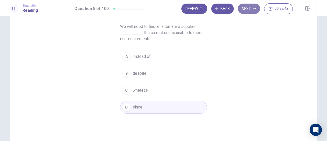
click at [246, 8] on button "Next" at bounding box center [249, 9] width 22 height 10
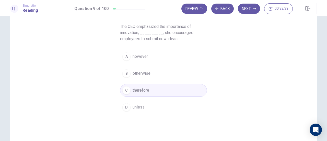
click at [190, 53] on button "A however" at bounding box center [163, 56] width 87 height 13
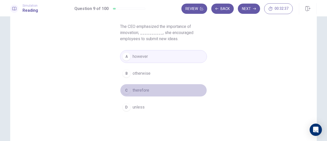
click at [138, 90] on span "therefore" at bounding box center [141, 90] width 17 height 6
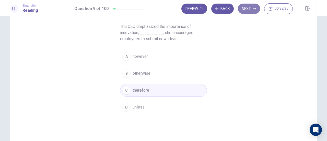
click at [255, 4] on button "Next" at bounding box center [249, 9] width 22 height 10
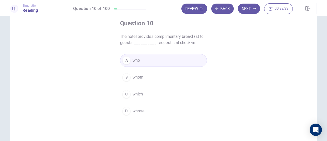
scroll to position [31, 0]
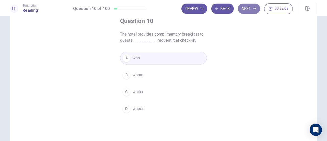
click at [247, 10] on button "Next" at bounding box center [249, 9] width 22 height 10
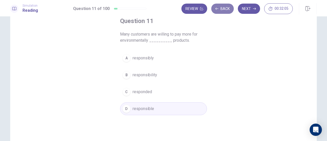
click at [227, 9] on button "Back" at bounding box center [222, 9] width 22 height 10
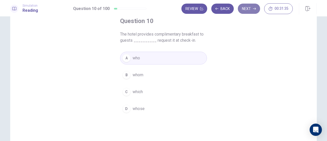
click at [255, 8] on icon "button" at bounding box center [254, 8] width 3 height 3
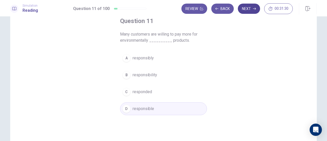
click at [247, 10] on button "Next" at bounding box center [249, 9] width 22 height 10
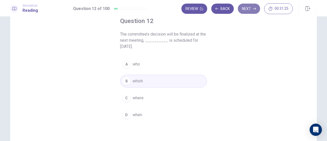
click at [250, 8] on button "Next" at bounding box center [249, 9] width 22 height 10
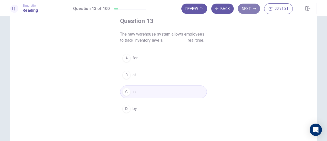
click at [244, 8] on button "Next" at bounding box center [249, 9] width 22 height 10
click at [248, 10] on button "Next" at bounding box center [249, 9] width 22 height 10
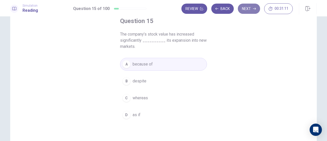
click at [249, 9] on button "Next" at bounding box center [249, 9] width 22 height 10
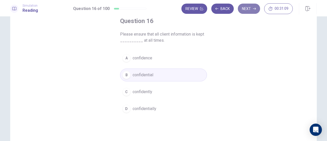
click at [248, 12] on button "Next" at bounding box center [249, 9] width 22 height 10
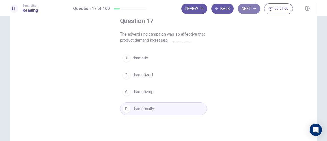
click at [248, 12] on button "Next" at bounding box center [249, 9] width 22 height 10
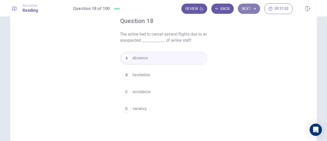
click at [248, 12] on button "Next" at bounding box center [249, 9] width 22 height 10
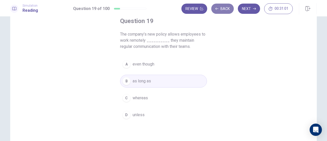
click at [226, 11] on button "Back" at bounding box center [222, 9] width 22 height 10
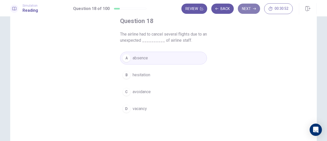
click at [249, 10] on button "Next" at bounding box center [249, 9] width 22 height 10
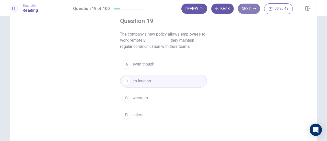
click at [249, 10] on button "Next" at bounding box center [249, 9] width 22 height 10
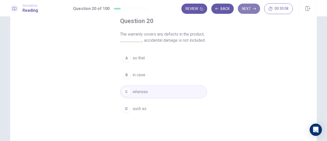
click at [249, 10] on button "Next" at bounding box center [249, 9] width 22 height 10
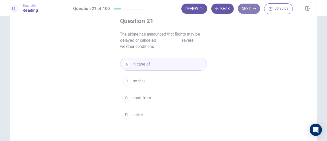
click at [250, 8] on button "Next" at bounding box center [249, 9] width 22 height 10
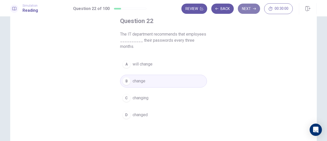
click at [242, 9] on button "Next" at bounding box center [249, 9] width 22 height 10
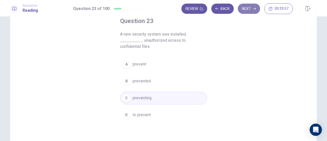
click at [252, 6] on button "Next" at bounding box center [249, 9] width 22 height 10
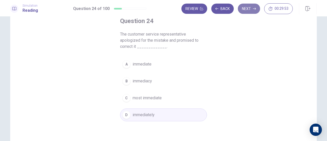
click at [248, 12] on button "Next" at bounding box center [249, 9] width 22 height 10
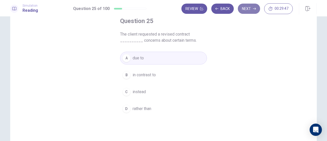
click at [249, 10] on button "Next" at bounding box center [249, 9] width 22 height 10
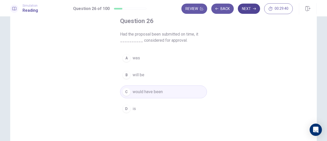
click at [248, 11] on button "Next" at bounding box center [249, 9] width 22 height 10
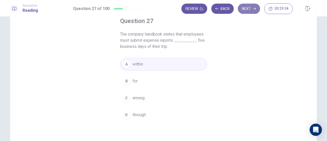
click at [248, 11] on button "Next" at bounding box center [249, 9] width 22 height 10
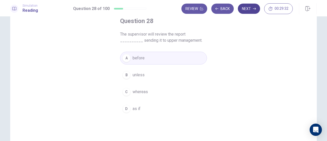
click at [243, 10] on button "Next" at bounding box center [249, 9] width 22 height 10
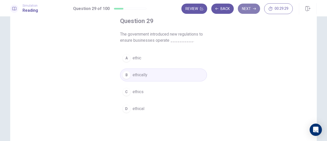
click at [243, 10] on button "Next" at bounding box center [249, 9] width 22 height 10
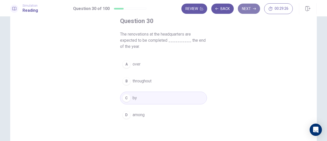
click at [244, 11] on button "Next" at bounding box center [249, 9] width 22 height 10
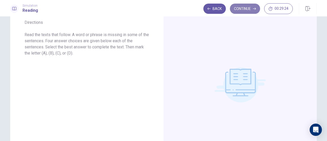
click at [244, 5] on button "Continue" at bounding box center [245, 9] width 30 height 10
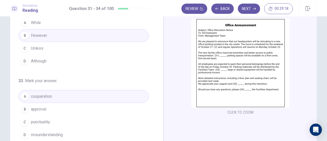
scroll to position [76, 0]
drag, startPoint x: 155, startPoint y: 91, endPoint x: 156, endPoint y: 94, distance: 3.9
click at [156, 94] on div "31 . Mark your answer. A Meanwhile B Incidentally C Additionally D Nevertheless…" at bounding box center [88, 84] width 141 height 157
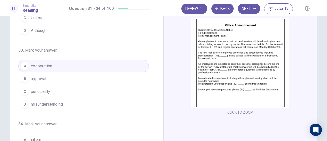
scroll to position [123, 0]
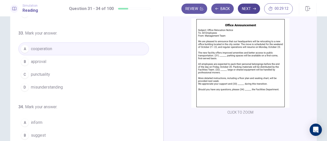
click at [246, 11] on button "Next" at bounding box center [249, 9] width 22 height 10
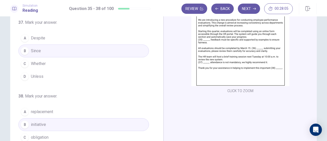
scroll to position [124, 0]
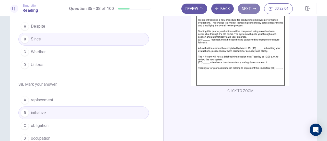
click at [248, 11] on button "Next" at bounding box center [249, 9] width 22 height 10
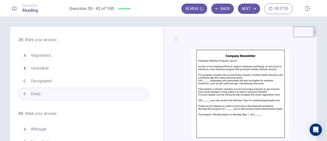
scroll to position [0, 0]
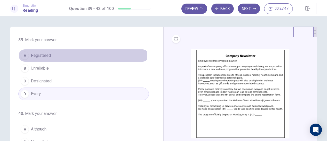
click at [79, 53] on button "A Registered" at bounding box center [83, 55] width 131 height 13
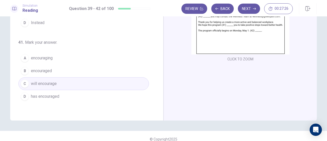
scroll to position [115, 0]
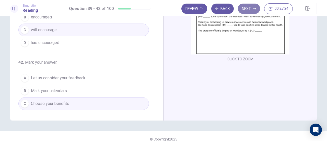
click at [251, 7] on button "Next" at bounding box center [249, 9] width 22 height 10
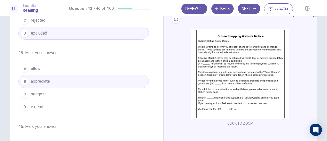
scroll to position [17, 0]
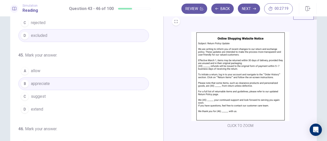
drag, startPoint x: 161, startPoint y: 95, endPoint x: 158, endPoint y: 94, distance: 2.8
click at [158, 94] on div "43 . Mark your answer. A Furthermore B Even though C In conclusion D For exampl…" at bounding box center [86, 98] width 153 height 178
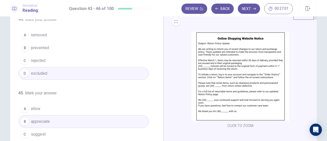
scroll to position [88, 0]
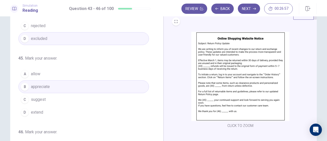
drag, startPoint x: 158, startPoint y: 101, endPoint x: 158, endPoint y: 115, distance: 14.1
click at [158, 115] on div "43 . Mark your answer. A Furthermore B Even though C In conclusion D For exampl…" at bounding box center [86, 98] width 153 height 178
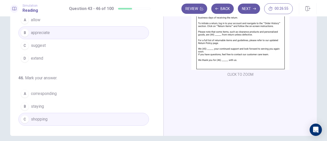
scroll to position [70, 0]
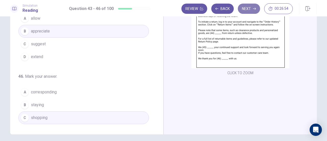
click at [245, 9] on button "Next" at bounding box center [249, 9] width 22 height 10
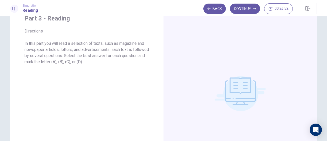
scroll to position [21, 0]
click at [248, 14] on div "Back Continue 00:26:50" at bounding box center [260, 8] width 114 height 11
click at [243, 12] on button "Continue" at bounding box center [245, 9] width 30 height 10
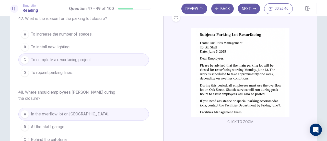
drag, startPoint x: 158, startPoint y: 106, endPoint x: 154, endPoint y: 117, distance: 11.5
click at [154, 117] on div "47 . What is the reason for the parking lot closure? A To increase the number o…" at bounding box center [86, 94] width 153 height 178
drag, startPoint x: 154, startPoint y: 117, endPoint x: 159, endPoint y: 127, distance: 11.4
click at [159, 127] on div "47 . What is the reason for the parking lot closure? A To increase the number o…" at bounding box center [86, 94] width 153 height 178
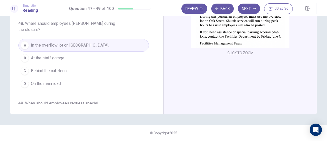
scroll to position [57, 0]
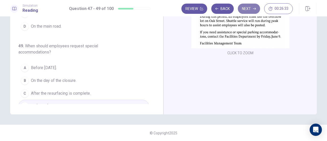
click at [249, 9] on button "Next" at bounding box center [249, 9] width 22 height 10
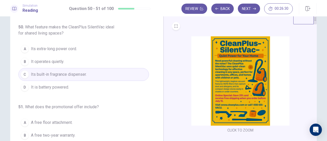
scroll to position [13, 0]
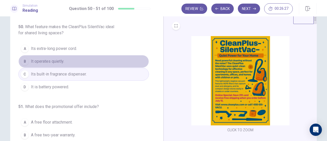
click at [48, 60] on span "It operates quietly." at bounding box center [47, 61] width 33 height 6
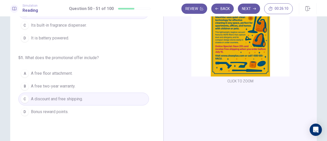
scroll to position [90, 0]
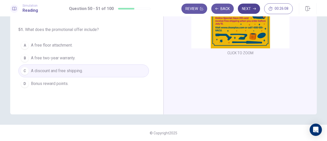
click at [255, 10] on button "Next" at bounding box center [249, 9] width 22 height 10
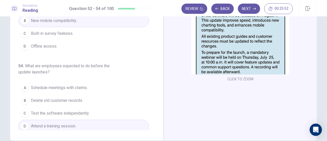
scroll to position [64, 0]
click at [245, 7] on button "Next" at bounding box center [249, 9] width 22 height 10
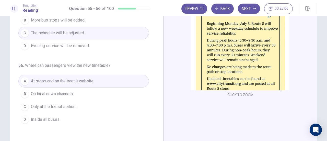
scroll to position [50, 0]
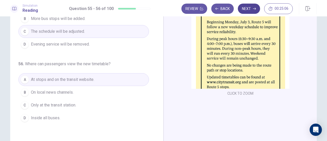
click at [247, 12] on button "Next" at bounding box center [249, 9] width 22 height 10
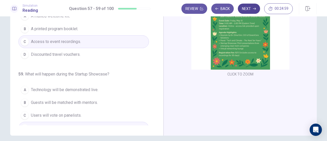
scroll to position [51, 0]
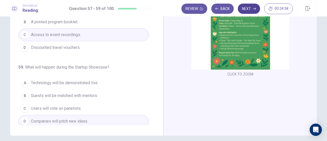
click at [254, 9] on icon "button" at bounding box center [254, 9] width 3 height 2
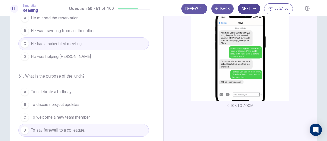
scroll to position [37, 0]
click at [254, 9] on icon "button" at bounding box center [254, 9] width 3 height 2
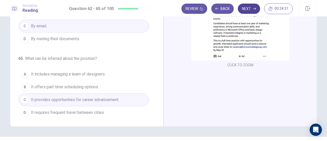
scroll to position [83, 0]
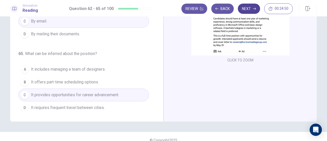
click at [247, 10] on button "Next" at bounding box center [249, 9] width 22 height 10
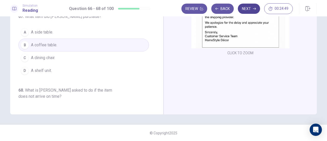
scroll to position [0, 0]
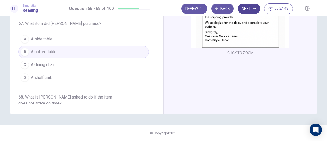
click at [246, 8] on button "Next" at bounding box center [249, 9] width 22 height 10
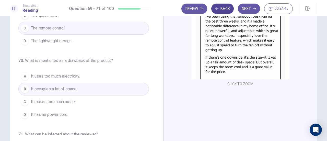
click at [225, 9] on button "Back" at bounding box center [222, 9] width 22 height 10
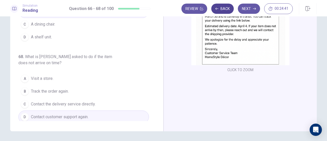
scroll to position [90, 0]
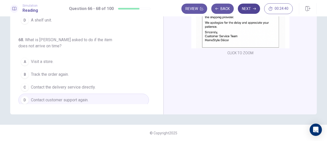
click at [248, 10] on button "Next" at bounding box center [249, 9] width 22 height 10
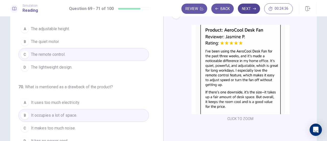
scroll to position [0, 0]
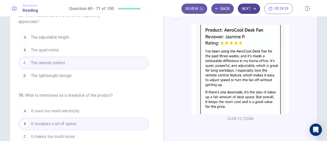
click at [243, 8] on button "Next" at bounding box center [249, 9] width 22 height 10
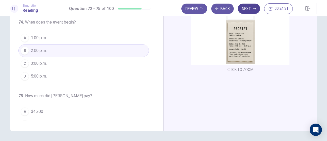
scroll to position [124, 0]
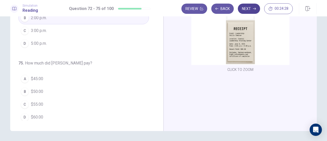
click at [241, 44] on img at bounding box center [240, 20] width 98 height 89
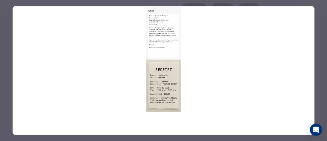
scroll to position [0, 0]
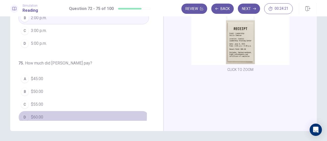
click at [31, 114] on span "$60.00" at bounding box center [37, 117] width 12 height 6
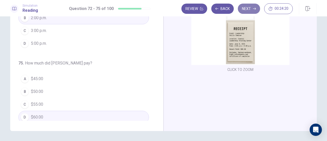
click at [246, 11] on button "Next" at bounding box center [249, 9] width 22 height 10
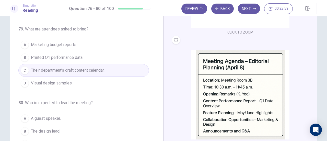
scroll to position [90, 0]
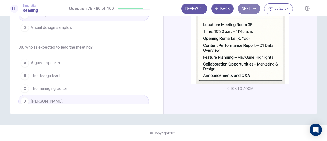
click at [255, 12] on button "Next" at bounding box center [249, 9] width 22 height 10
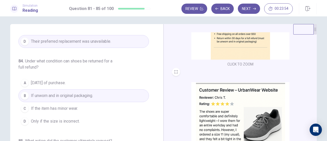
scroll to position [0, 0]
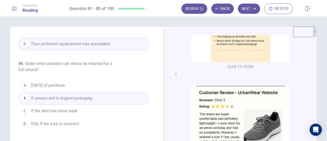
click at [160, 51] on div "81 . What product feature is praised by the reviewer? A Lightweight and comfort…" at bounding box center [86, 116] width 153 height 178
drag, startPoint x: 160, startPoint y: 51, endPoint x: 156, endPoint y: 49, distance: 3.6
click at [156, 49] on div "81 . What product feature is praised by the reviewer? A Lightweight and comfort…" at bounding box center [86, 116] width 153 height 178
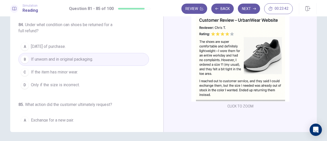
scroll to position [171, 0]
drag, startPoint x: 155, startPoint y: 89, endPoint x: 156, endPoint y: 103, distance: 13.6
click at [156, 103] on div "81 . What product feature is praised by the reviewer? A Lightweight and comfort…" at bounding box center [88, 42] width 141 height 157
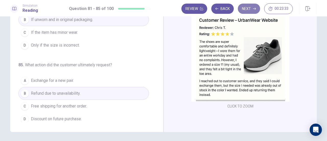
click at [249, 12] on button "Next" at bounding box center [249, 9] width 22 height 10
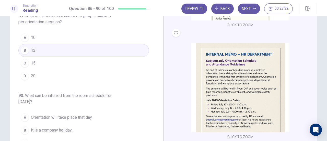
scroll to position [41, 0]
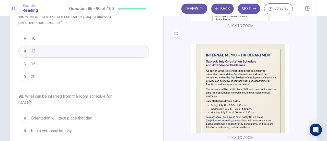
click at [313, 61] on div "CLICK TO ZOOM CLICK TO ZOOM CLICK TO ZOOM" at bounding box center [240, 75] width 153 height 178
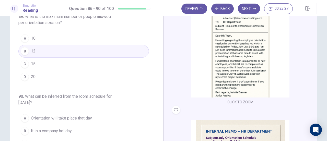
scroll to position [49, 0]
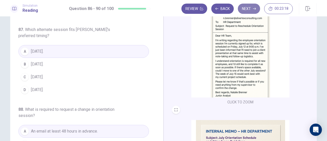
click at [253, 9] on icon "button" at bounding box center [254, 8] width 3 height 3
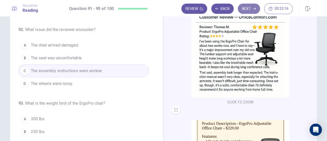
click at [244, 12] on button "Next" at bounding box center [249, 9] width 22 height 10
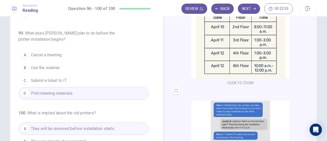
scroll to position [203, 0]
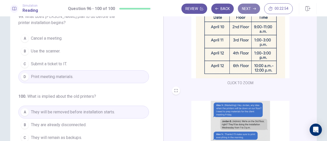
click at [252, 12] on button "Next" at bounding box center [249, 9] width 22 height 10
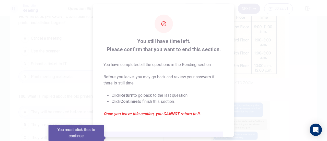
drag, startPoint x: 231, startPoint y: 88, endPoint x: 233, endPoint y: 96, distance: 7.8
click at [233, 96] on div "You still have time left. Please confirm that you want to end this section. You…" at bounding box center [163, 70] width 141 height 133
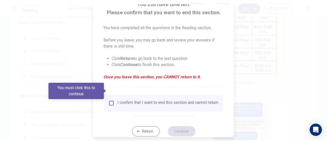
scroll to position [50, 0]
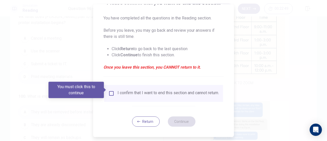
click at [163, 92] on div "I confirm that I want to end this section and cannot return." at bounding box center [168, 93] width 101 height 6
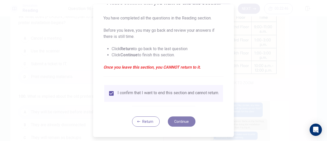
click at [179, 121] on button "Continue" at bounding box center [182, 121] width 28 height 10
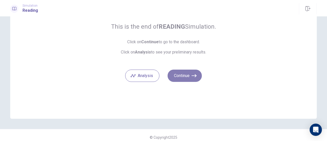
click at [193, 77] on icon "button" at bounding box center [194, 75] width 5 height 5
